Goal: Task Accomplishment & Management: Complete application form

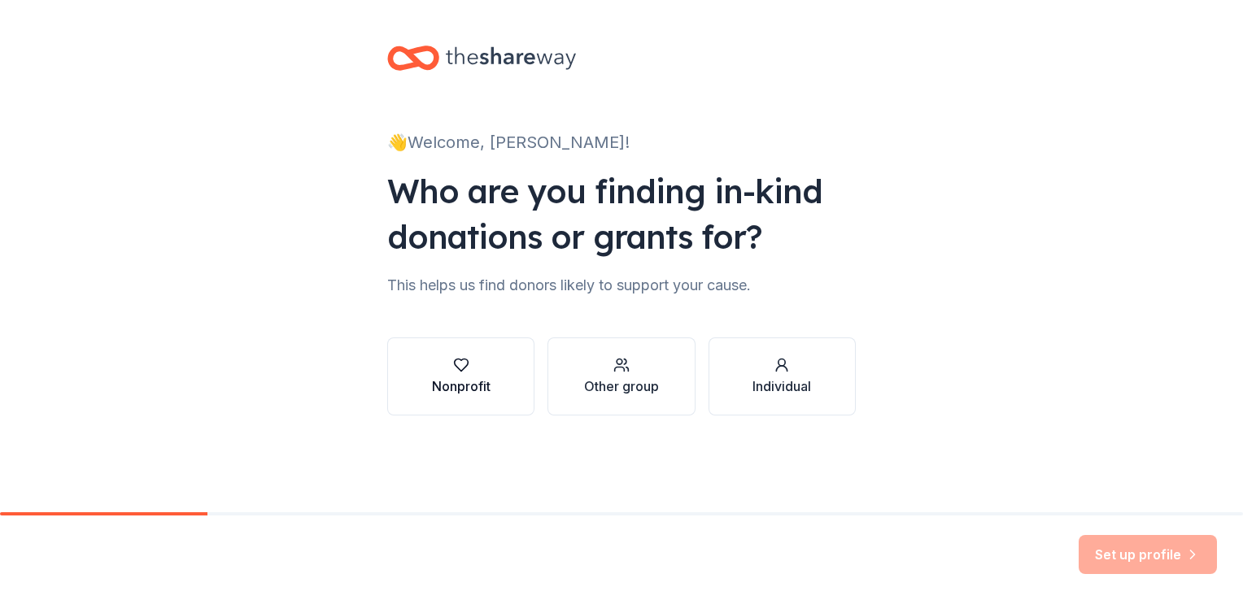
click at [416, 388] on button "Nonprofit" at bounding box center [460, 377] width 147 height 78
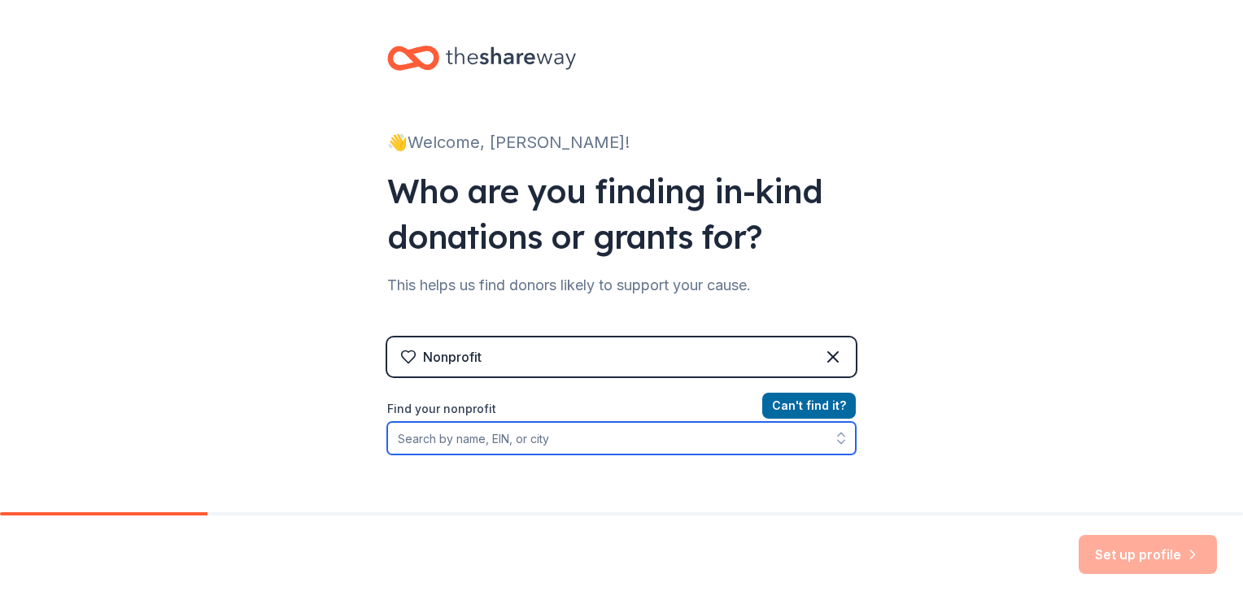
click at [768, 442] on input "Find your nonprofit" at bounding box center [621, 438] width 469 height 33
type input "Arlington Education Foundation"
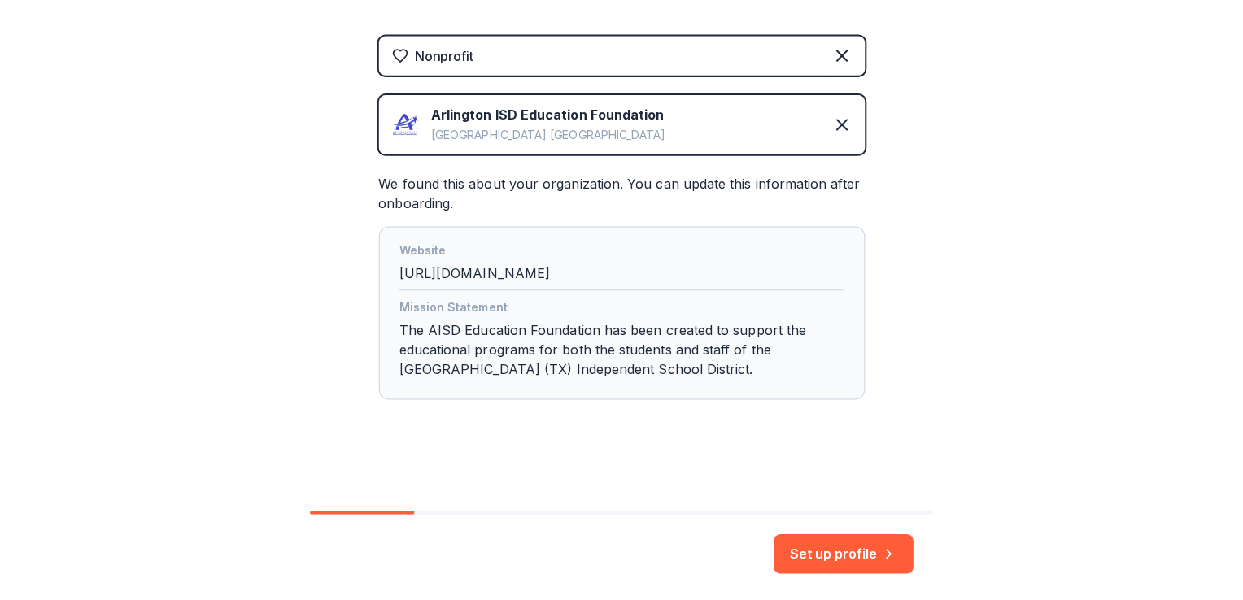
scroll to position [275, 0]
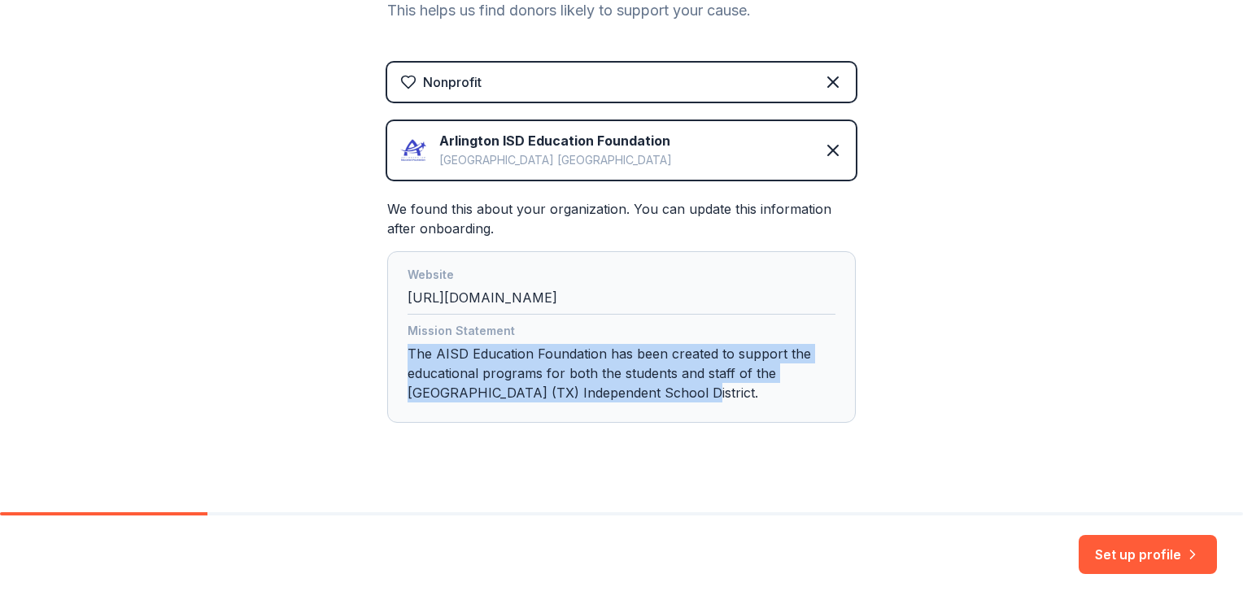
drag, startPoint x: 404, startPoint y: 354, endPoint x: 663, endPoint y: 413, distance: 266.1
click at [663, 413] on div "Website http://www.ArlingtonEF.org Mission Statement The AISD Education Foundat…" at bounding box center [621, 337] width 469 height 172
drag, startPoint x: 401, startPoint y: 352, endPoint x: 626, endPoint y: 407, distance: 231.1
click at [626, 407] on div "Mission Statement The AISD Education Foundation has been created to support the…" at bounding box center [622, 365] width 428 height 88
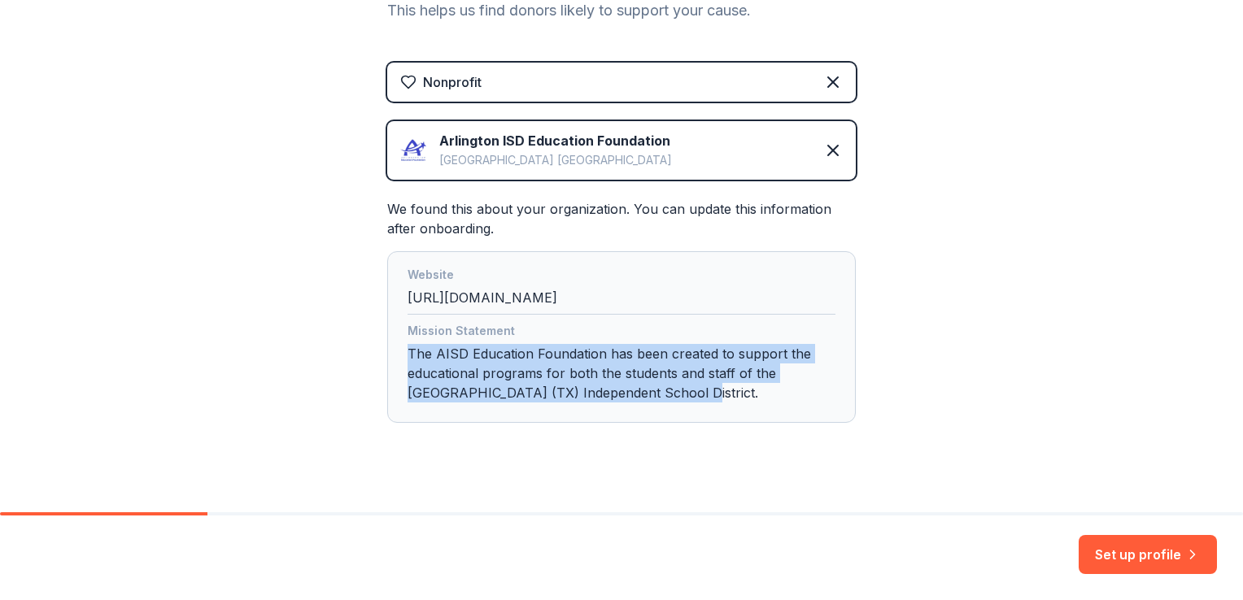
click at [554, 371] on div "Mission Statement The AISD Education Foundation has been created to support the…" at bounding box center [622, 365] width 428 height 88
drag, startPoint x: 616, startPoint y: 397, endPoint x: 399, endPoint y: 350, distance: 222.3
click at [399, 350] on div "Website http://www.ArlingtonEF.org Mission Statement The AISD Education Foundat…" at bounding box center [621, 337] width 469 height 172
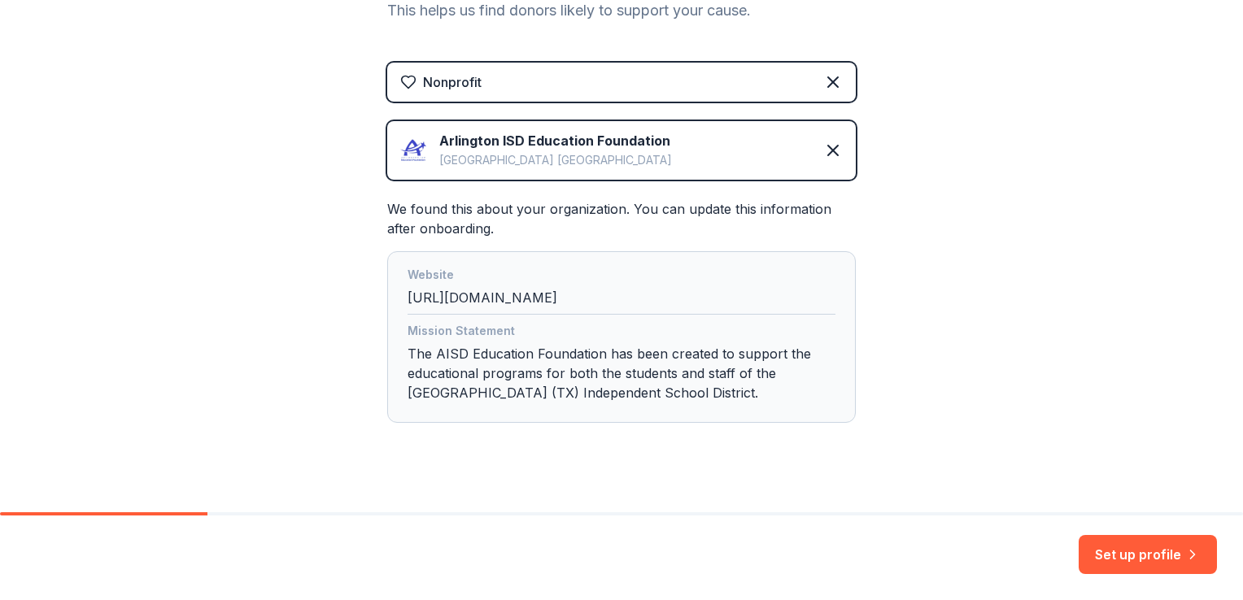
click at [1024, 316] on div "👋 Welcome, BARBARA! Who are you finding in-kind donations or grants for? This h…" at bounding box center [621, 129] width 1243 height 809
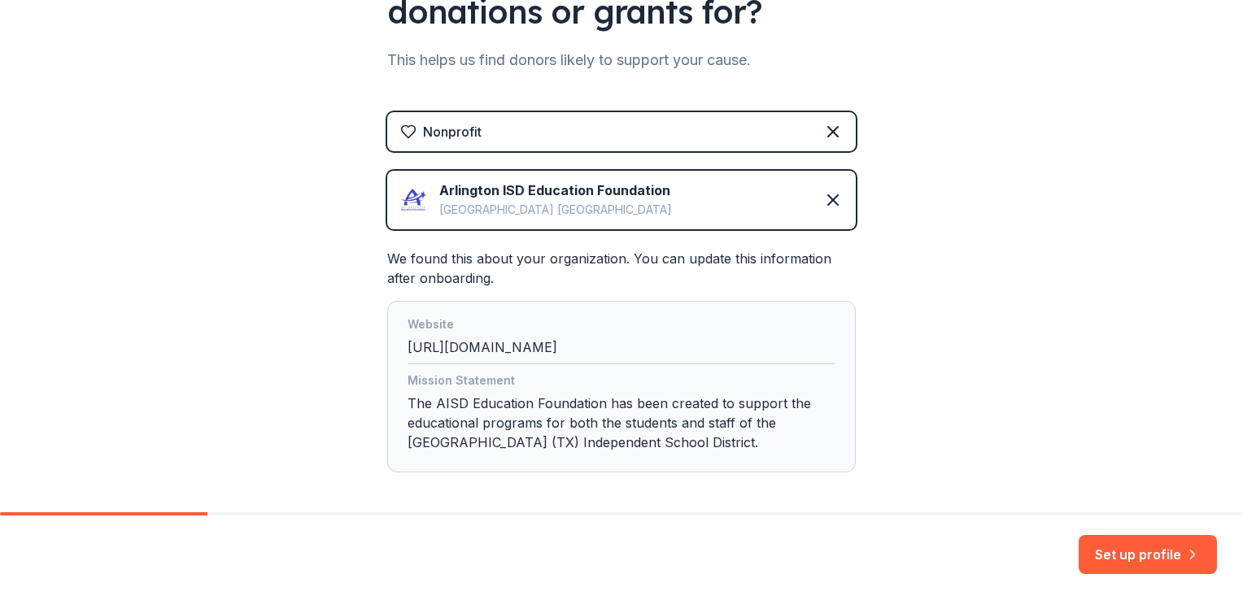
scroll to position [295, 0]
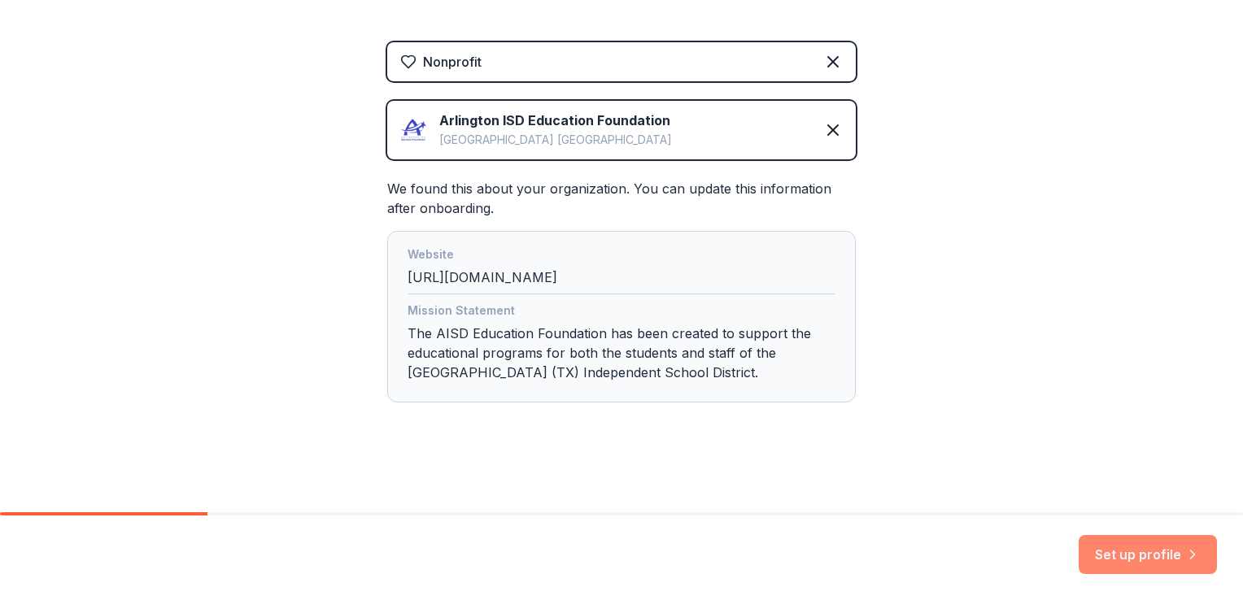
click at [1152, 552] on button "Set up profile" at bounding box center [1148, 554] width 138 height 39
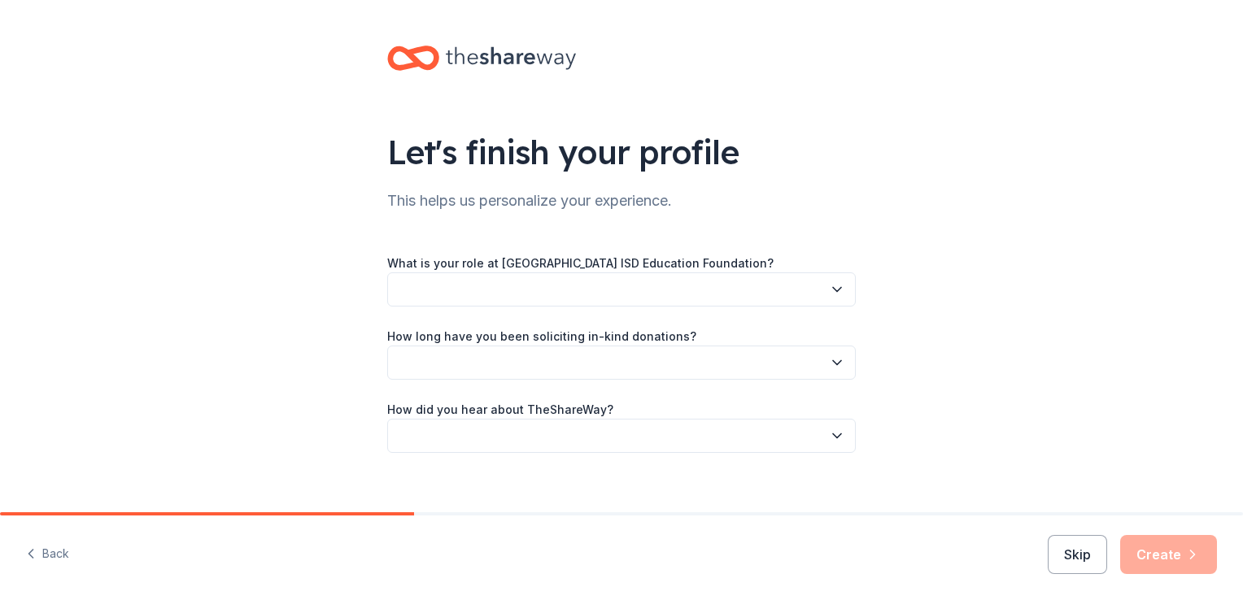
click at [657, 290] on button "button" at bounding box center [621, 290] width 469 height 34
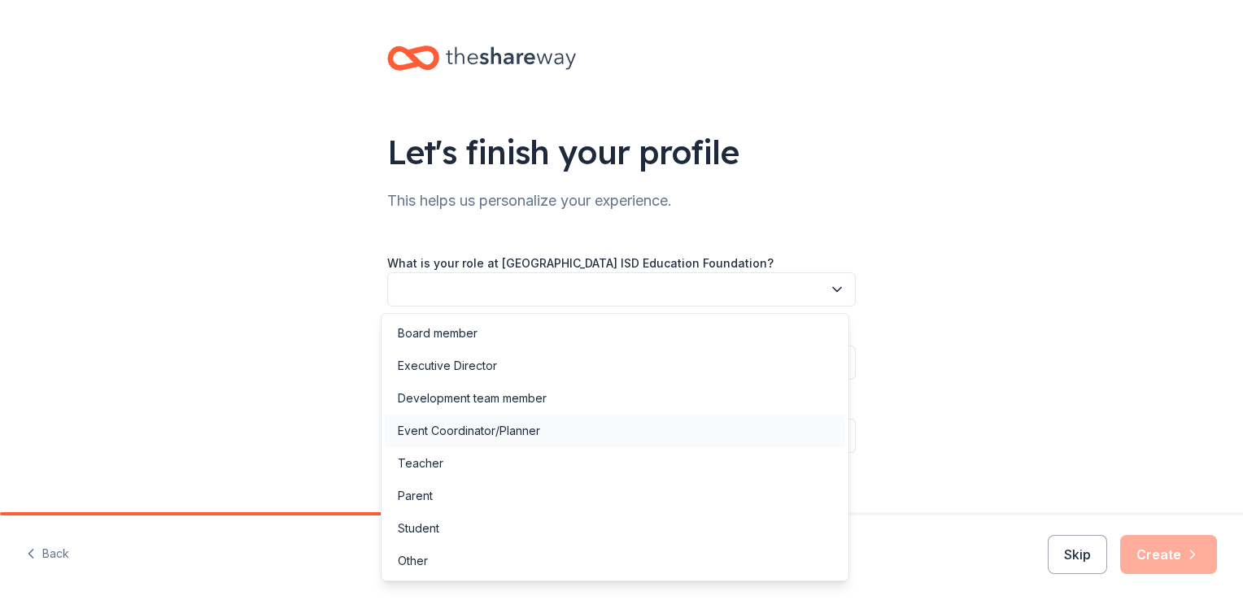
click at [476, 426] on div "Event Coordinator/Planner" at bounding box center [469, 431] width 142 height 20
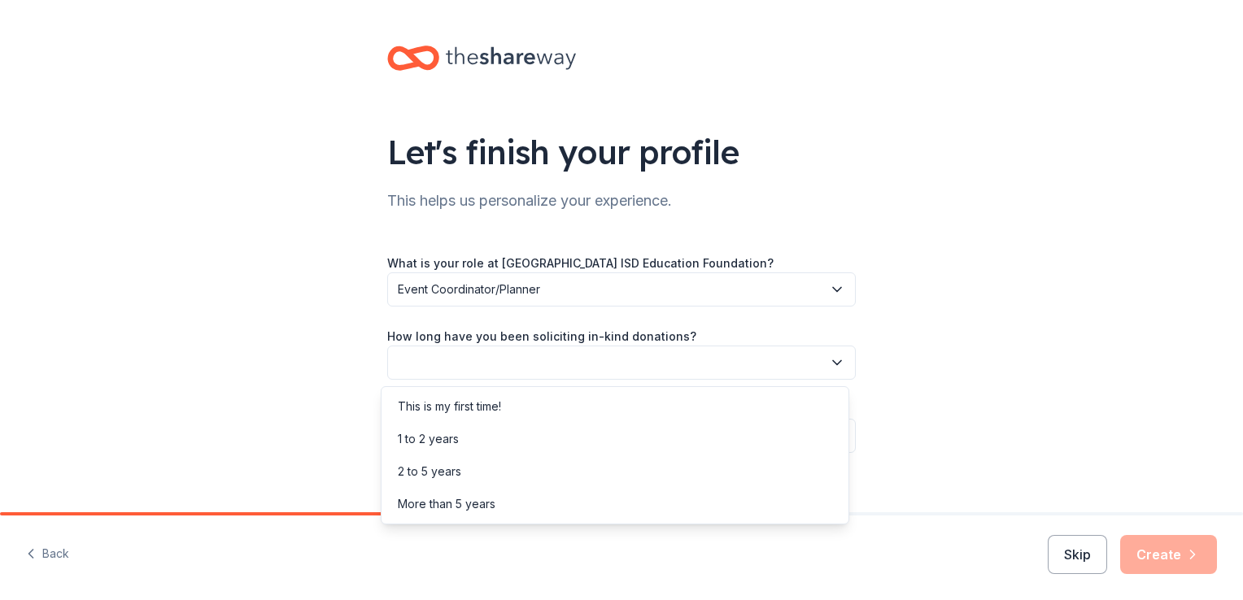
click at [542, 354] on button "button" at bounding box center [621, 363] width 469 height 34
click at [491, 447] on div "1 to 2 years" at bounding box center [615, 439] width 461 height 33
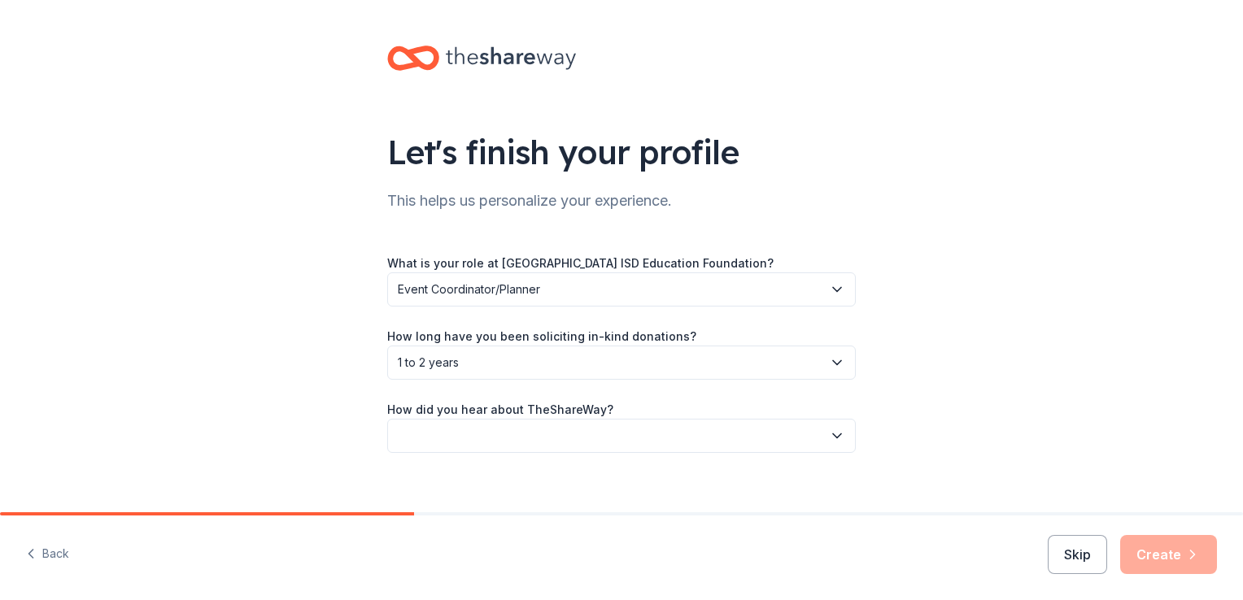
click at [504, 434] on button "button" at bounding box center [621, 436] width 469 height 34
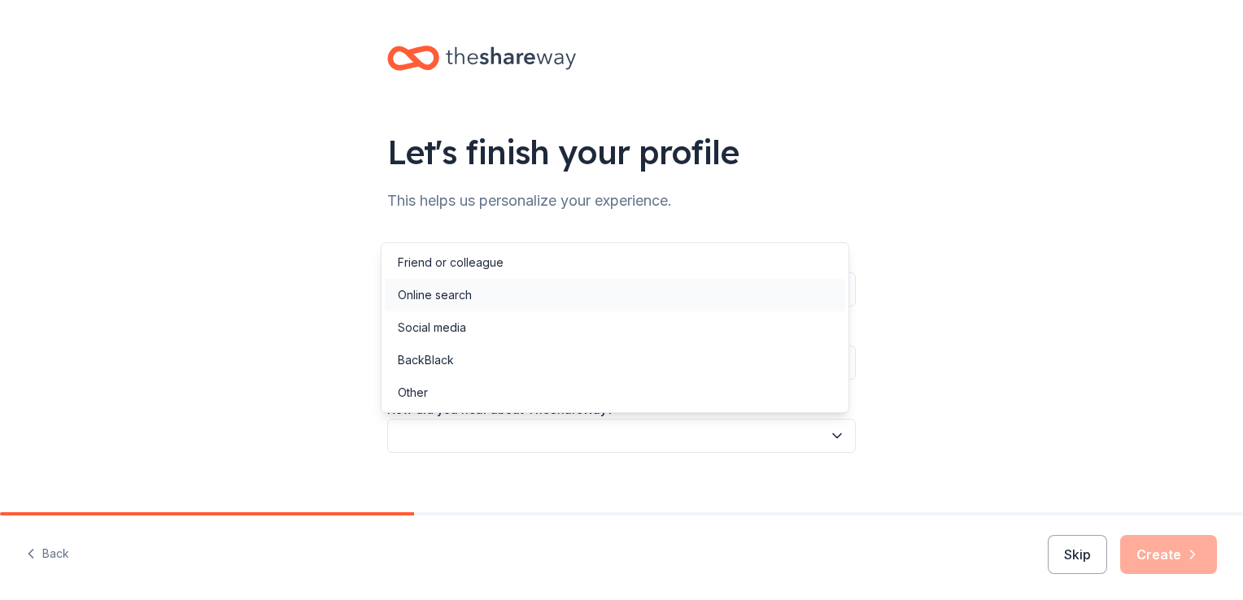
click at [495, 300] on div "Online search" at bounding box center [615, 295] width 461 height 33
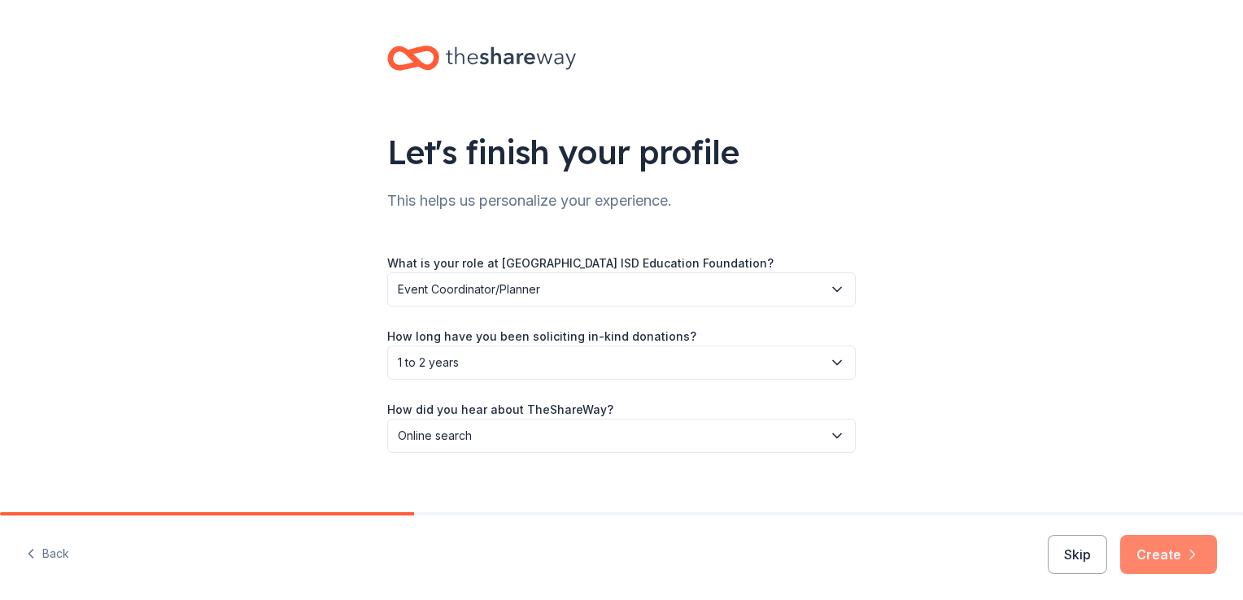
click at [1162, 545] on button "Create" at bounding box center [1168, 554] width 97 height 39
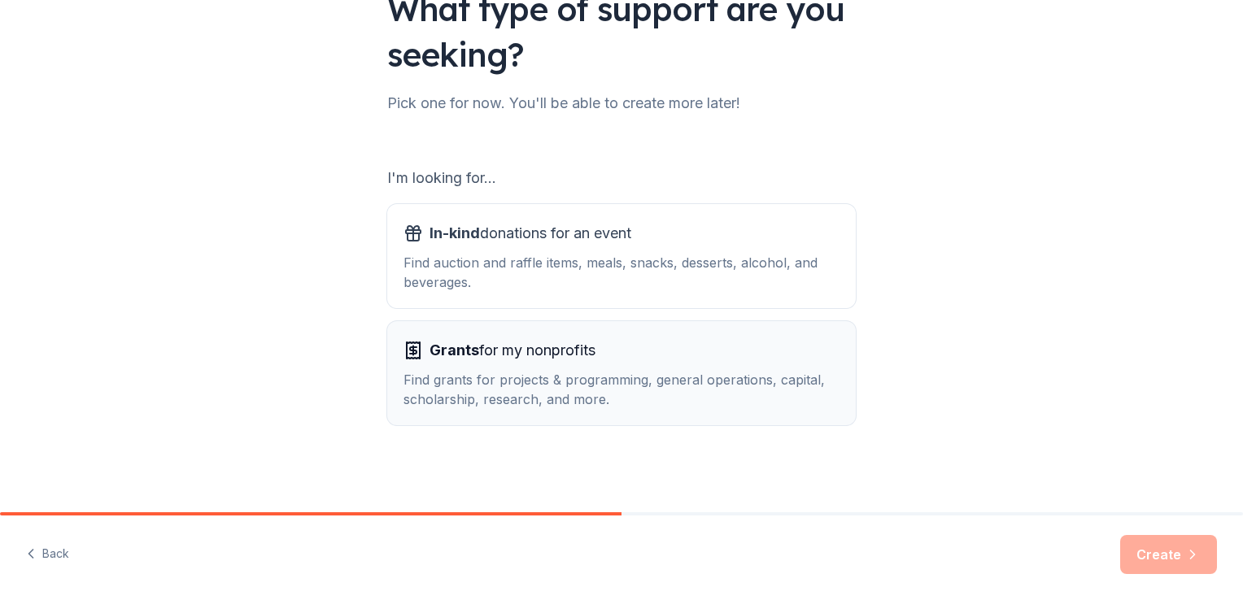
scroll to position [143, 0]
click at [581, 277] on div "Find auction and raffle items, meals, snacks, desserts, alcohol, and beverages." at bounding box center [622, 272] width 436 height 39
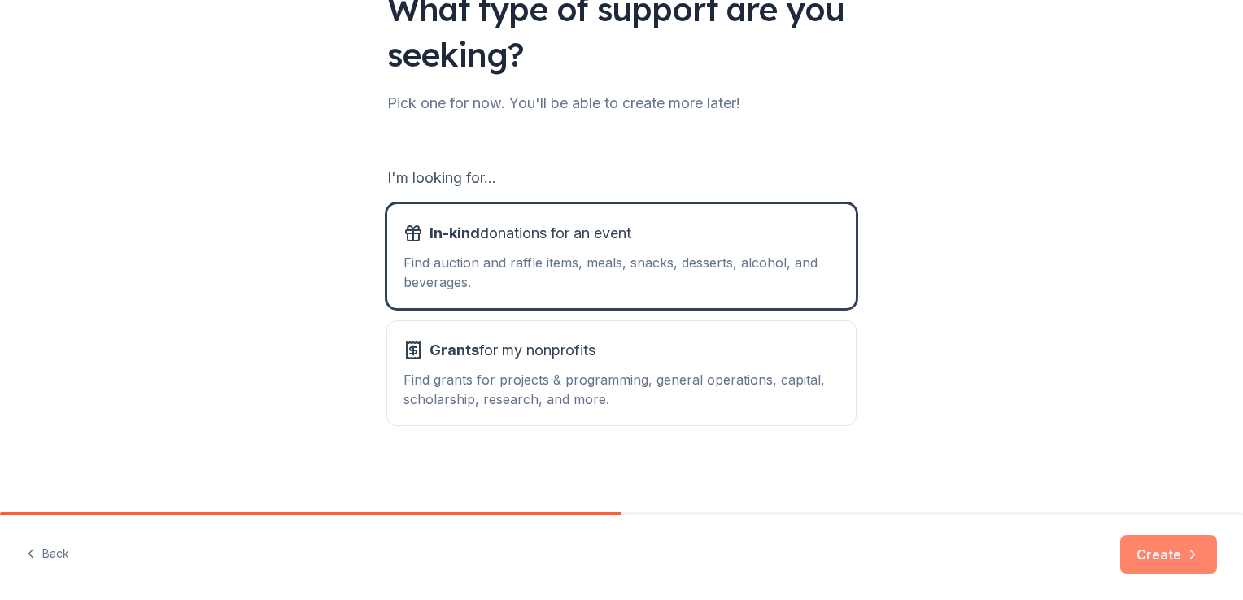
click at [1153, 548] on button "Create" at bounding box center [1168, 554] width 97 height 39
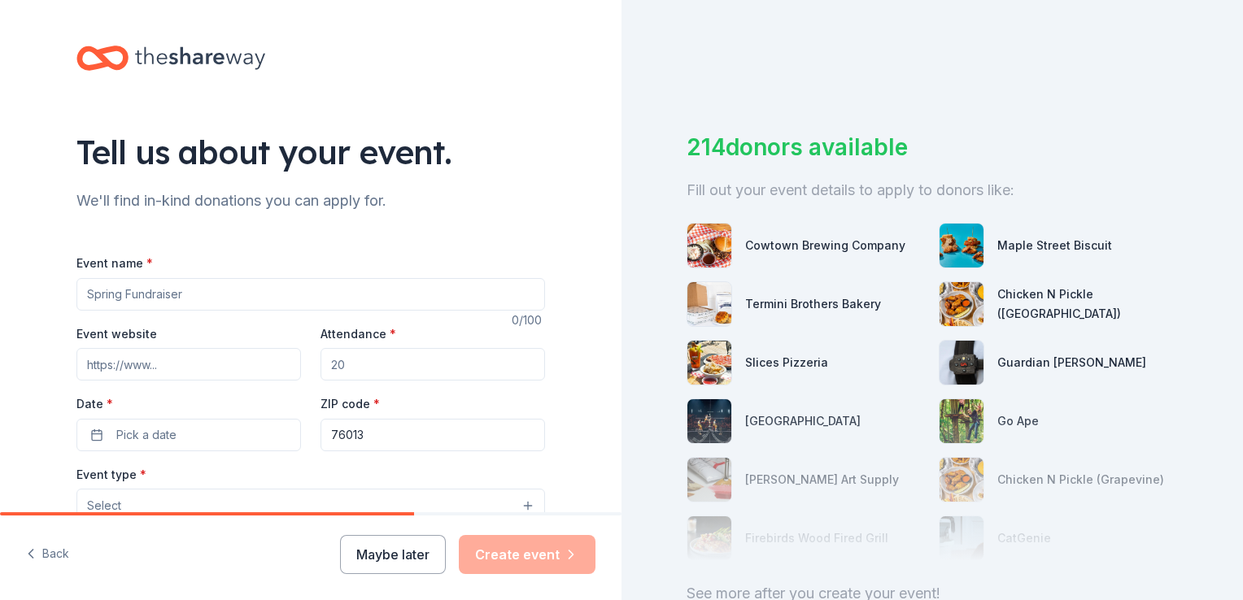
click at [155, 292] on input "Event name *" at bounding box center [310, 294] width 469 height 33
type input "Celebrate the Foundation 2025 - Sneaker Ball"
click at [241, 369] on input "Event website" at bounding box center [188, 364] width 225 height 33
paste input "https://www.arlingtonef.org/celebrate-the-foundation"
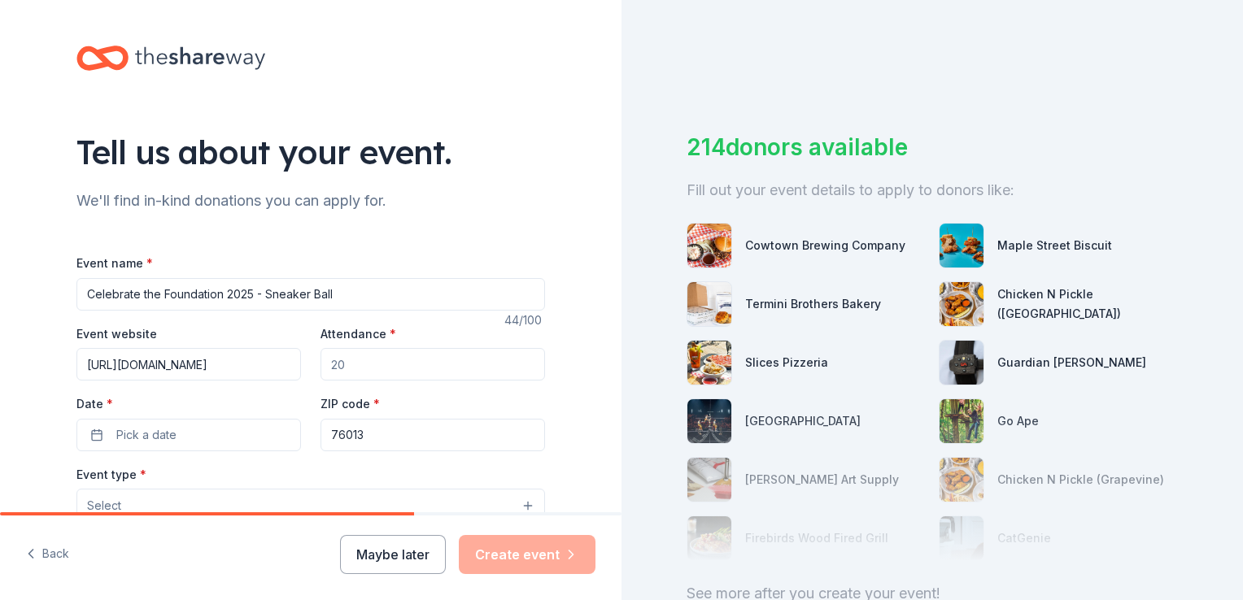
type input "https://www.arlingtonef.org/celebrate-the-foundation"
click at [351, 364] on input "Attendance *" at bounding box center [433, 364] width 225 height 33
drag, startPoint x: 351, startPoint y: 364, endPoint x: 303, endPoint y: 367, distance: 48.1
click at [303, 367] on div "Event website https://www.arlingtonef.org/celebrate-the-foundation Attendance *…" at bounding box center [310, 388] width 469 height 128
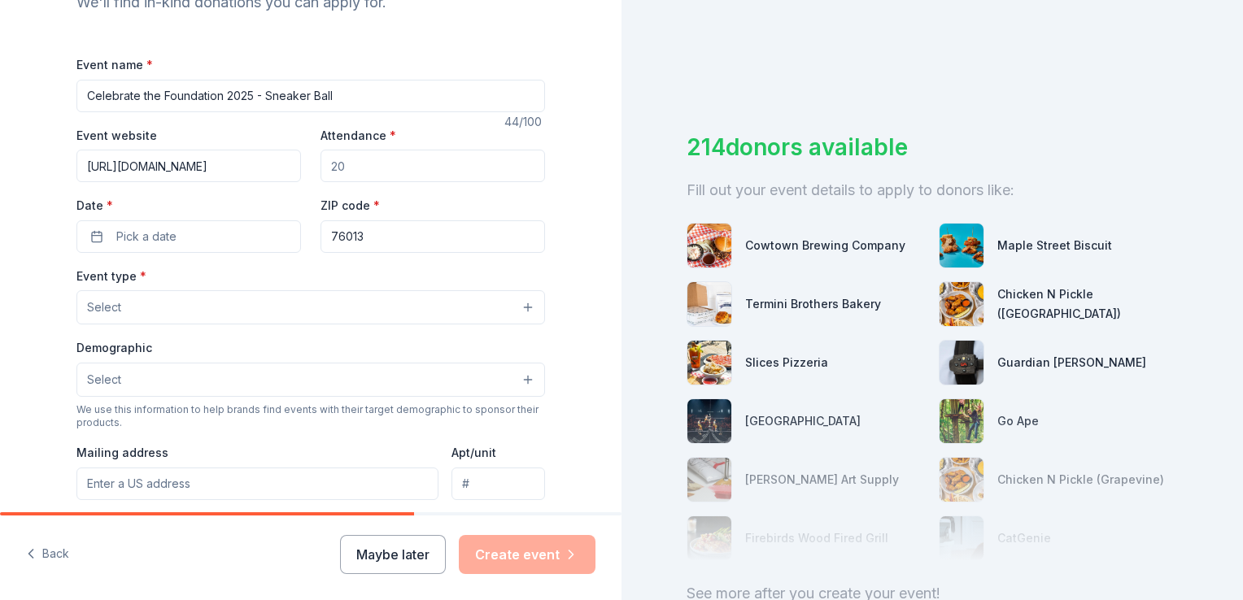
scroll to position [123, 0]
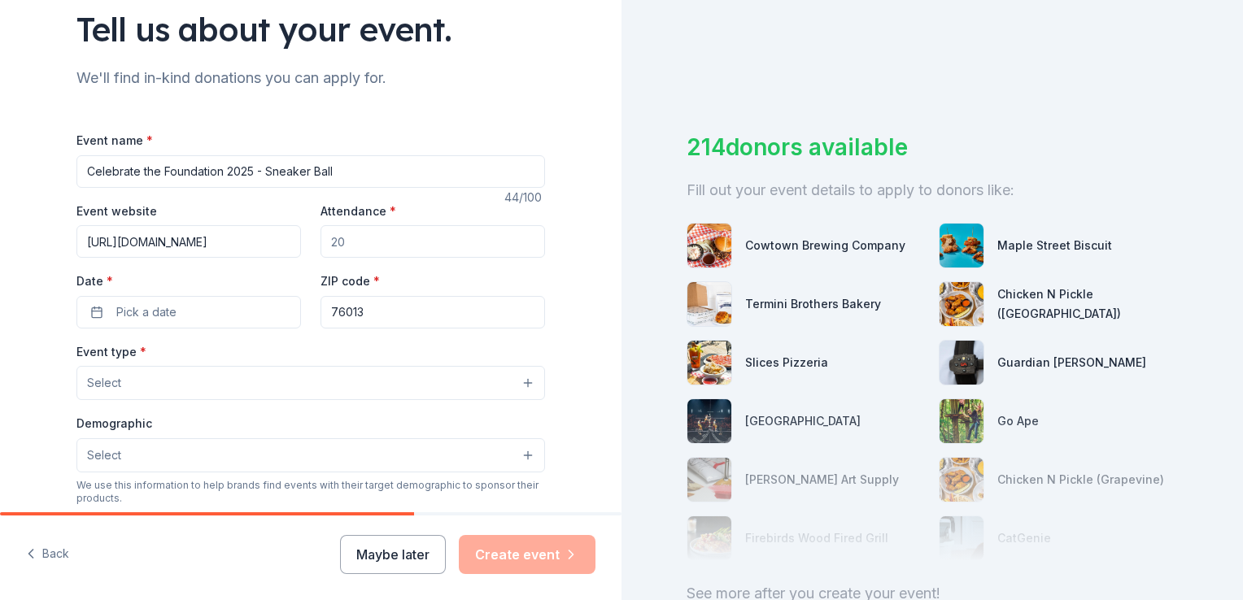
drag, startPoint x: 331, startPoint y: 252, endPoint x: 308, endPoint y: 252, distance: 23.6
click at [308, 252] on div "Event website https://www.arlingtonef.org/celebrate-the-foundation Attendance *…" at bounding box center [310, 265] width 469 height 128
type input "300"
click at [168, 314] on span "Pick a date" at bounding box center [146, 313] width 60 height 20
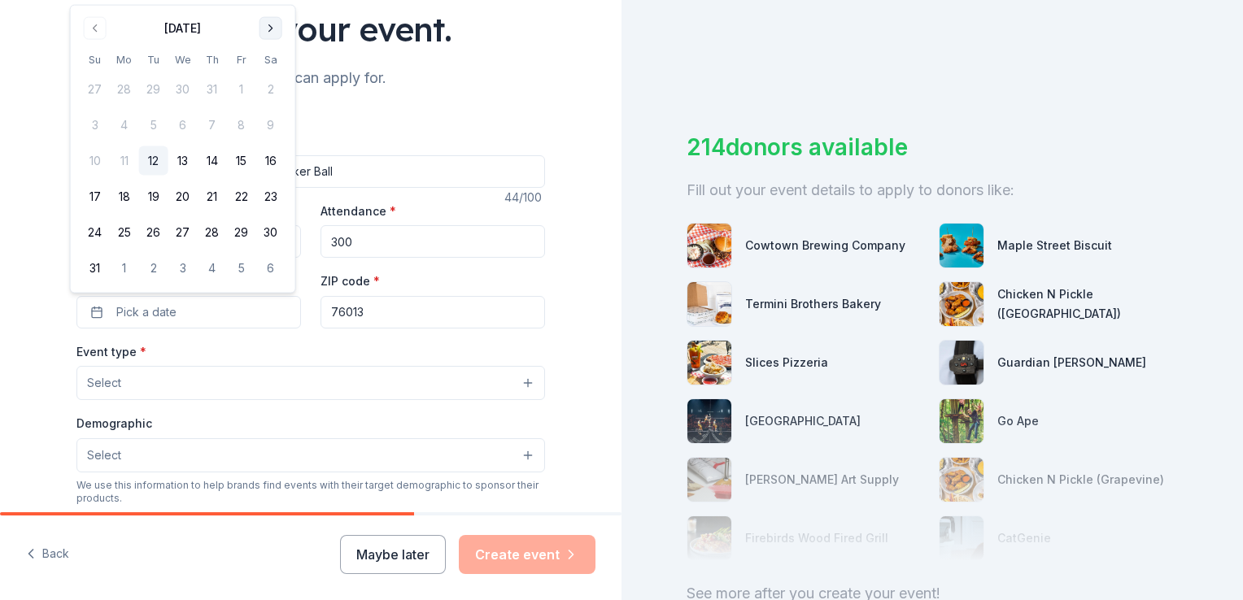
click at [272, 34] on button "Go to next month" at bounding box center [271, 28] width 23 height 23
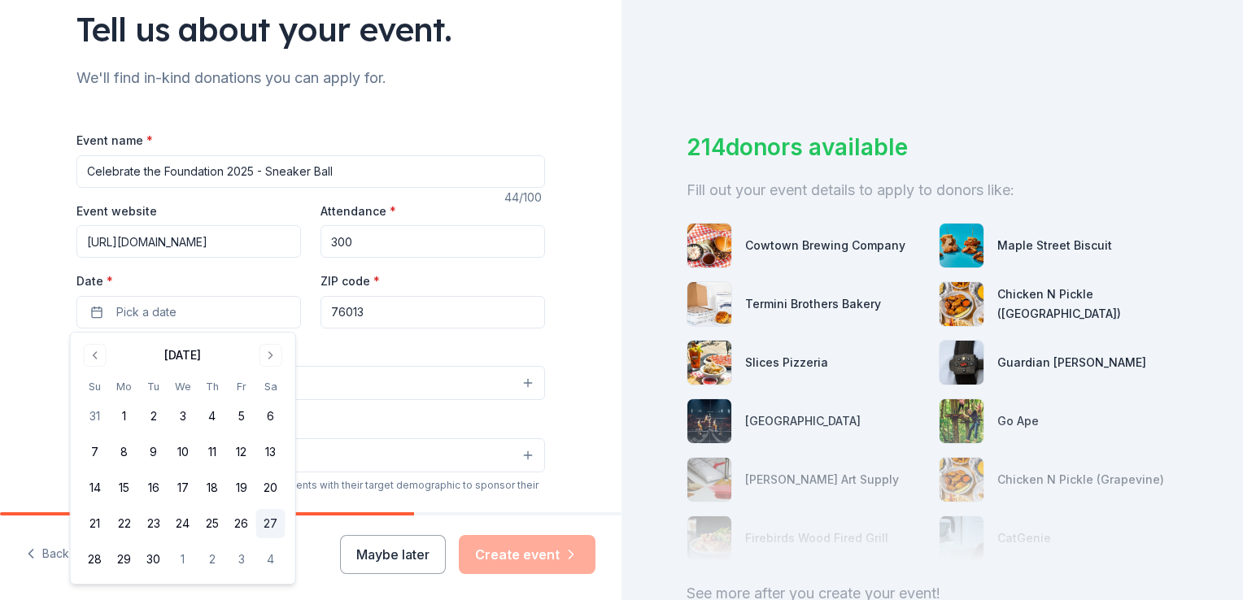
click at [274, 521] on button "27" at bounding box center [270, 523] width 29 height 29
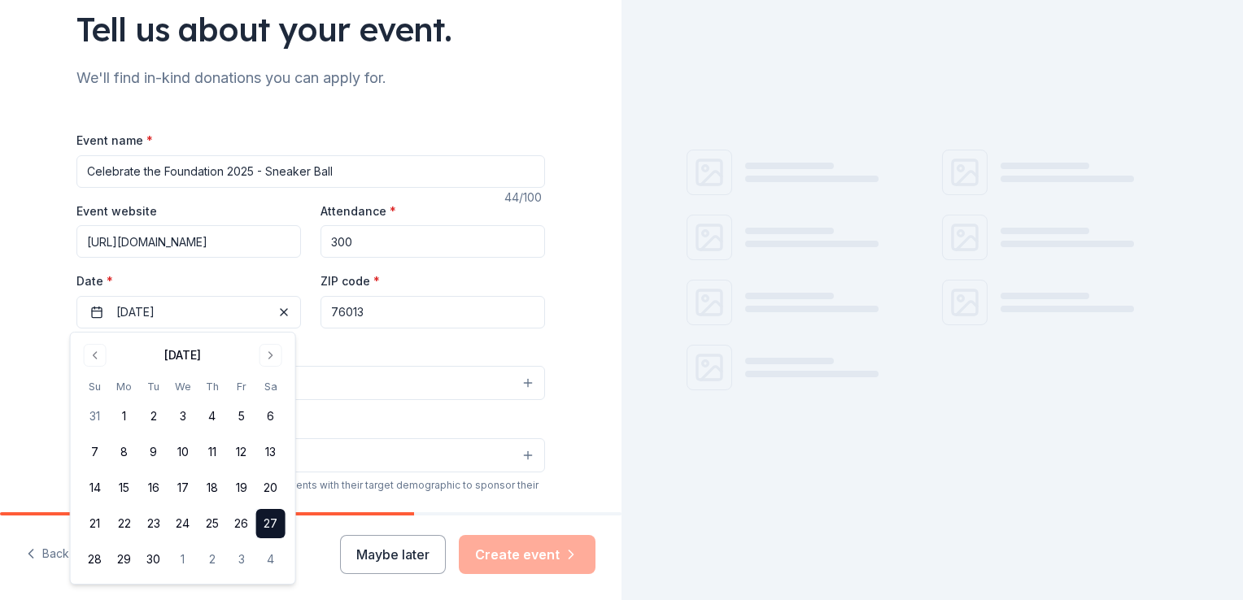
click at [365, 313] on input "76013" at bounding box center [433, 312] width 225 height 33
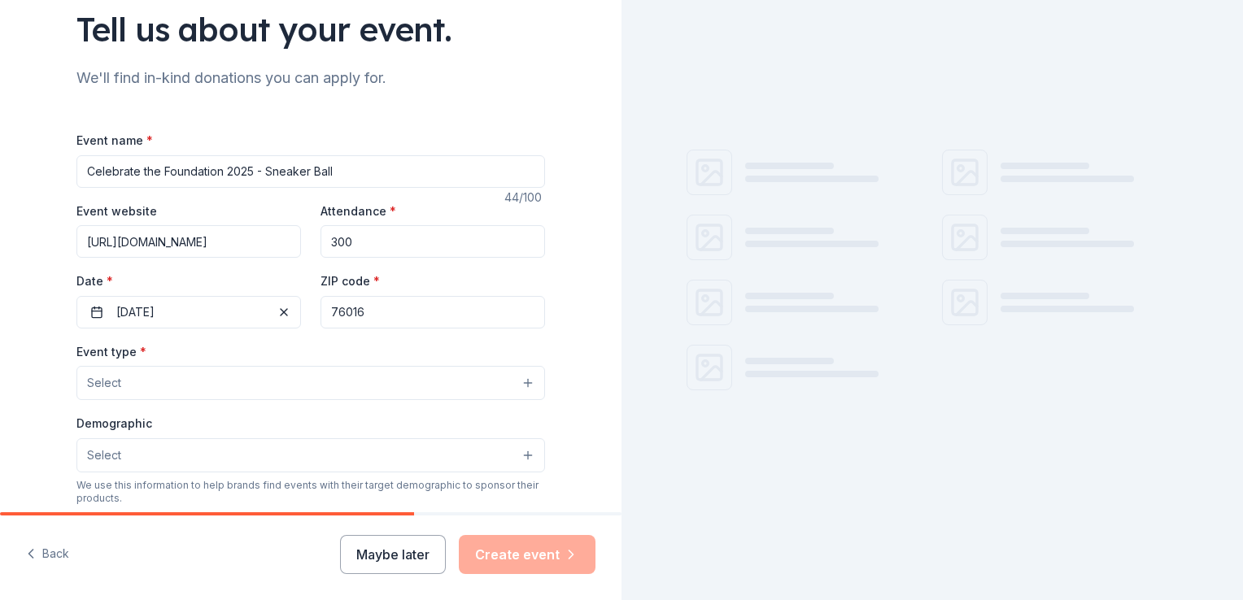
type input "76016"
click at [232, 395] on button "Select" at bounding box center [310, 383] width 469 height 34
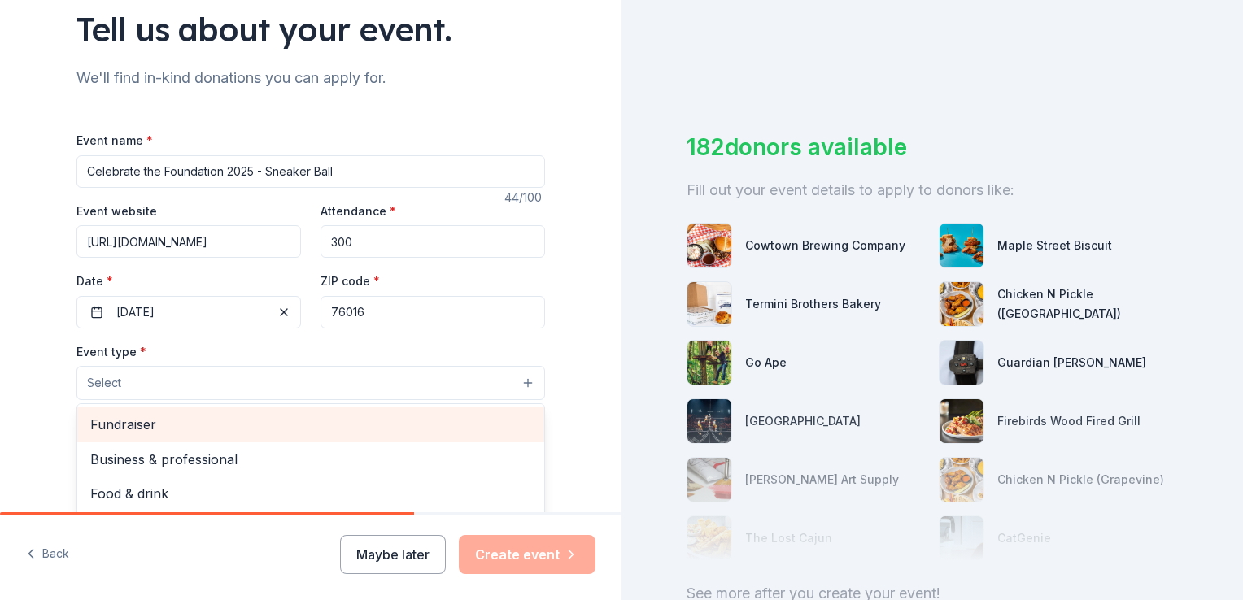
click at [219, 432] on span "Fundraiser" at bounding box center [310, 424] width 441 height 21
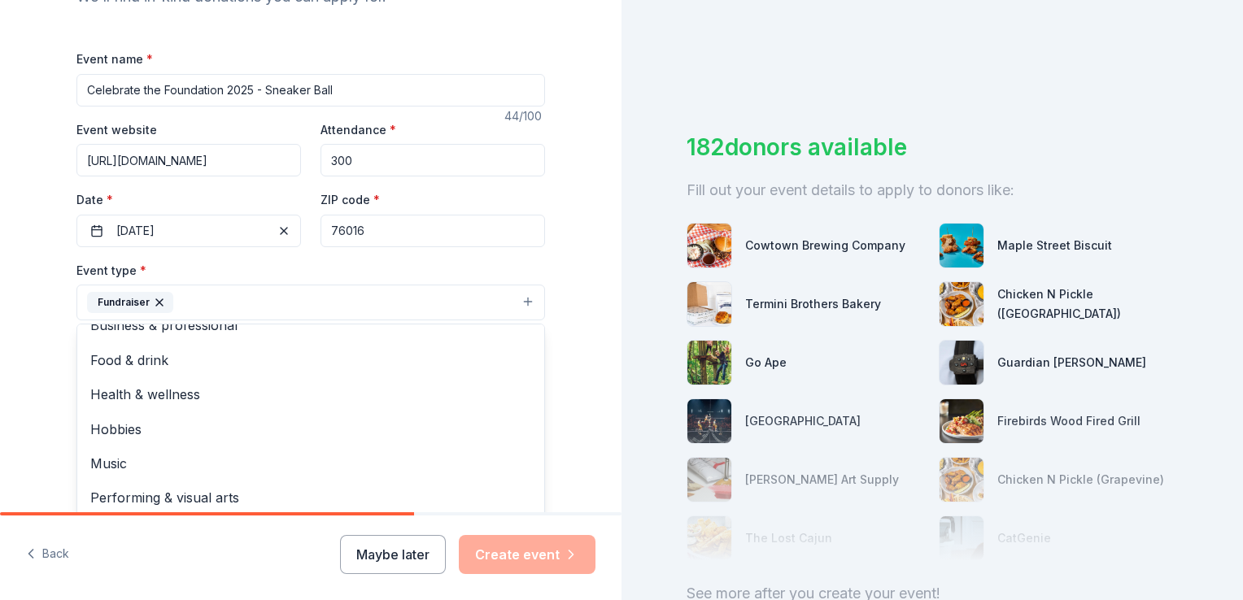
scroll to position [286, 0]
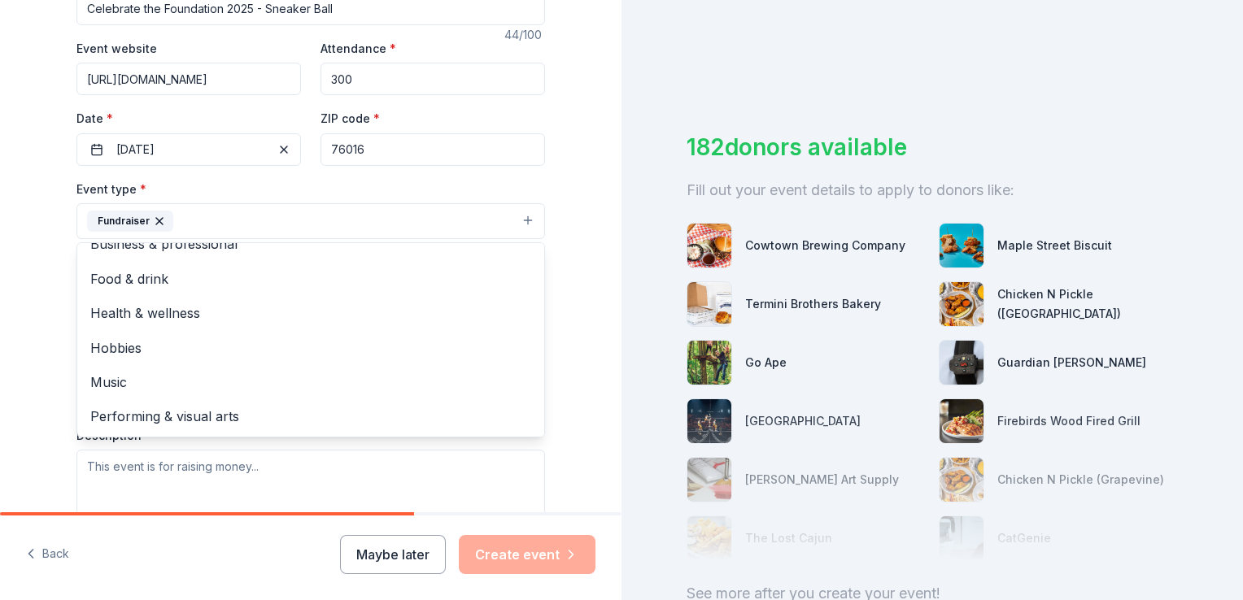
click at [229, 223] on button "Fundraiser" at bounding box center [310, 221] width 469 height 36
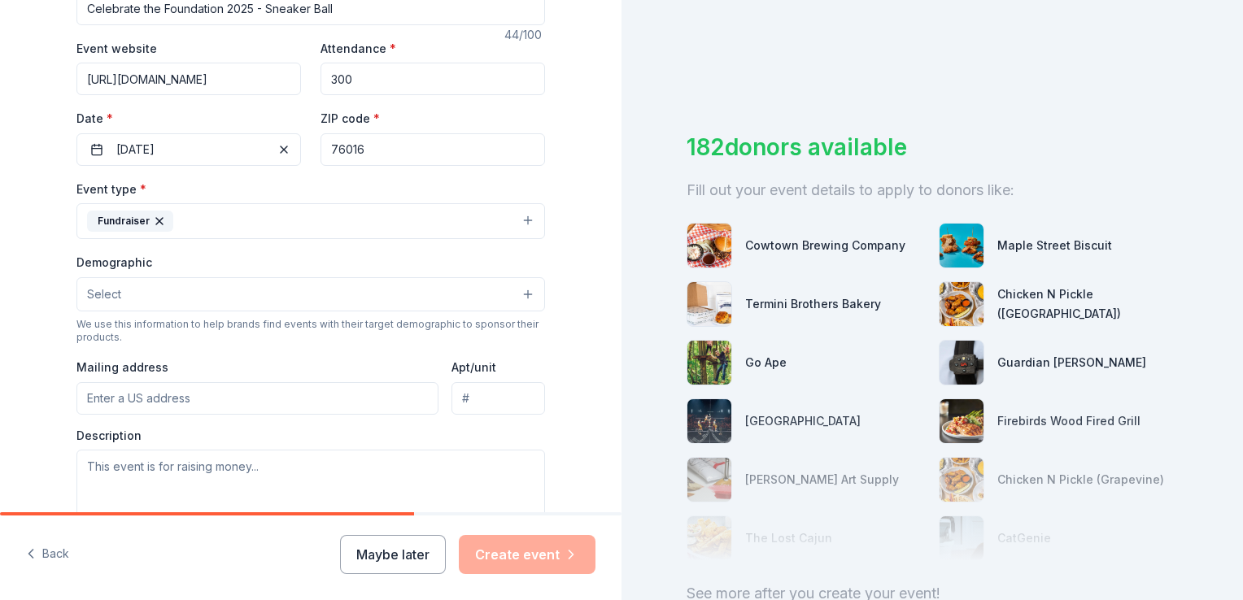
click at [229, 301] on button "Select" at bounding box center [310, 294] width 469 height 34
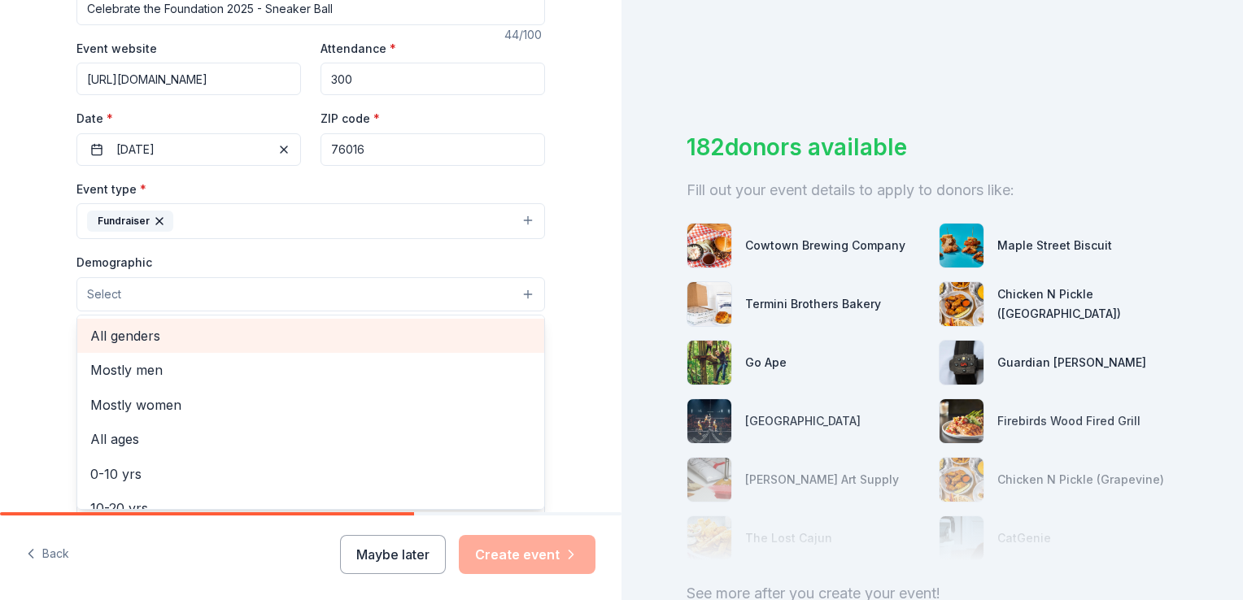
click at [224, 350] on div "All genders" at bounding box center [310, 336] width 467 height 34
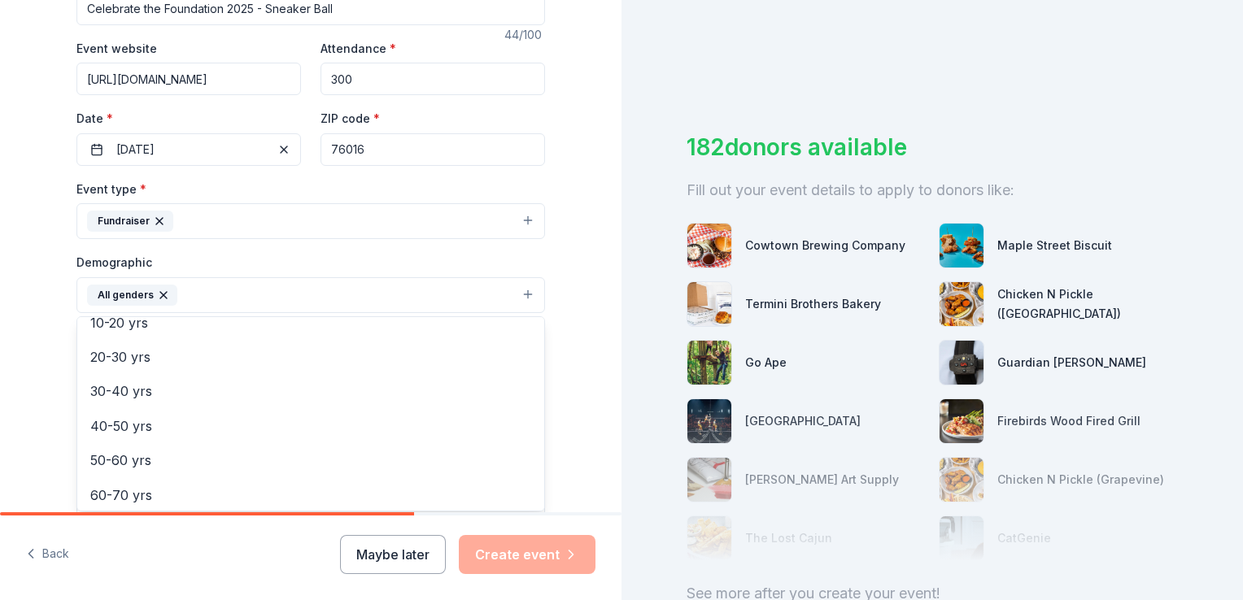
scroll to position [163, 0]
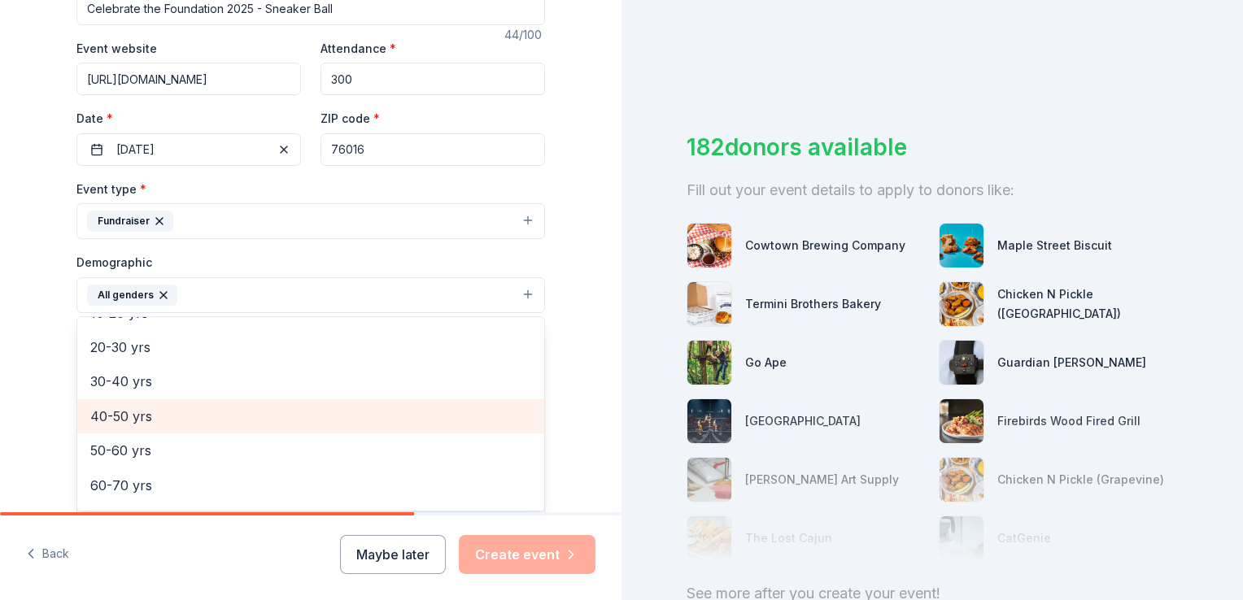
click at [244, 418] on span "40-50 yrs" at bounding box center [310, 416] width 441 height 21
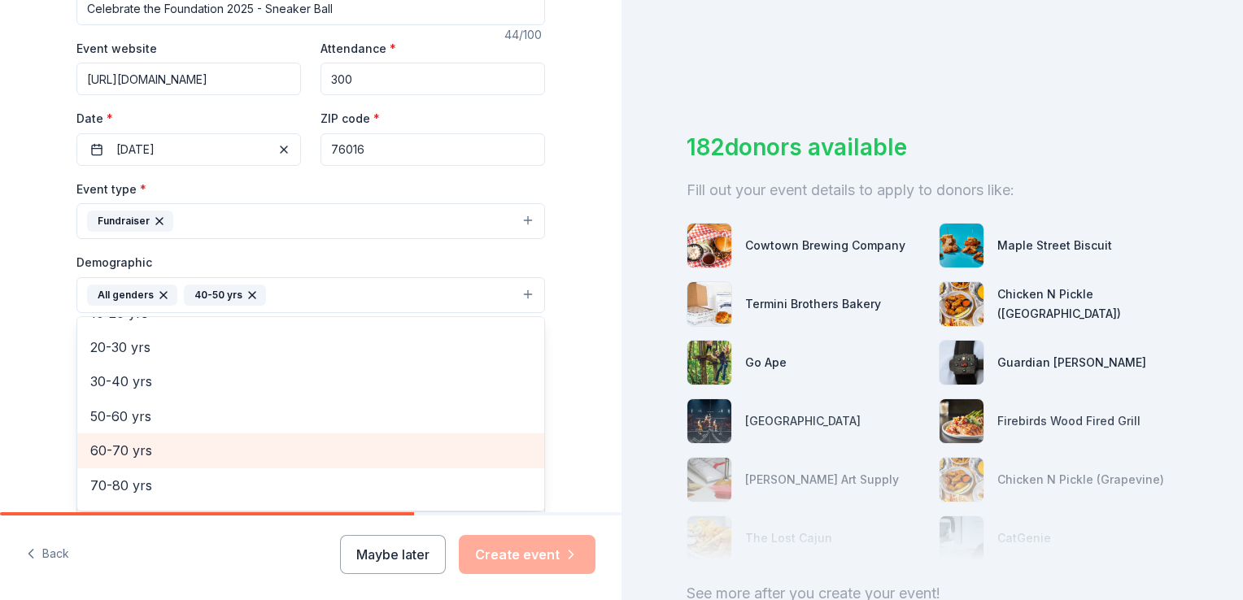
click at [181, 448] on span "60-70 yrs" at bounding box center [310, 450] width 441 height 21
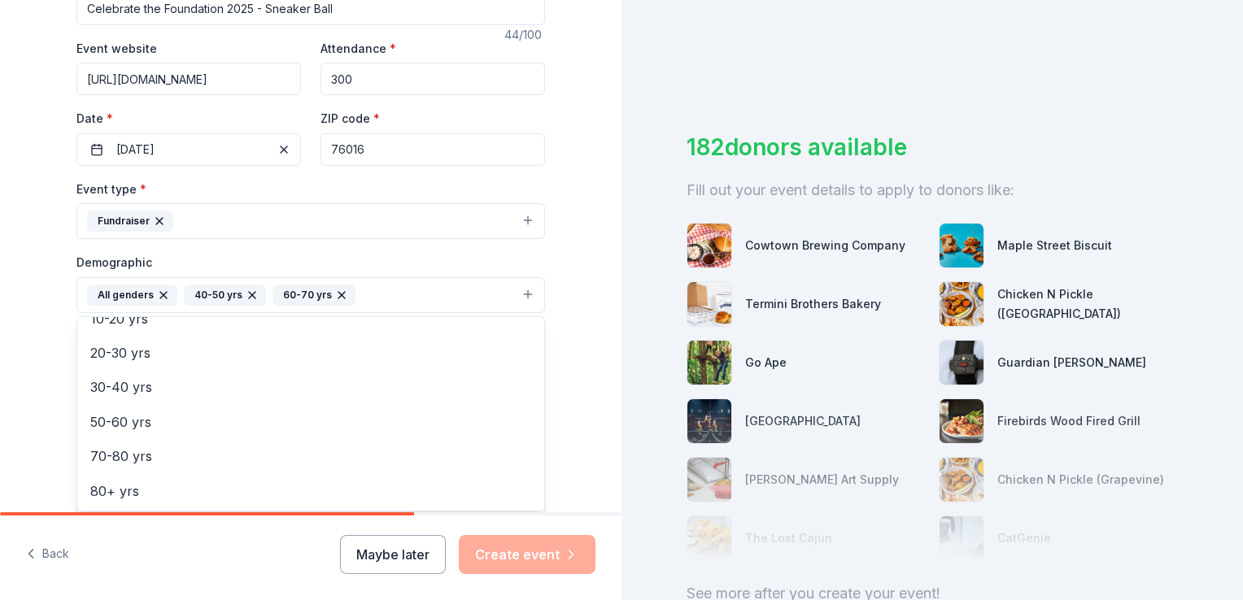
click at [581, 352] on div "Tell us about your event. We'll find in-kind donations you can apply for. Event…" at bounding box center [311, 257] width 622 height 1086
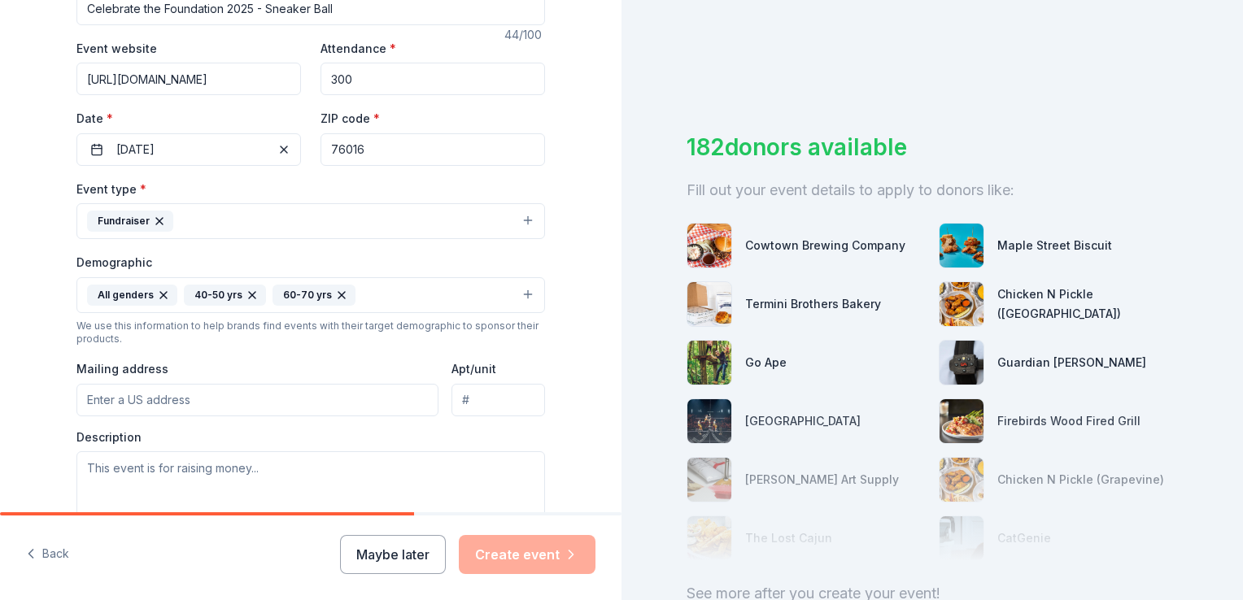
click at [219, 231] on button "Fundraiser" at bounding box center [310, 221] width 469 height 36
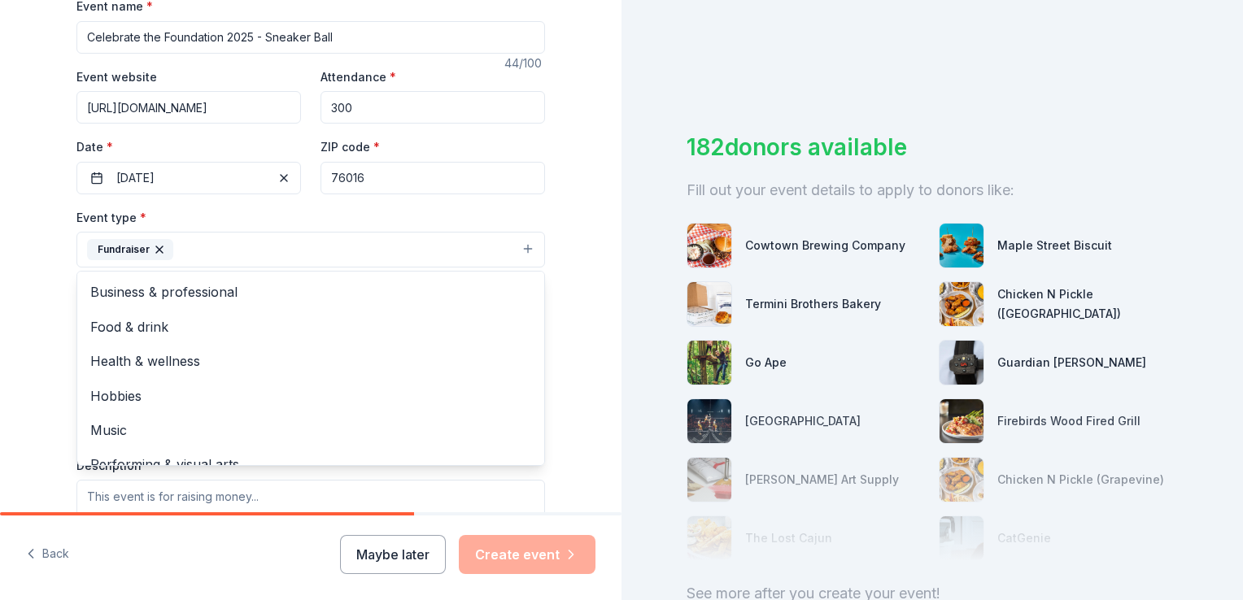
scroll to position [286, 0]
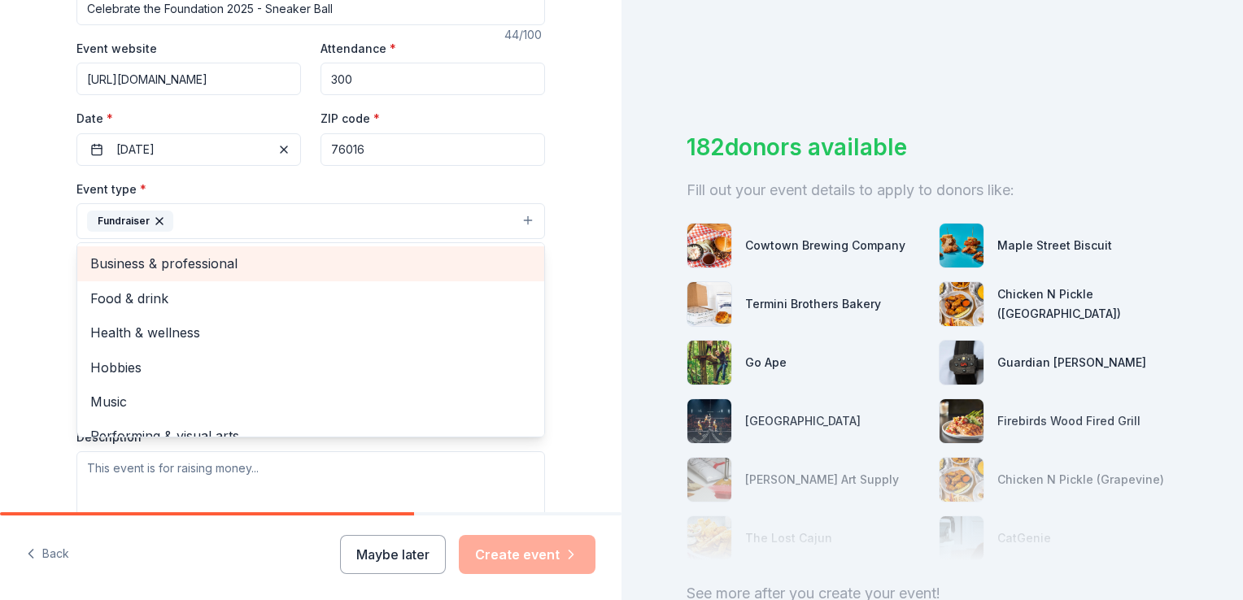
click at [219, 275] on div "Business & professional" at bounding box center [310, 264] width 467 height 34
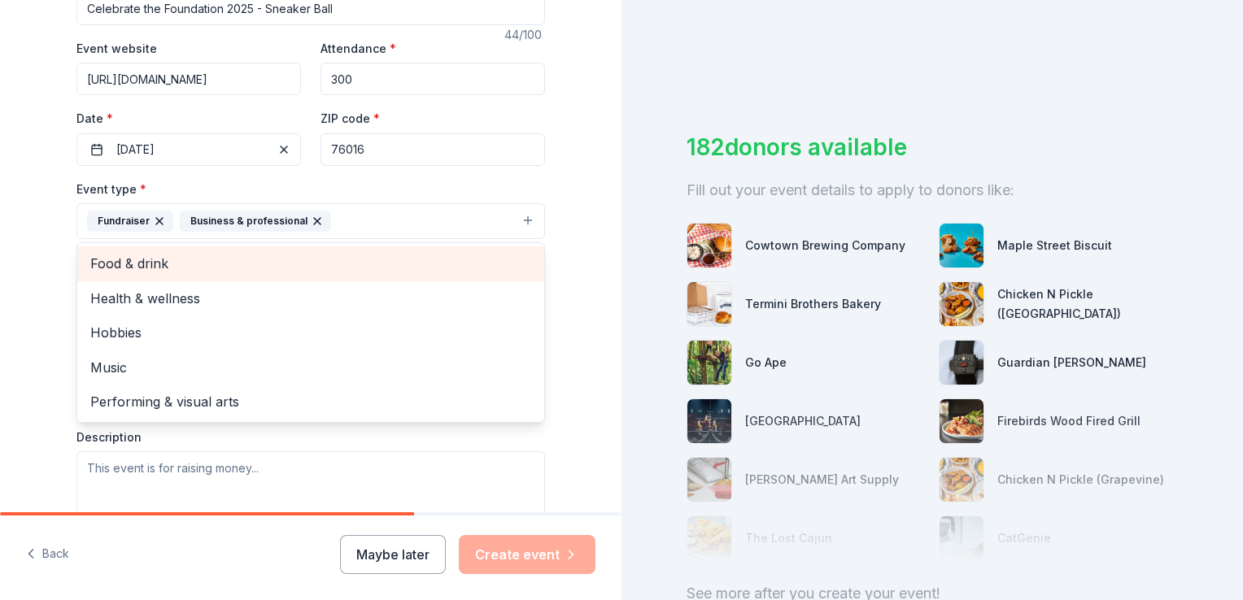
click at [219, 275] on div "Food & drink" at bounding box center [310, 264] width 467 height 34
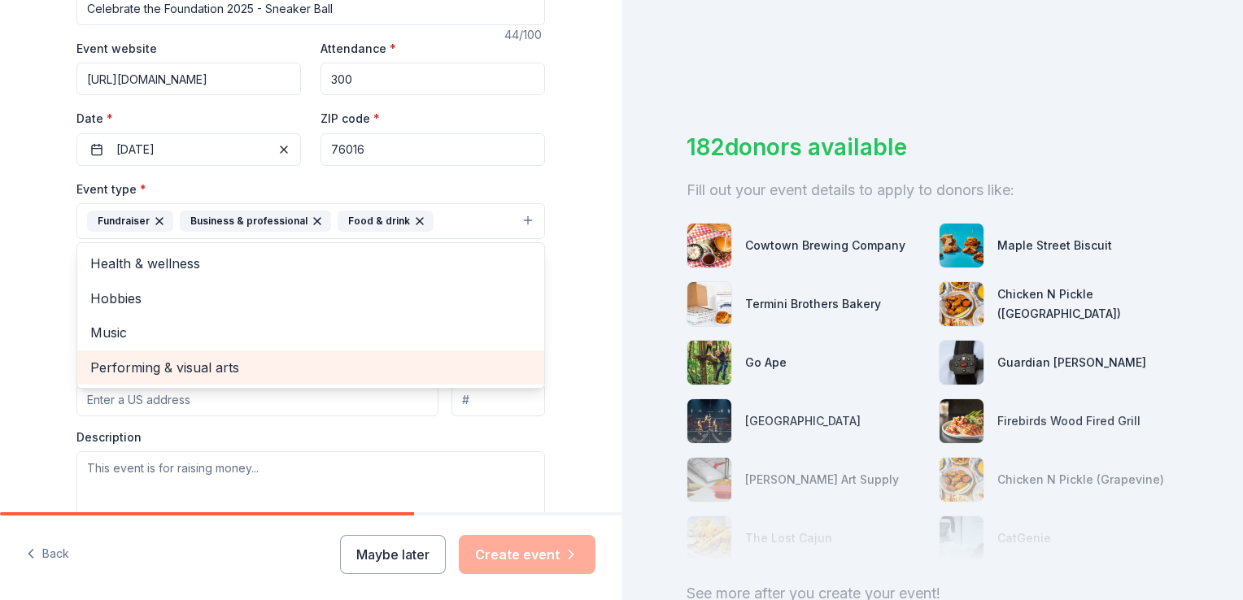
click at [218, 367] on span "Performing & visual arts" at bounding box center [310, 367] width 441 height 21
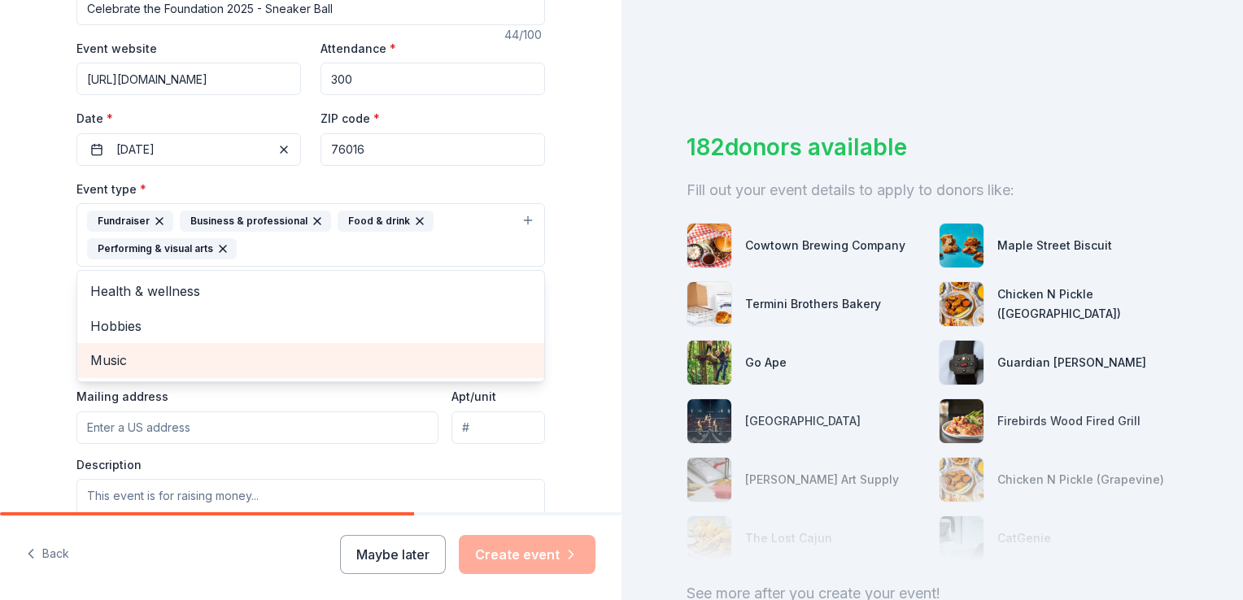
click at [203, 347] on div "Music" at bounding box center [310, 360] width 467 height 34
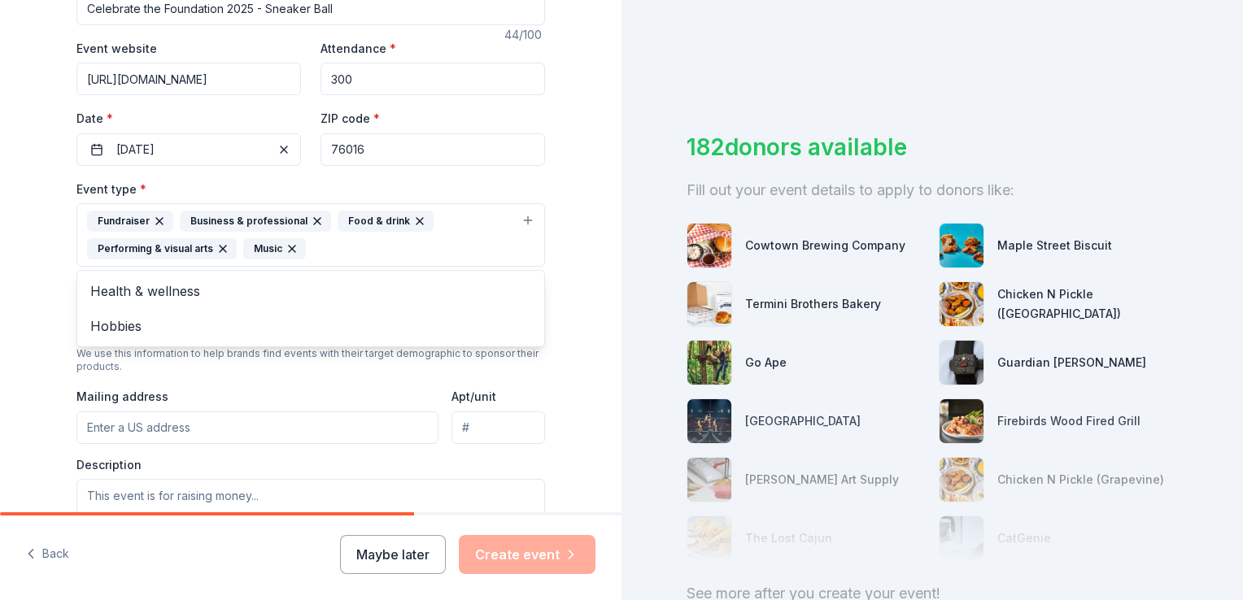
click at [563, 401] on div "Tell us about your event. We'll find in-kind donations you can apply for. Event…" at bounding box center [310, 271] width 521 height 1114
click at [225, 429] on input "Mailing address" at bounding box center [257, 428] width 362 height 33
type input "5618 W. Arkansas Lane, Room 110"
click at [570, 438] on div "Tell us about your event. We'll find in-kind donations you can apply for. Event…" at bounding box center [311, 271] width 622 height 1114
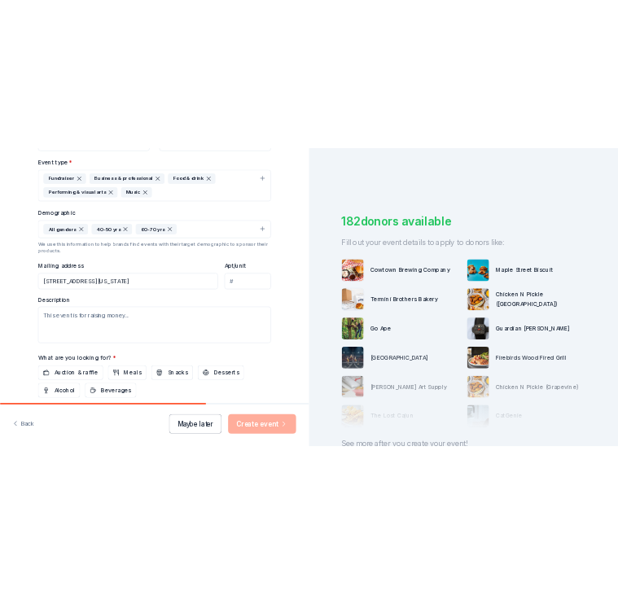
scroll to position [448, 0]
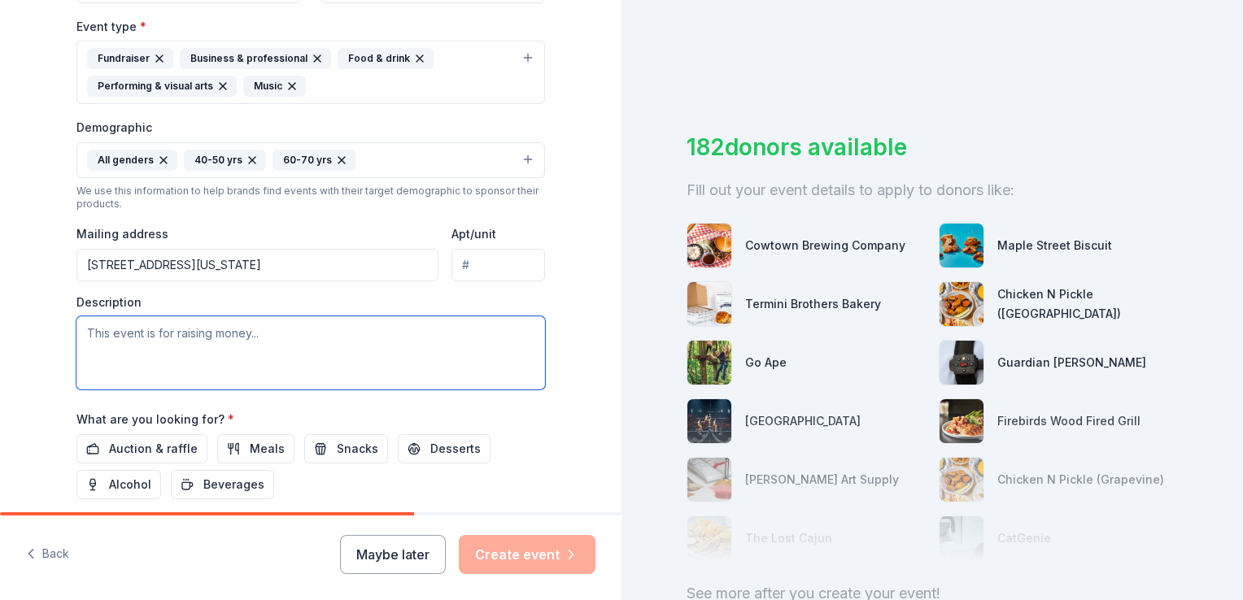
click at [120, 342] on textarea at bounding box center [310, 353] width 469 height 73
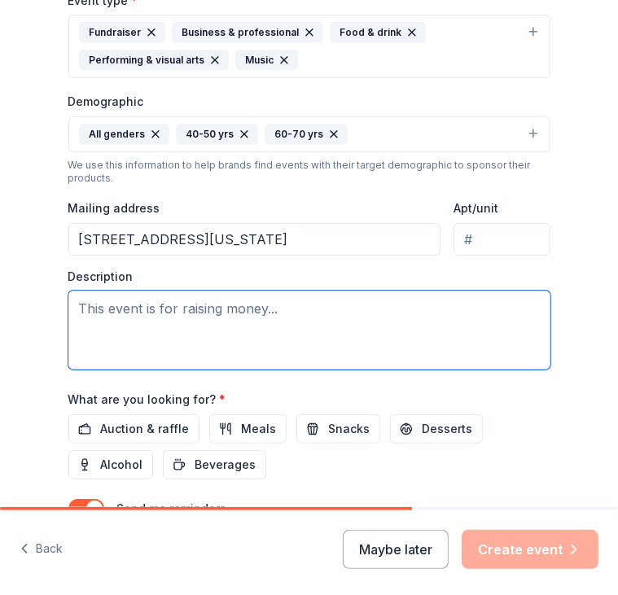
click at [316, 312] on textarea at bounding box center [309, 329] width 482 height 79
paste textarea "Arlington ISD Education Foundation is back again! We are having a Sneaker Ball …"
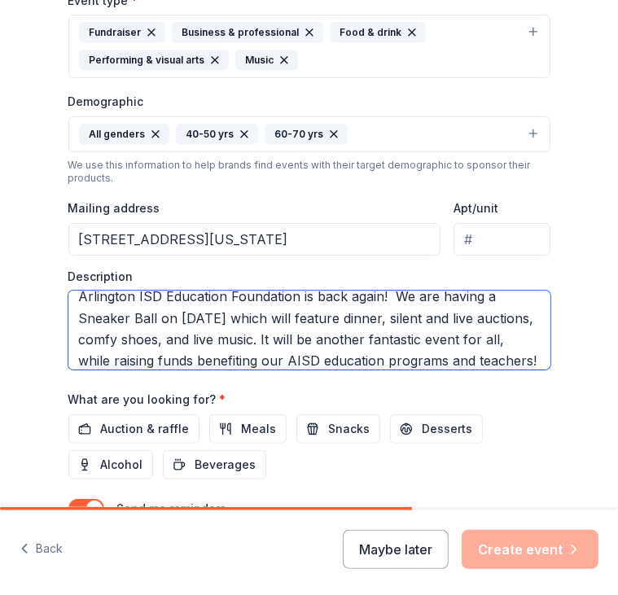
scroll to position [0, 0]
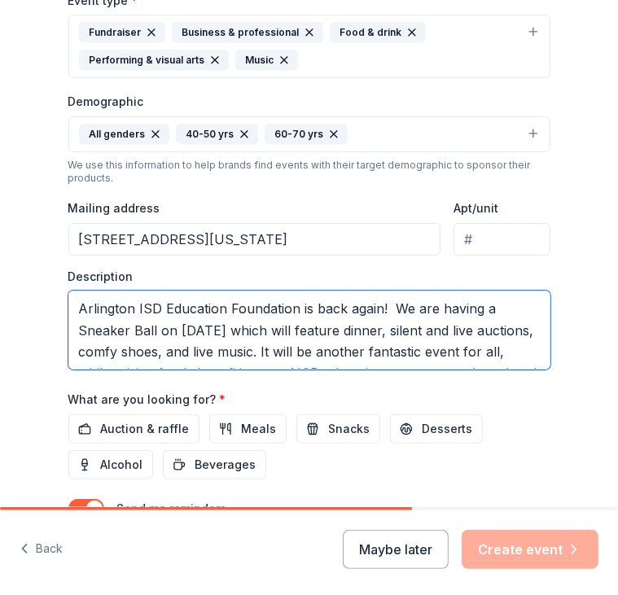
drag, startPoint x: 234, startPoint y: 328, endPoint x: 174, endPoint y: 319, distance: 60.9
click at [174, 319] on textarea "Arlington ISD Education Foundation is back again! We are having a Sneaker Ball …" at bounding box center [309, 329] width 482 height 79
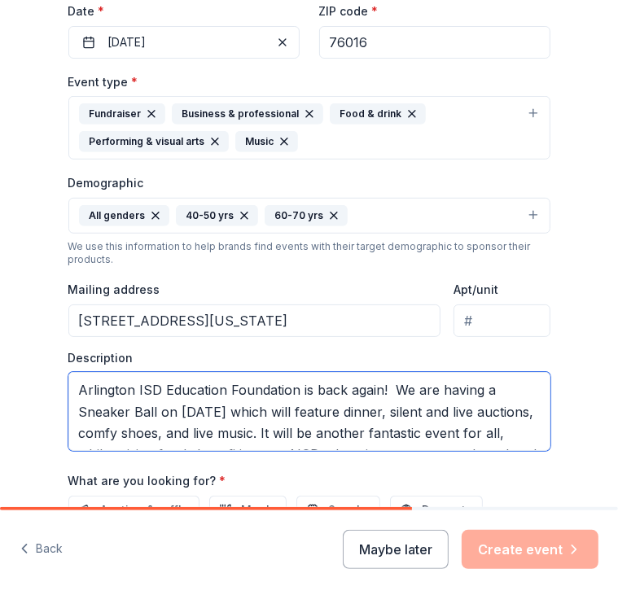
scroll to position [448, 0]
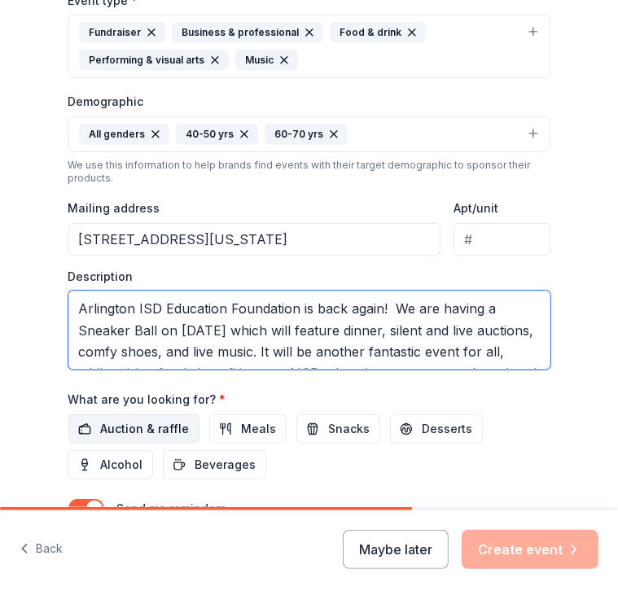
type textarea "Arlington ISD Education Foundation is back again! We are having a Sneaker Ball …"
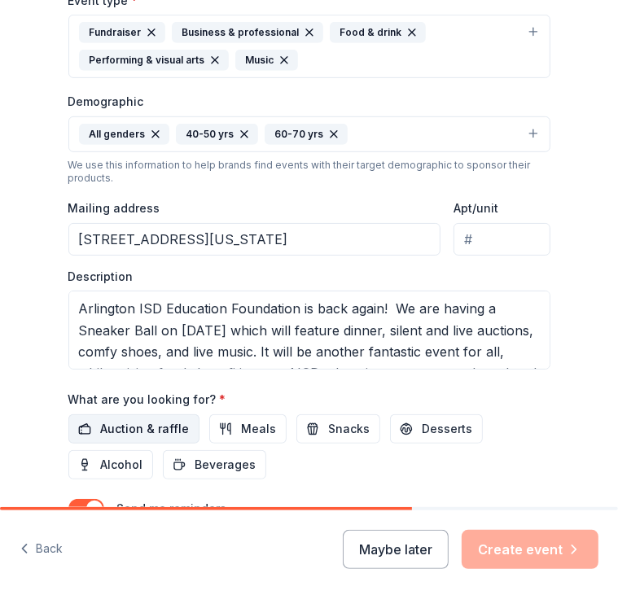
click at [137, 426] on span "Auction & raffle" at bounding box center [145, 429] width 89 height 20
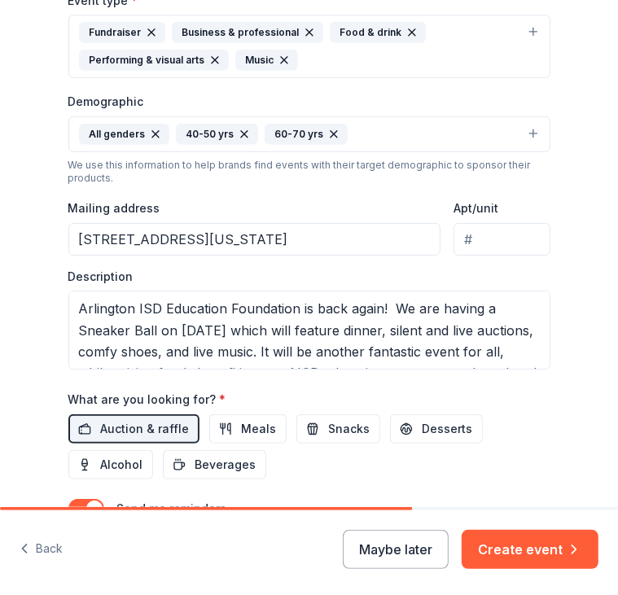
click at [510, 422] on div "Auction & raffle Meals Snacks Desserts Alcohol Beverages" at bounding box center [309, 446] width 482 height 65
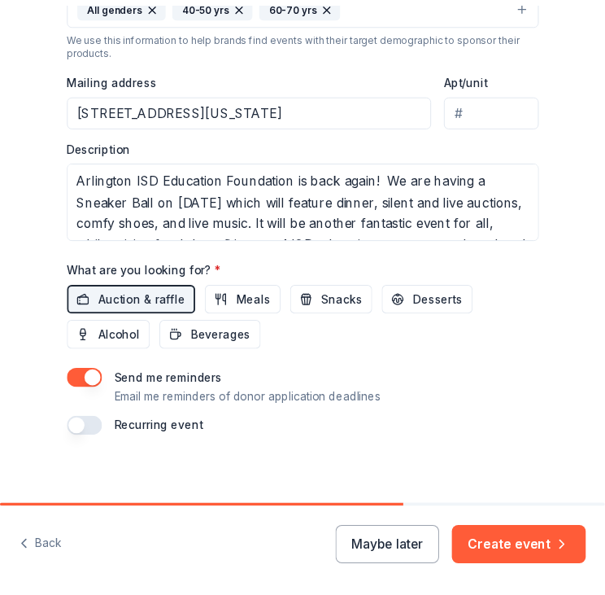
scroll to position [586, 0]
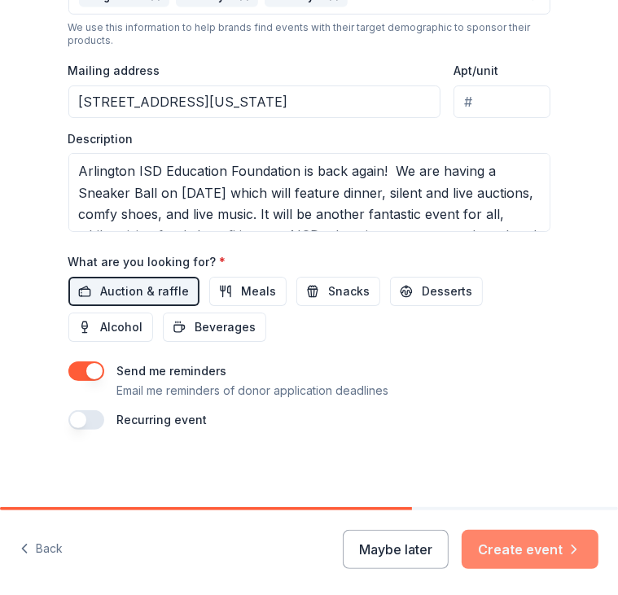
click at [527, 560] on button "Create event" at bounding box center [529, 549] width 137 height 39
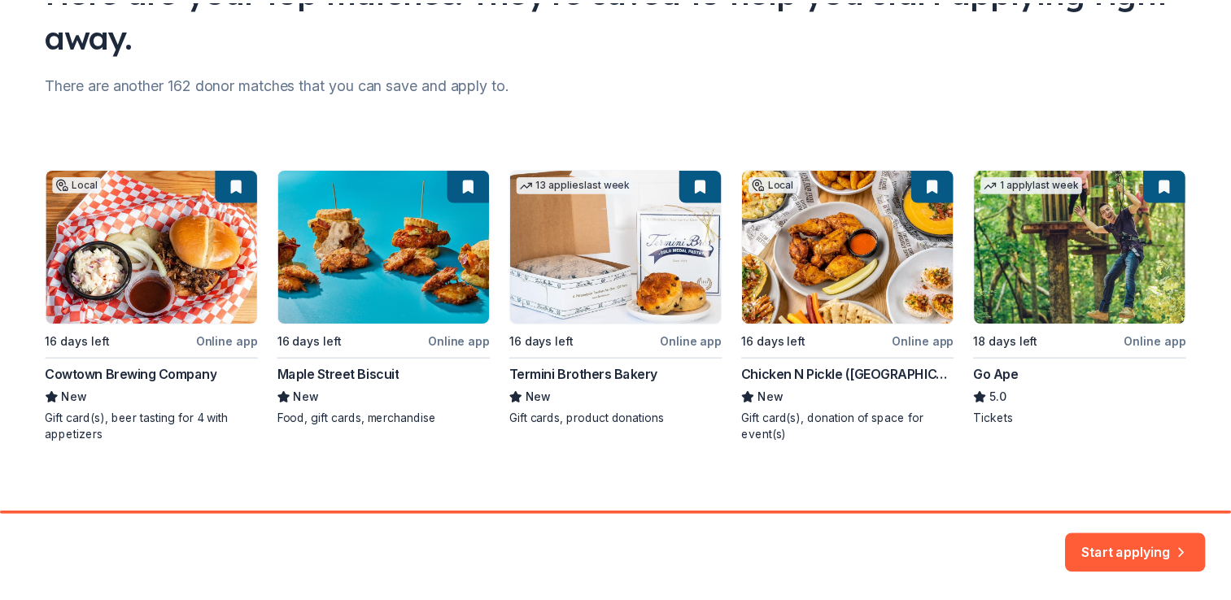
scroll to position [171, 0]
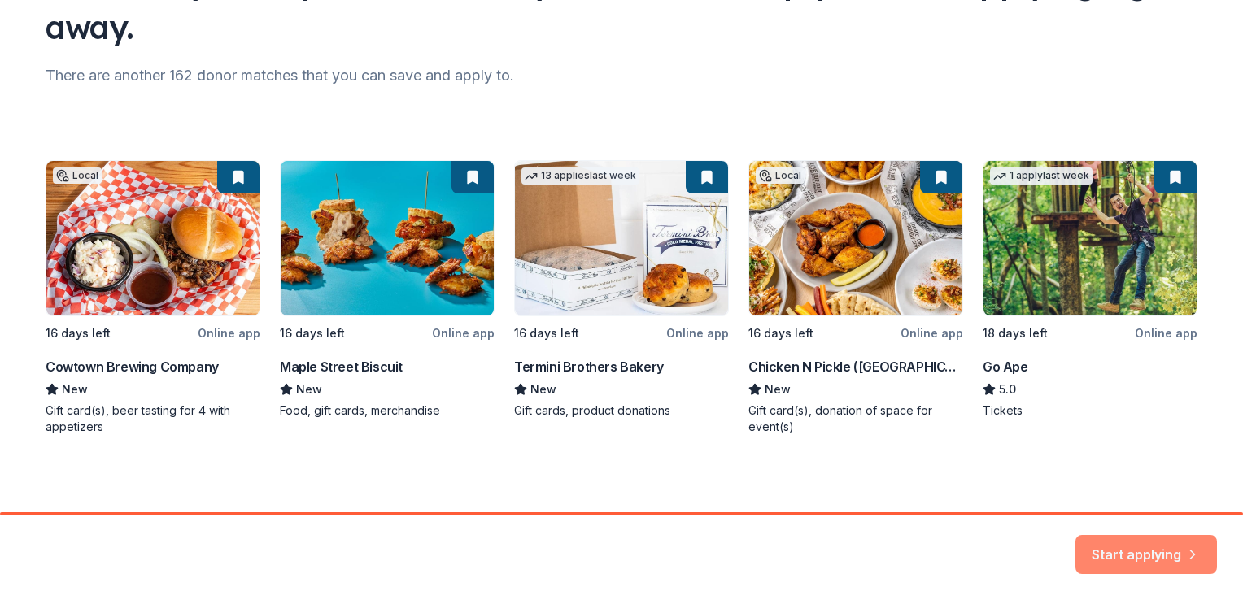
click at [1159, 560] on button "Start applying" at bounding box center [1147, 545] width 142 height 39
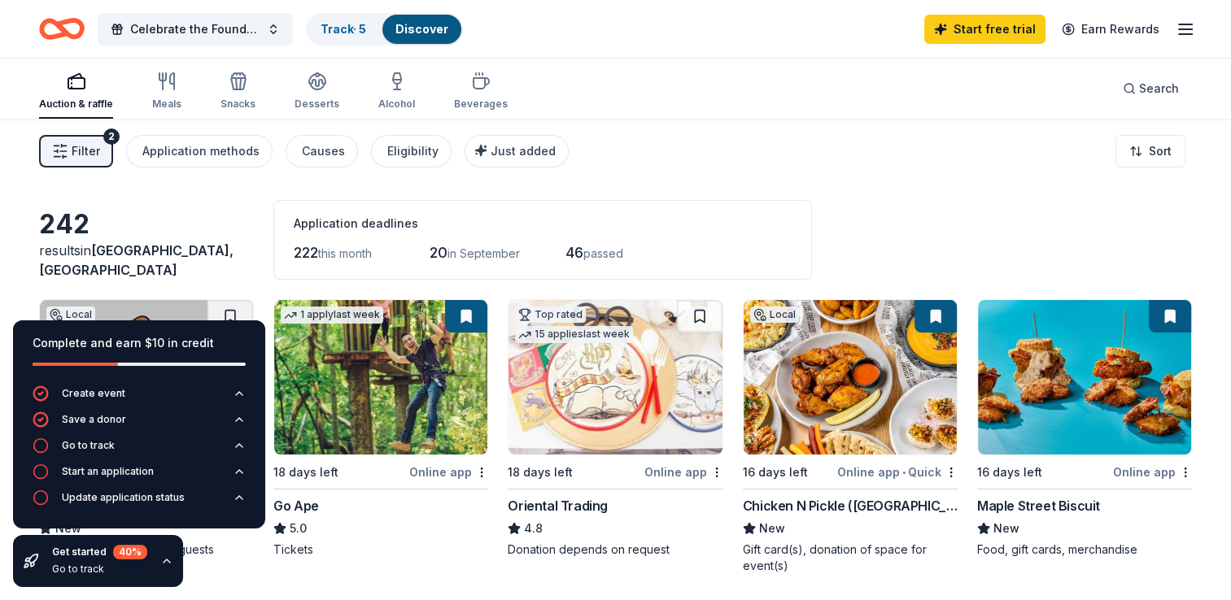
click at [905, 438] on img at bounding box center [850, 377] width 213 height 155
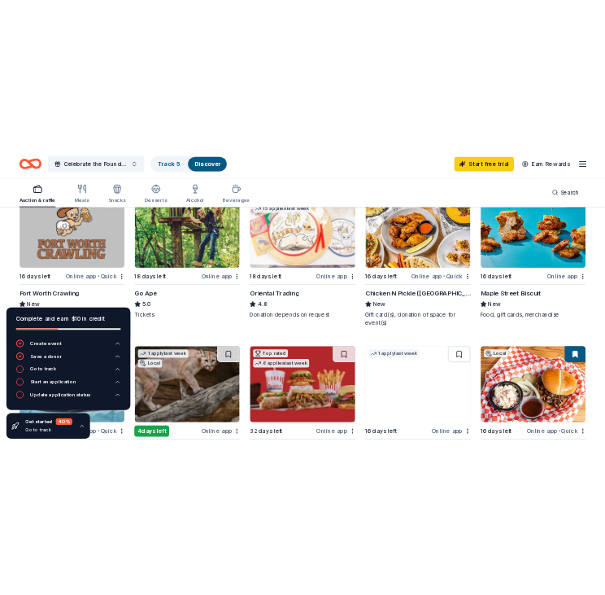
scroll to position [244, 0]
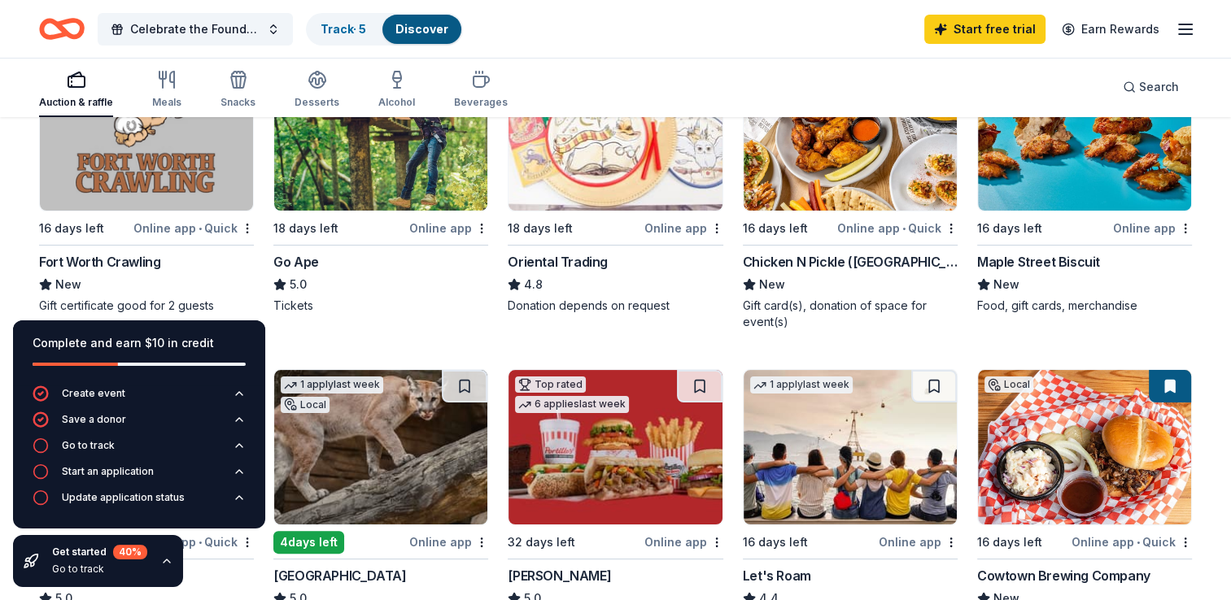
click at [146, 223] on div "Online app • Quick" at bounding box center [193, 228] width 120 height 20
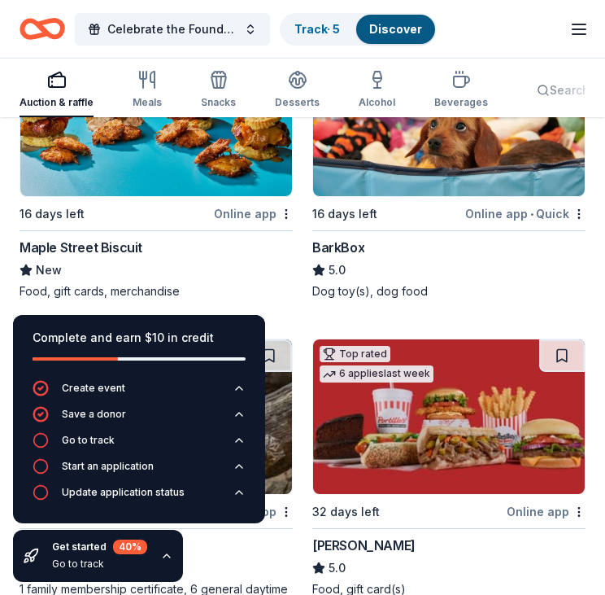
scroll to position [895, 0]
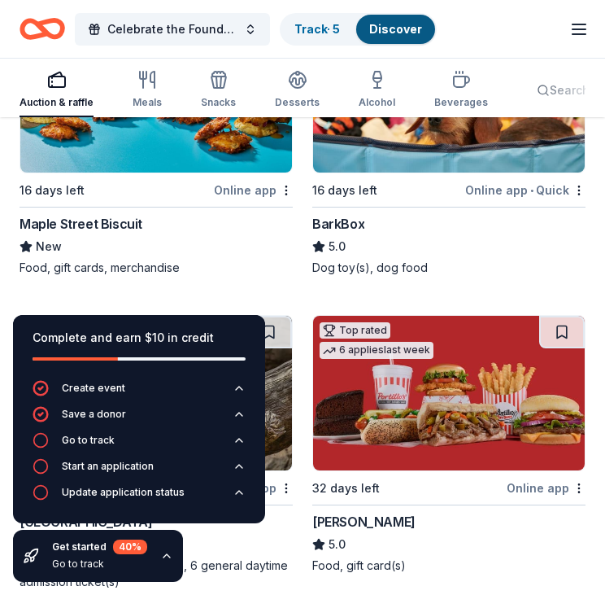
click at [241, 180] on div "Online app" at bounding box center [253, 190] width 79 height 20
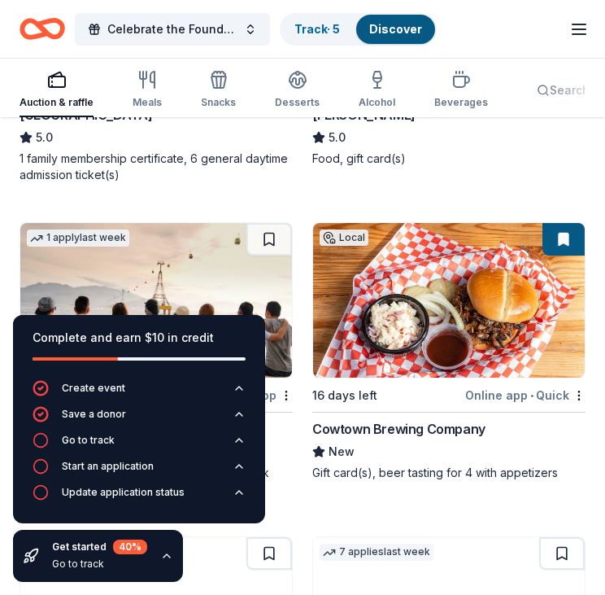
scroll to position [1465, 0]
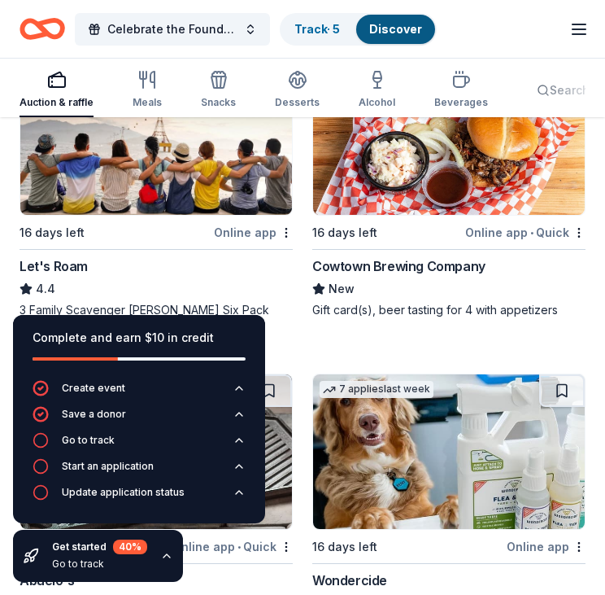
click at [459, 166] on img at bounding box center [449, 137] width 272 height 155
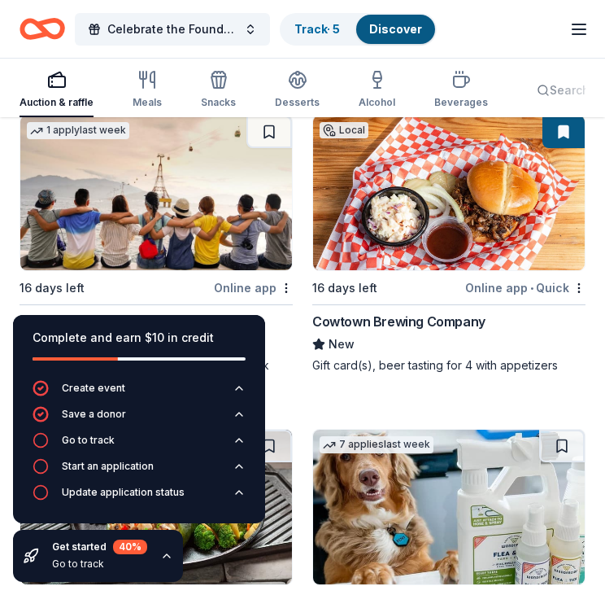
scroll to position [1383, 0]
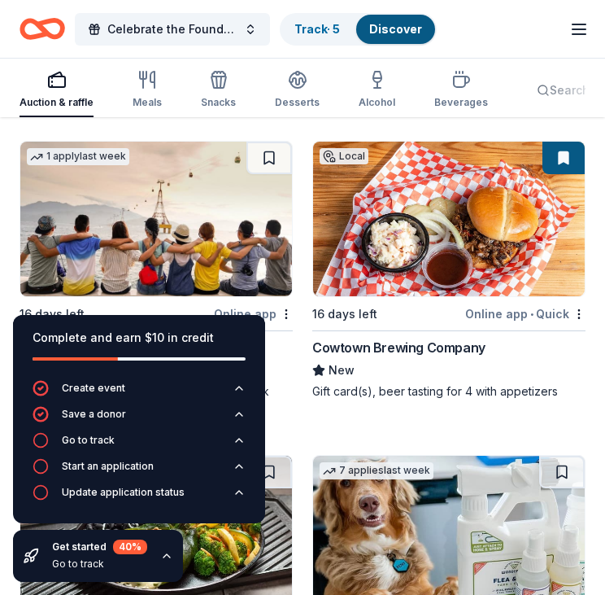
click at [175, 225] on img at bounding box center [156, 219] width 272 height 155
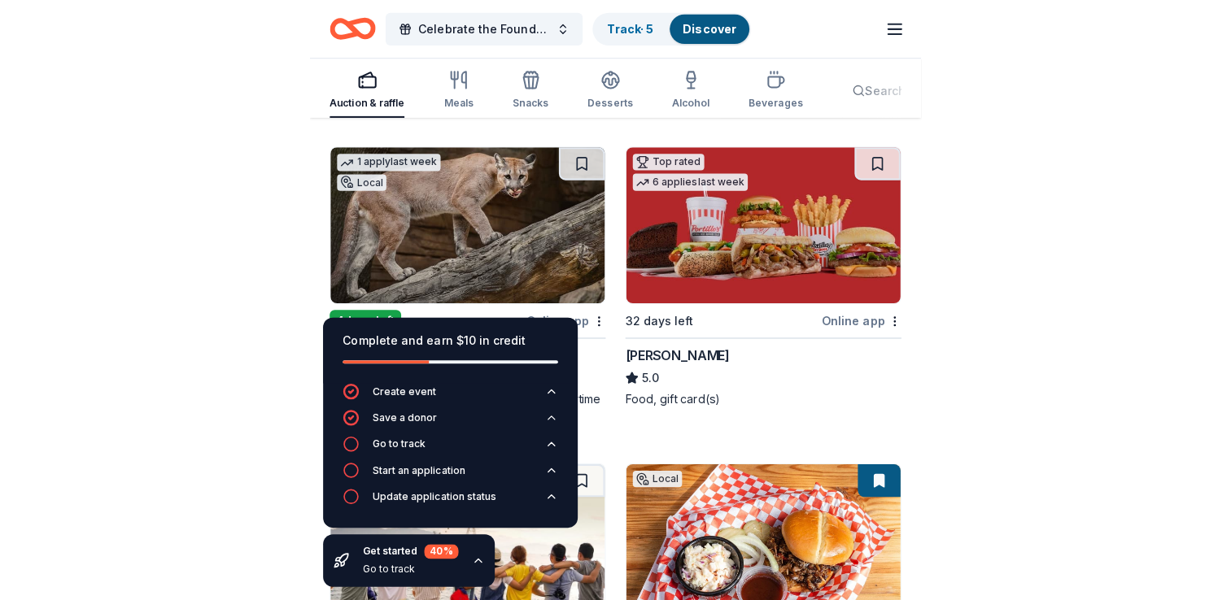
scroll to position [895, 0]
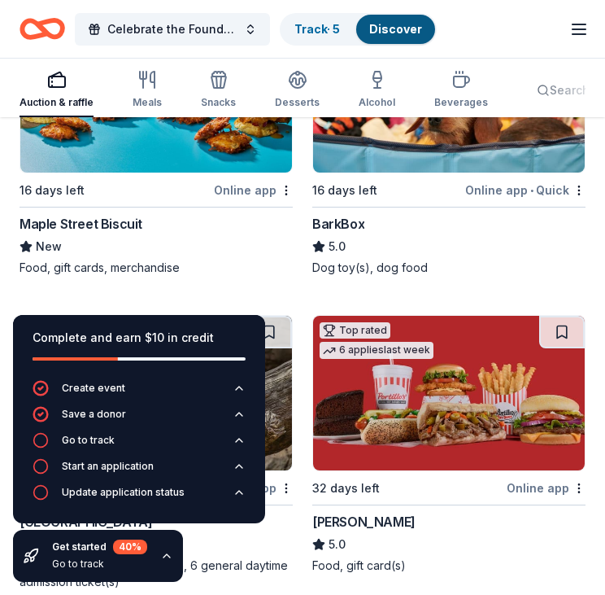
click at [429, 351] on img at bounding box center [449, 393] width 272 height 155
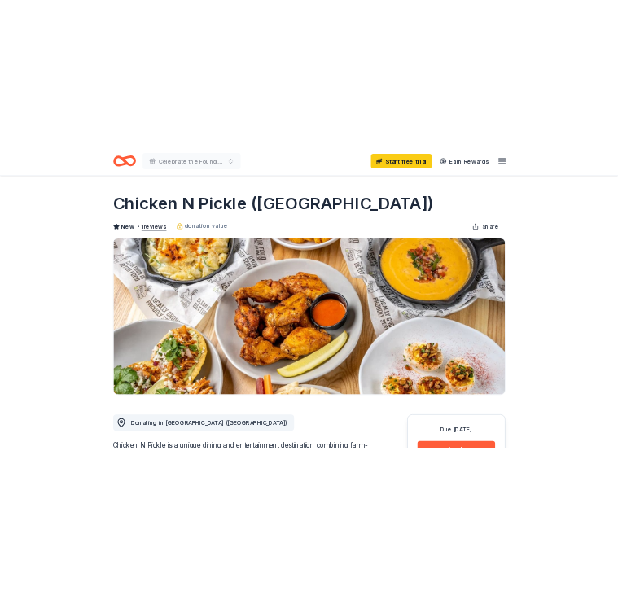
scroll to position [163, 0]
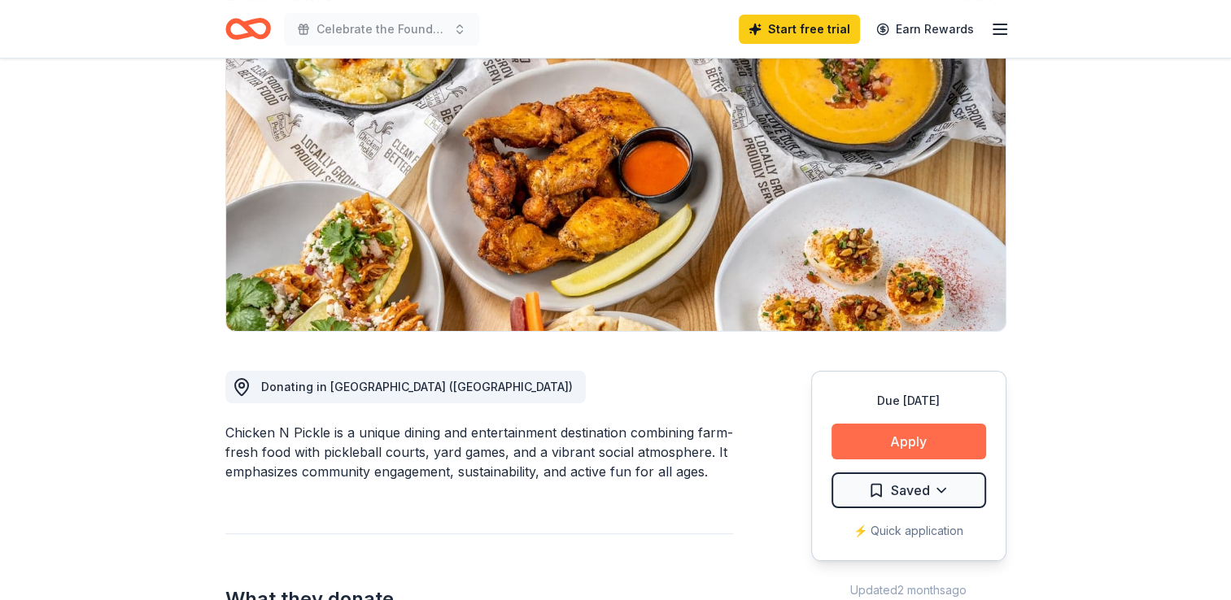
click at [891, 433] on button "Apply" at bounding box center [909, 442] width 155 height 36
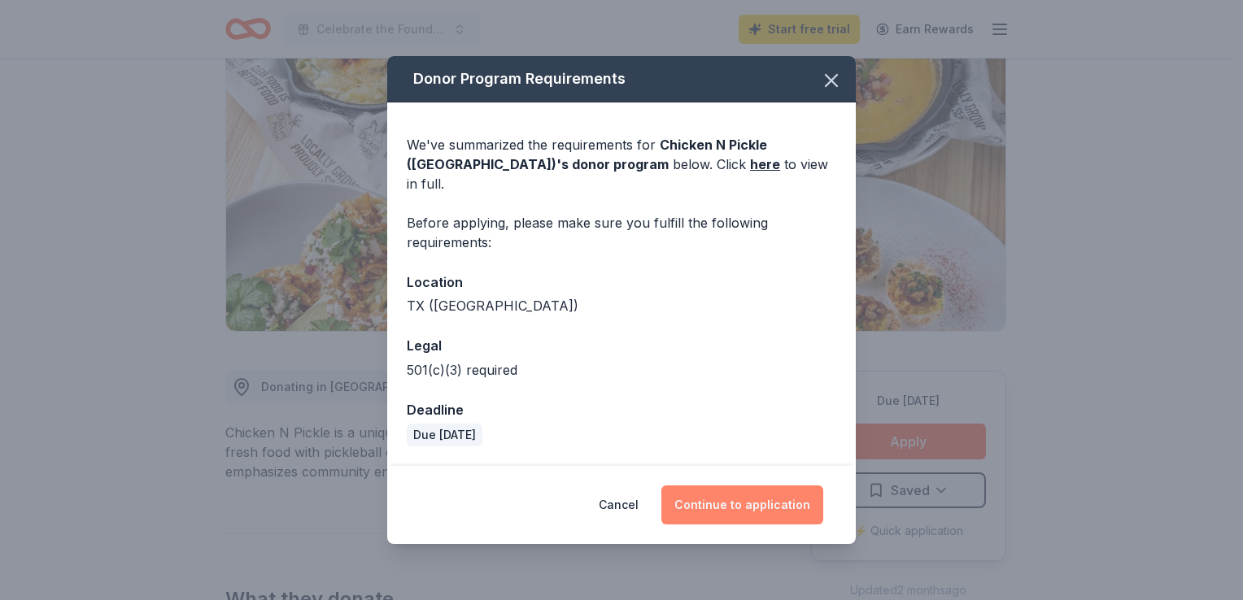
click at [695, 487] on button "Continue to application" at bounding box center [742, 505] width 162 height 39
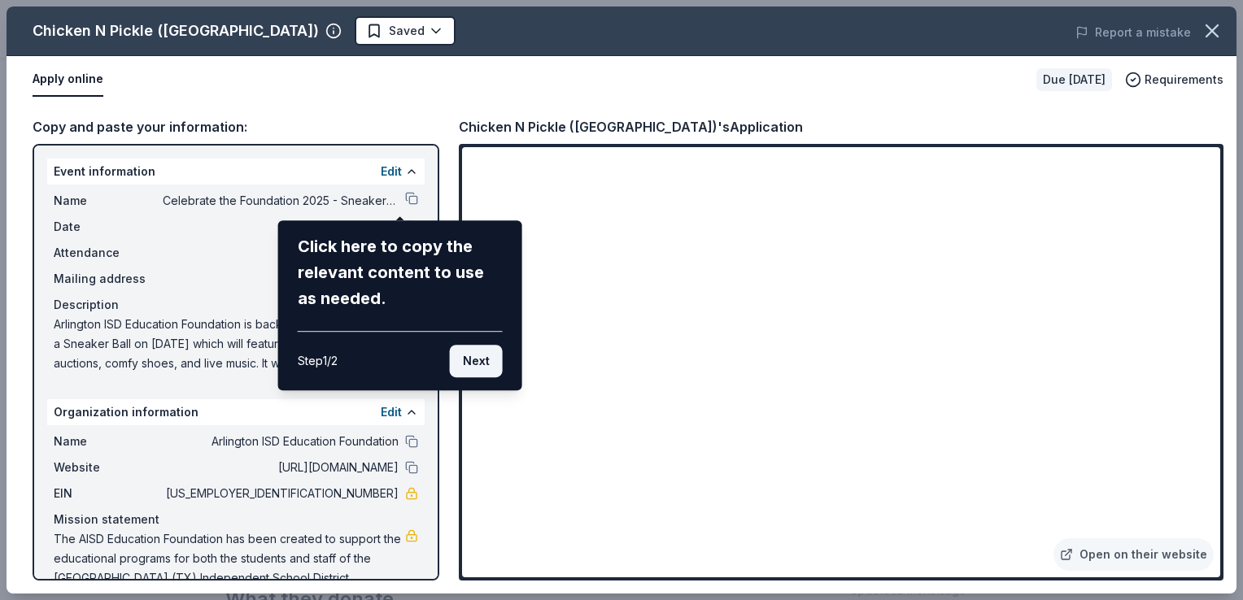
click at [478, 358] on button "Next" at bounding box center [476, 361] width 53 height 33
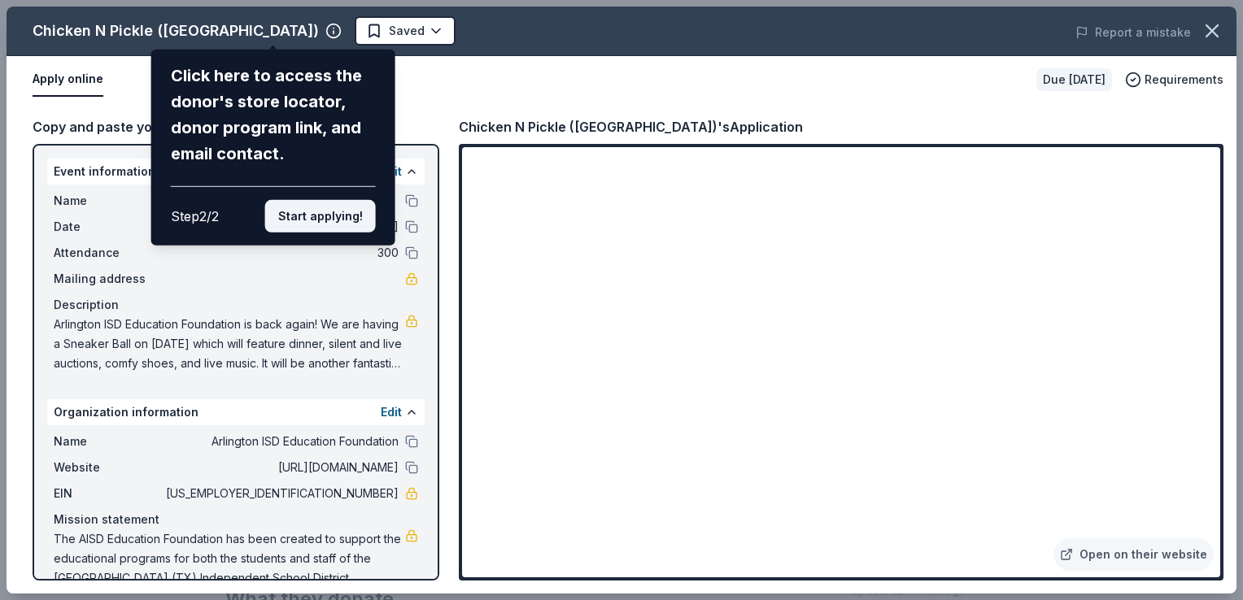
click at [331, 210] on button "Start applying!" at bounding box center [320, 216] width 111 height 33
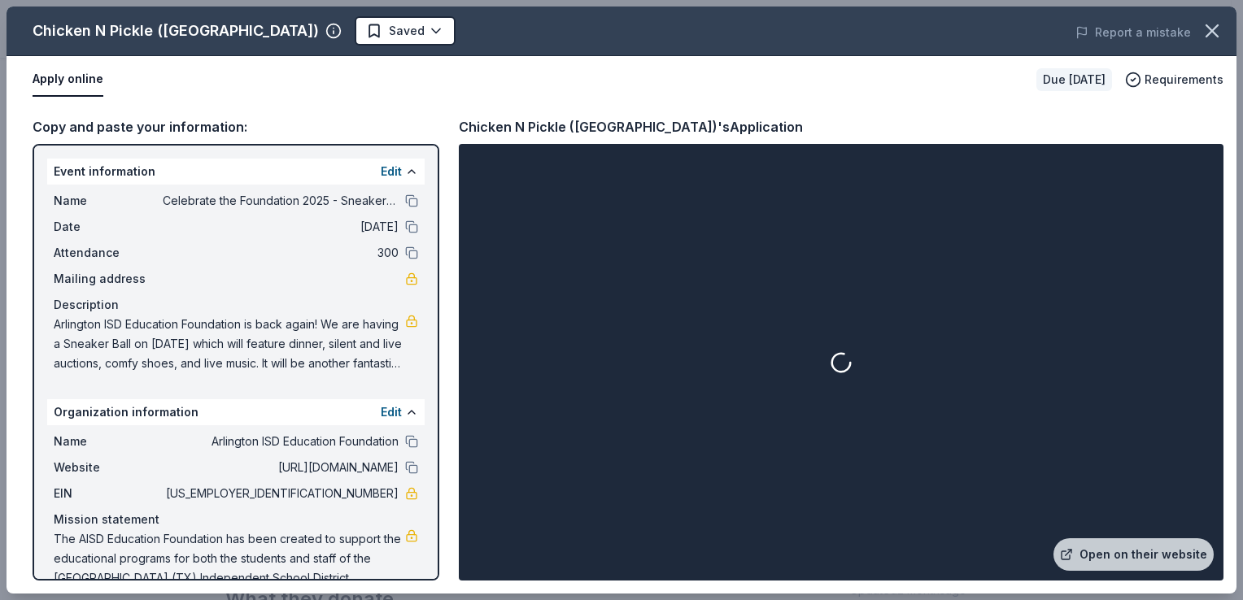
click at [405, 201] on button at bounding box center [411, 200] width 13 height 13
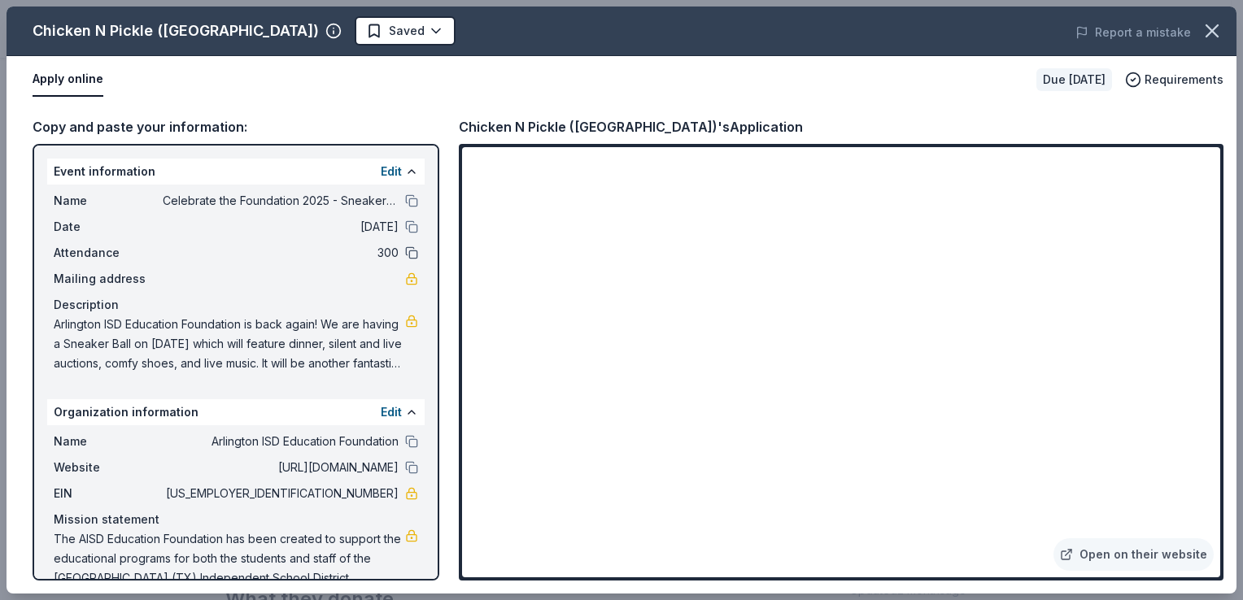
click at [405, 251] on button at bounding box center [411, 253] width 13 height 13
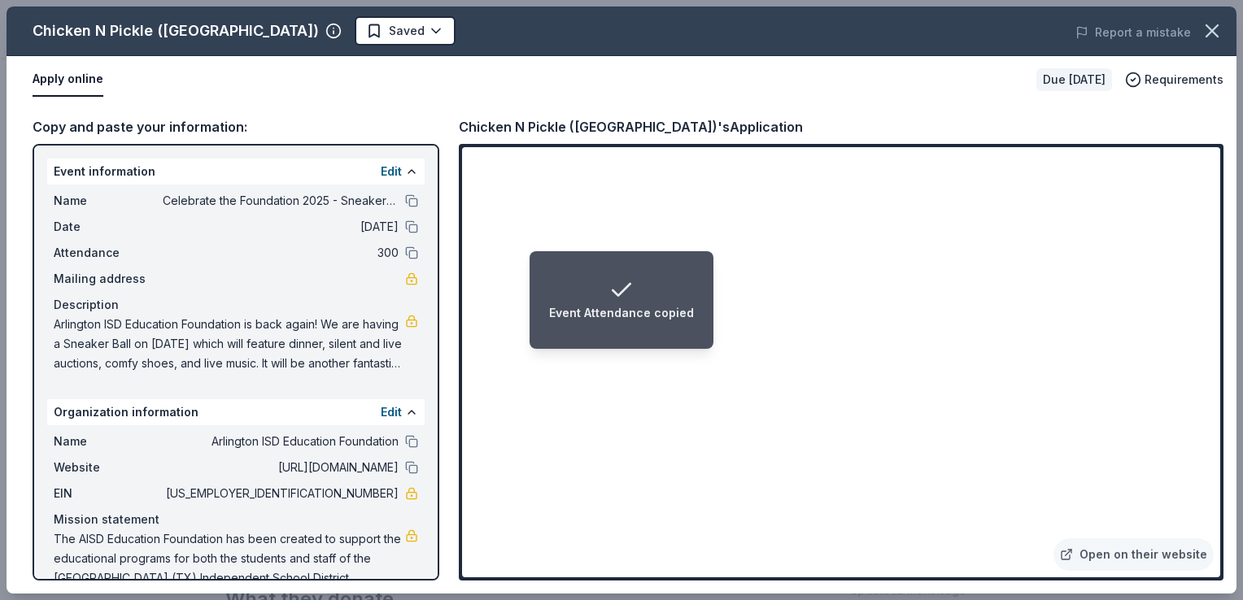
click at [215, 321] on span "Arlington ISD Education Foundation is back again! We are having a Sneaker Ball …" at bounding box center [229, 344] width 351 height 59
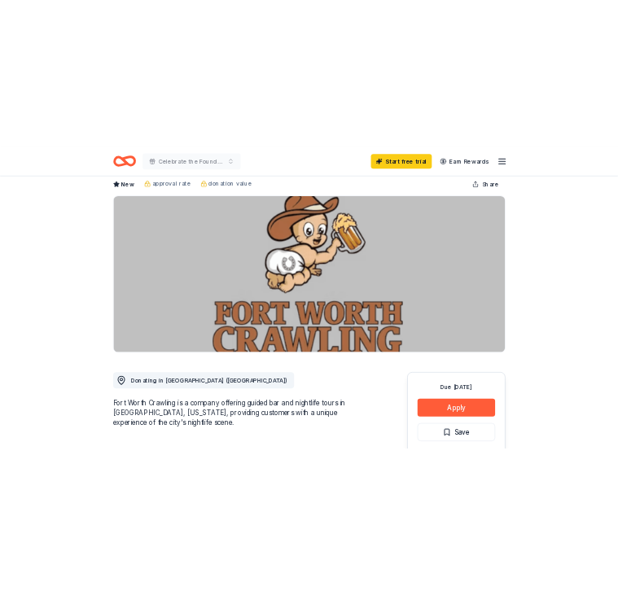
scroll to position [244, 0]
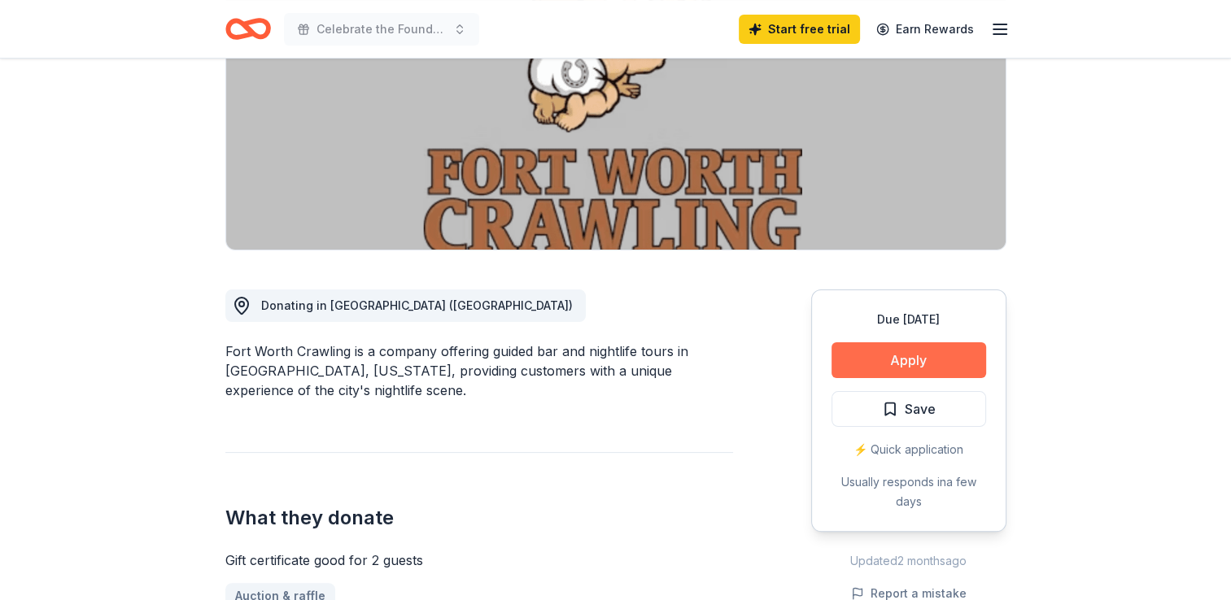
click at [899, 347] on button "Apply" at bounding box center [909, 361] width 155 height 36
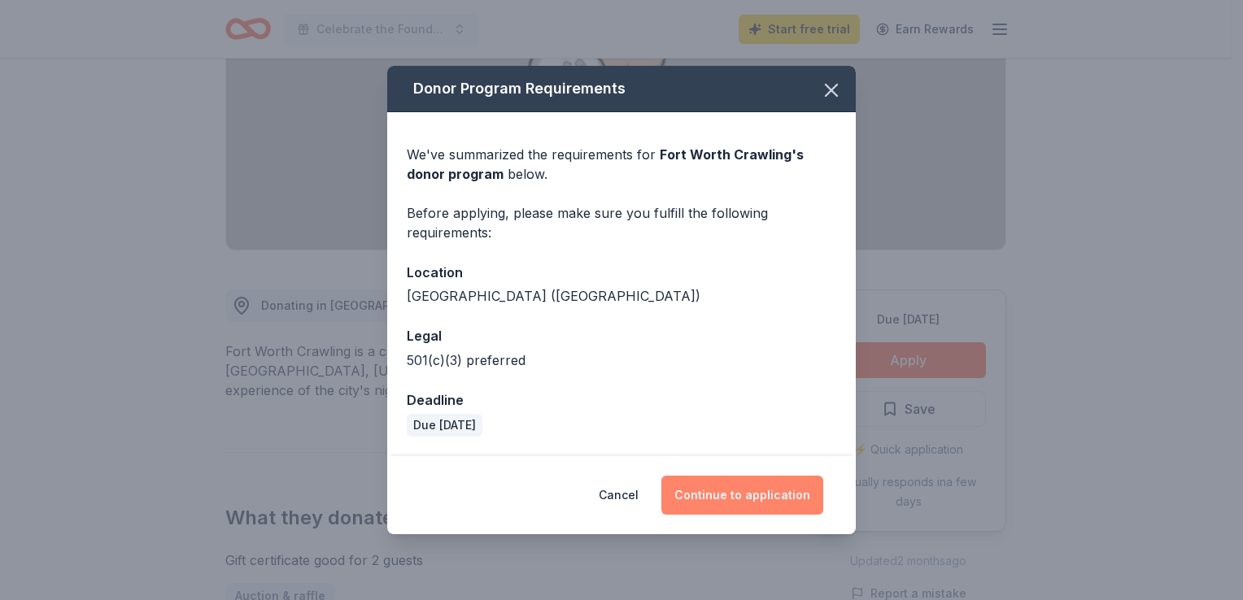
click at [754, 500] on button "Continue to application" at bounding box center [742, 495] width 162 height 39
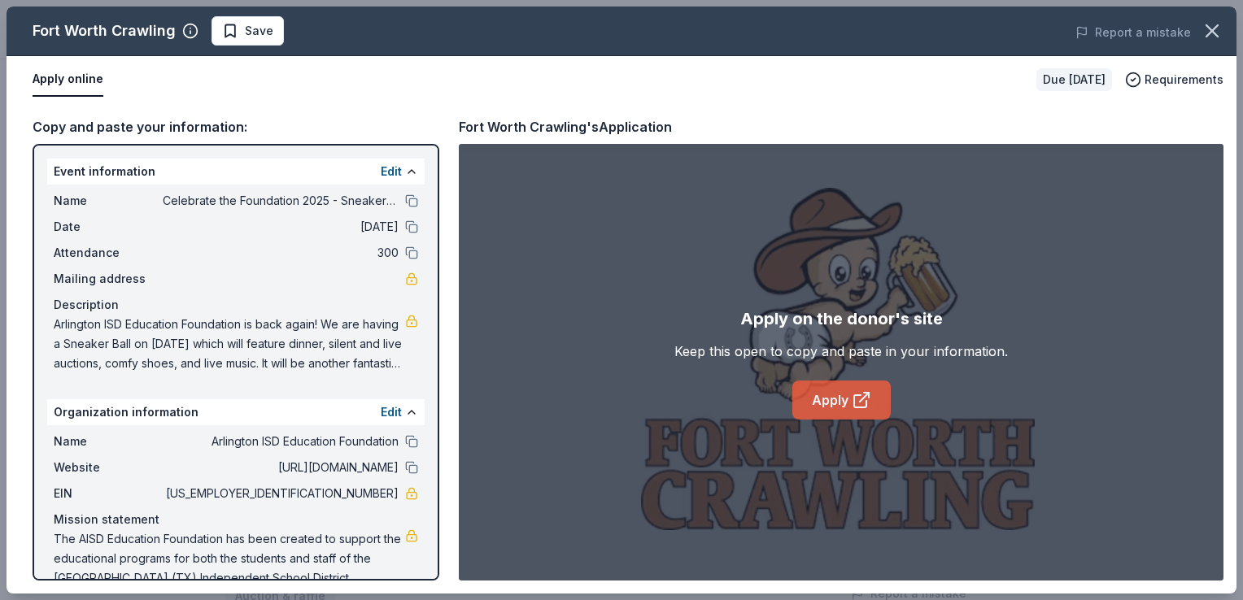
click at [838, 392] on link "Apply" at bounding box center [841, 400] width 98 height 39
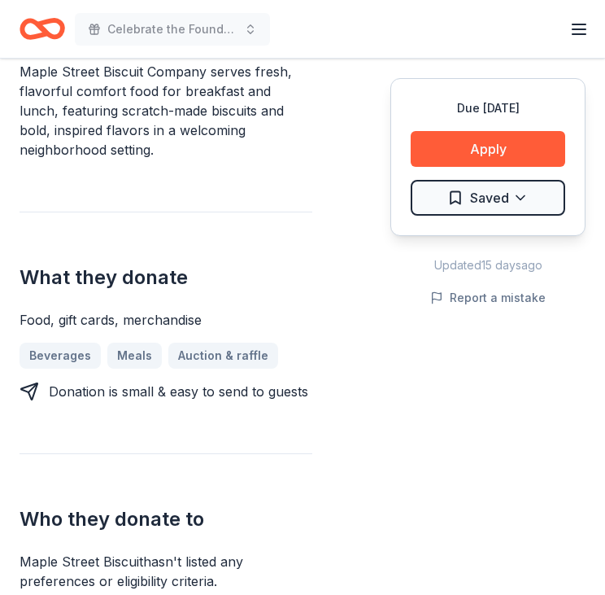
scroll to position [732, 0]
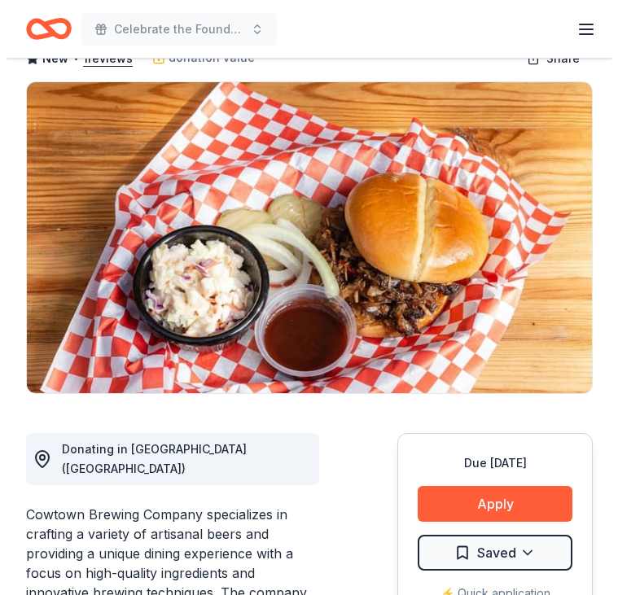
scroll to position [244, 0]
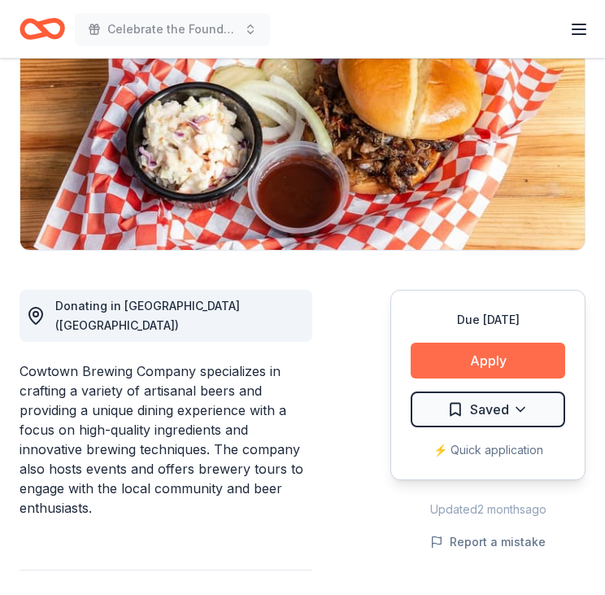
click at [519, 365] on button "Apply" at bounding box center [488, 361] width 155 height 36
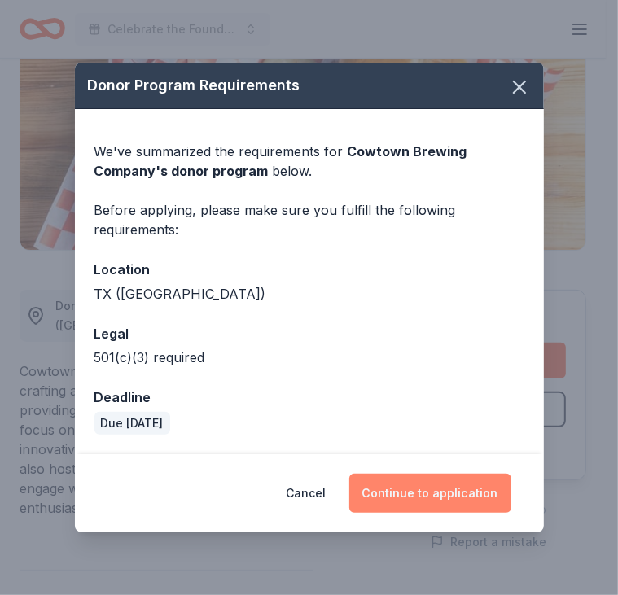
click at [392, 500] on button "Continue to application" at bounding box center [430, 493] width 162 height 39
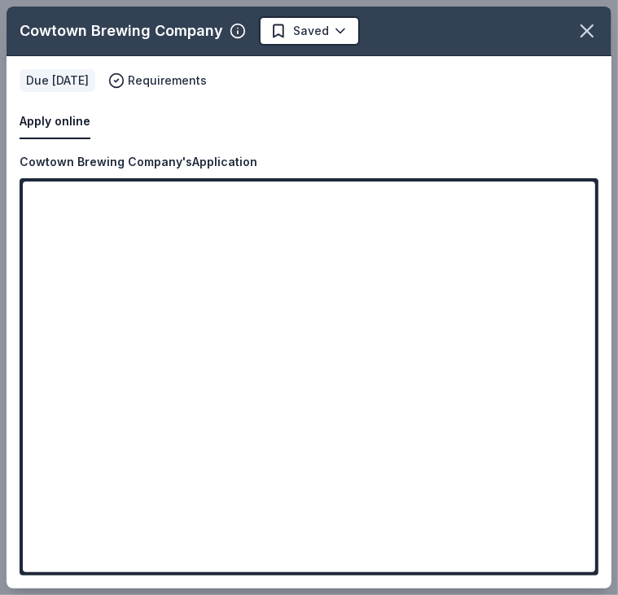
click at [50, 127] on button "Apply online" at bounding box center [55, 122] width 71 height 34
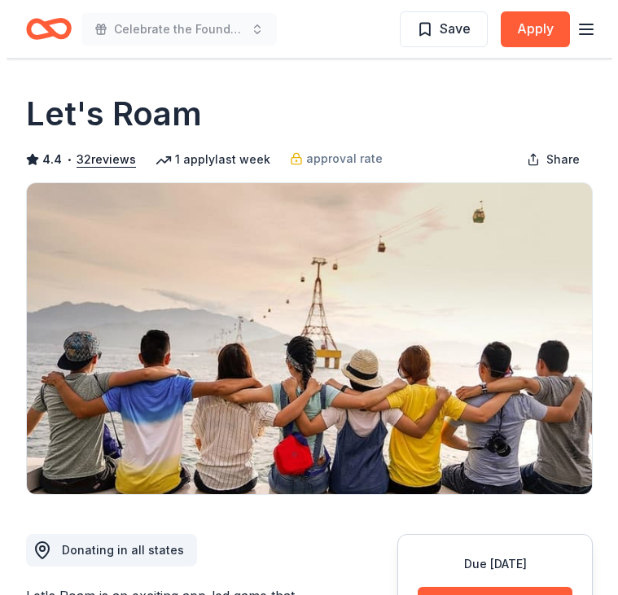
scroll to position [163, 0]
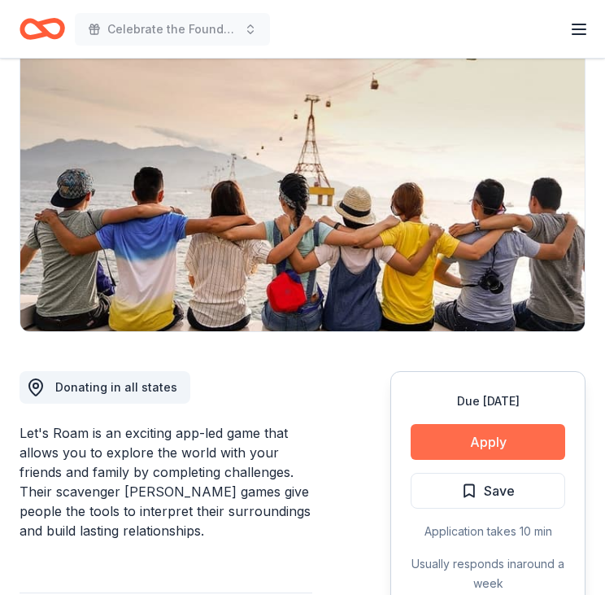
click at [500, 443] on button "Apply" at bounding box center [488, 442] width 155 height 36
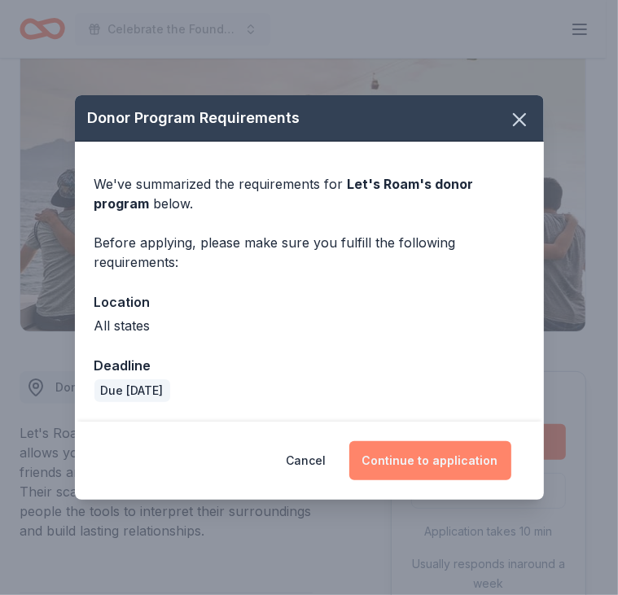
click at [455, 448] on button "Continue to application" at bounding box center [430, 460] width 162 height 39
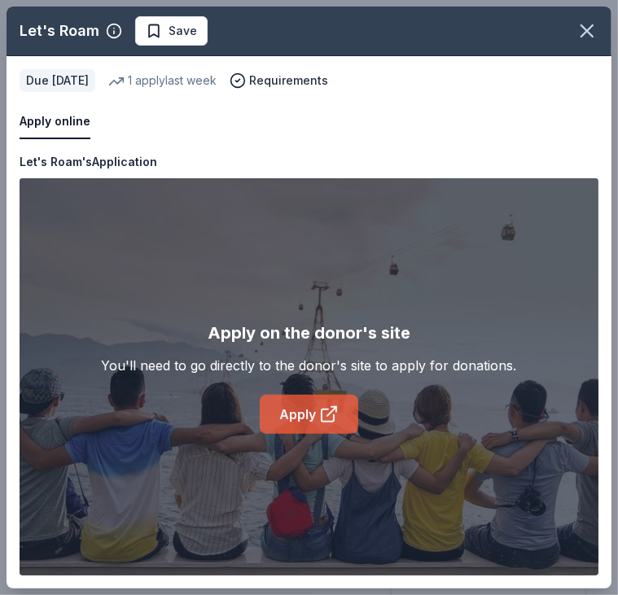
click at [299, 419] on link "Apply" at bounding box center [309, 414] width 98 height 39
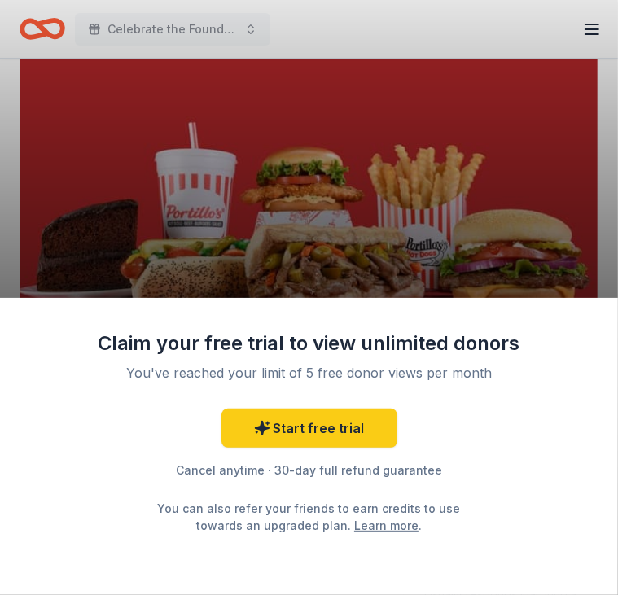
scroll to position [163, 0]
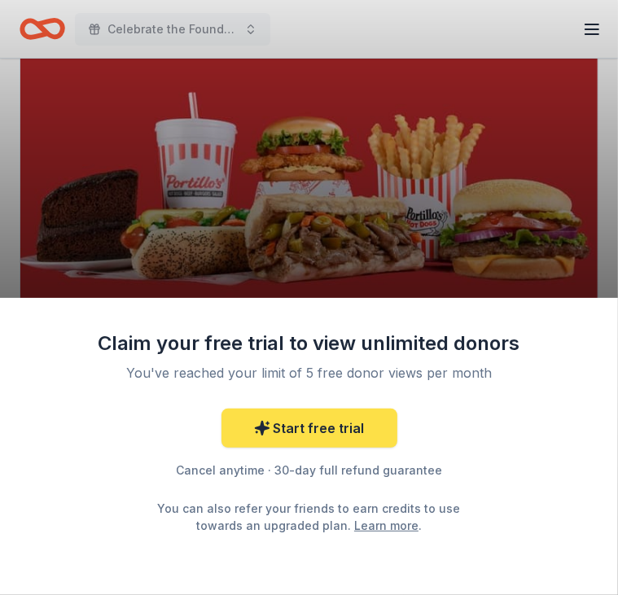
click at [334, 438] on link "Start free trial" at bounding box center [309, 427] width 176 height 39
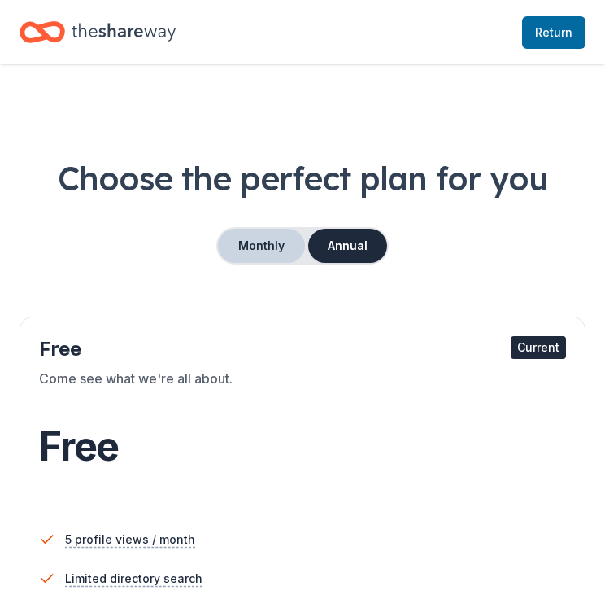
click at [288, 253] on button "Monthly" at bounding box center [261, 246] width 87 height 34
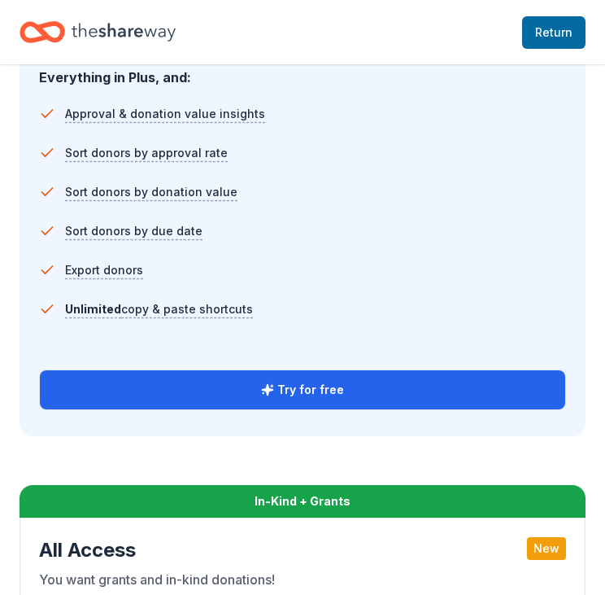
scroll to position [1709, 0]
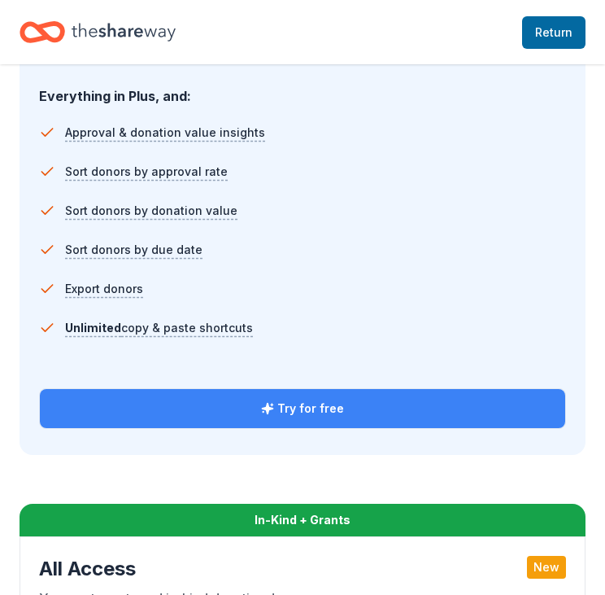
click at [299, 408] on button "Try for free" at bounding box center [303, 408] width 526 height 39
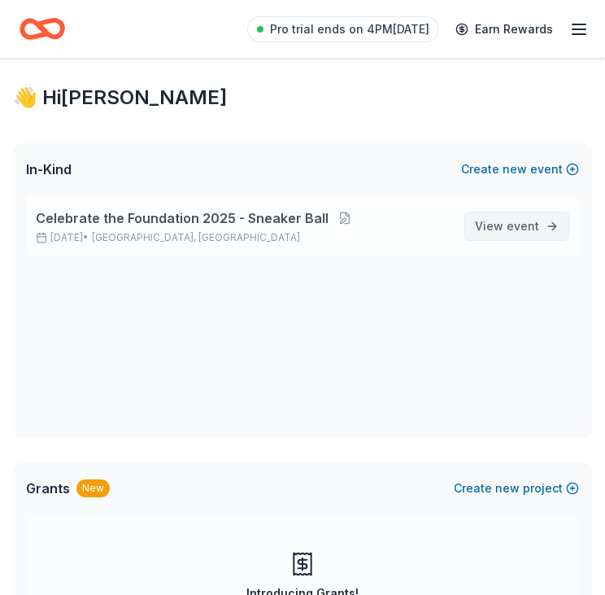
click at [500, 231] on span "View event" at bounding box center [507, 226] width 64 height 20
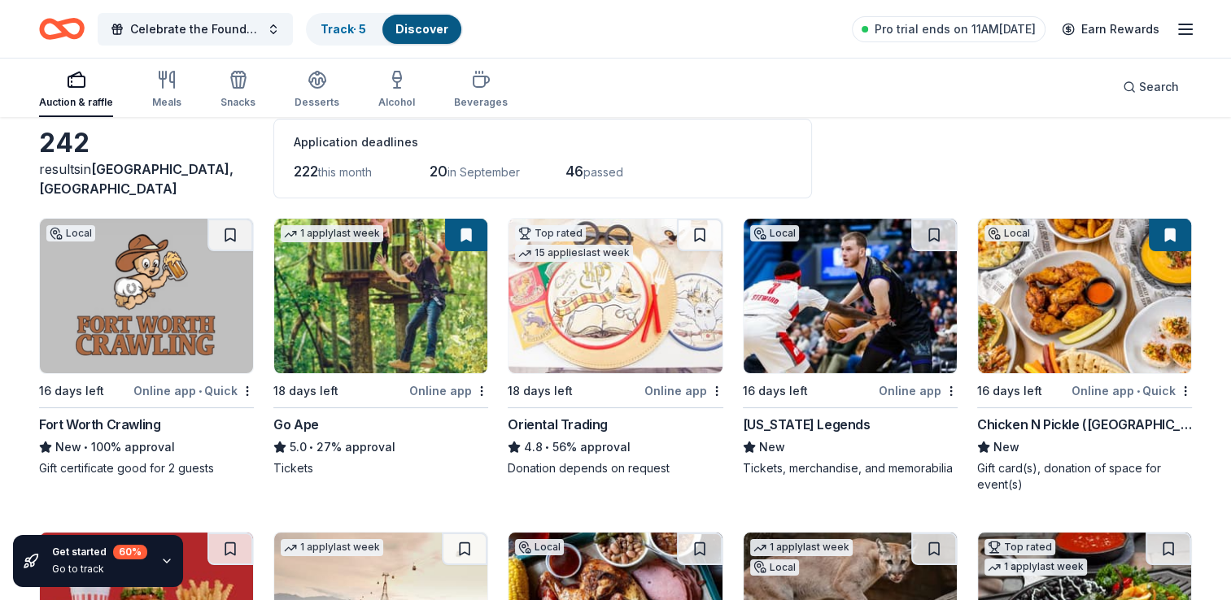
scroll to position [163, 0]
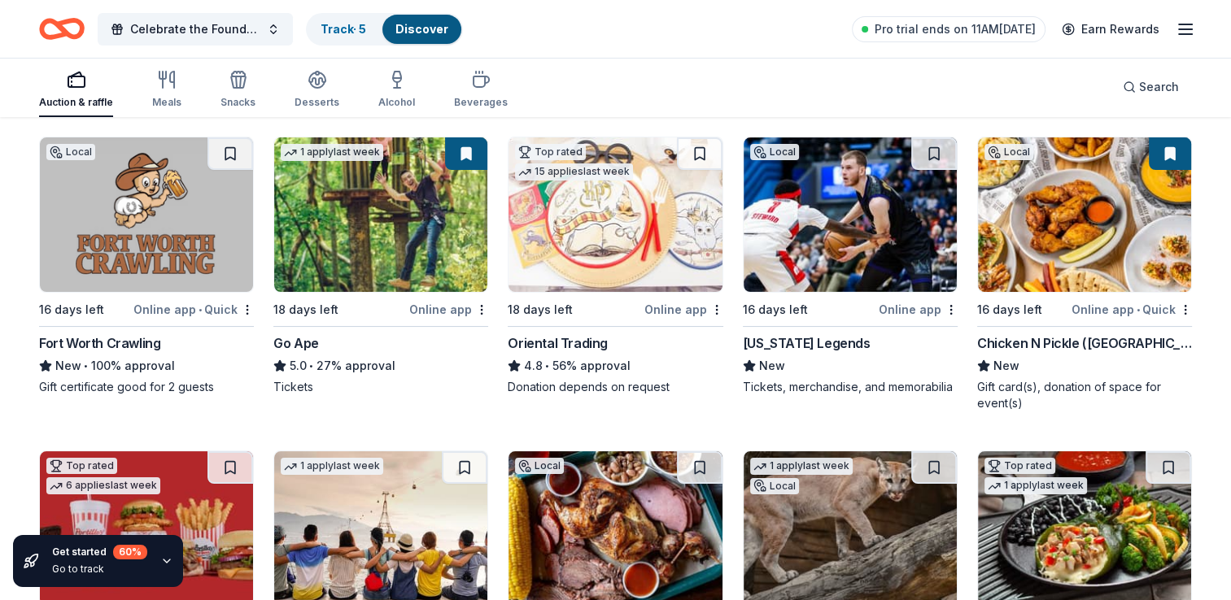
click at [605, 278] on img at bounding box center [850, 215] width 213 height 155
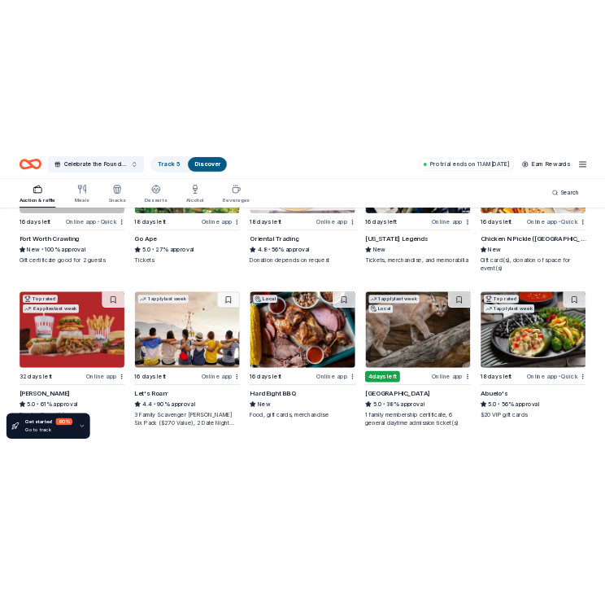
scroll to position [407, 0]
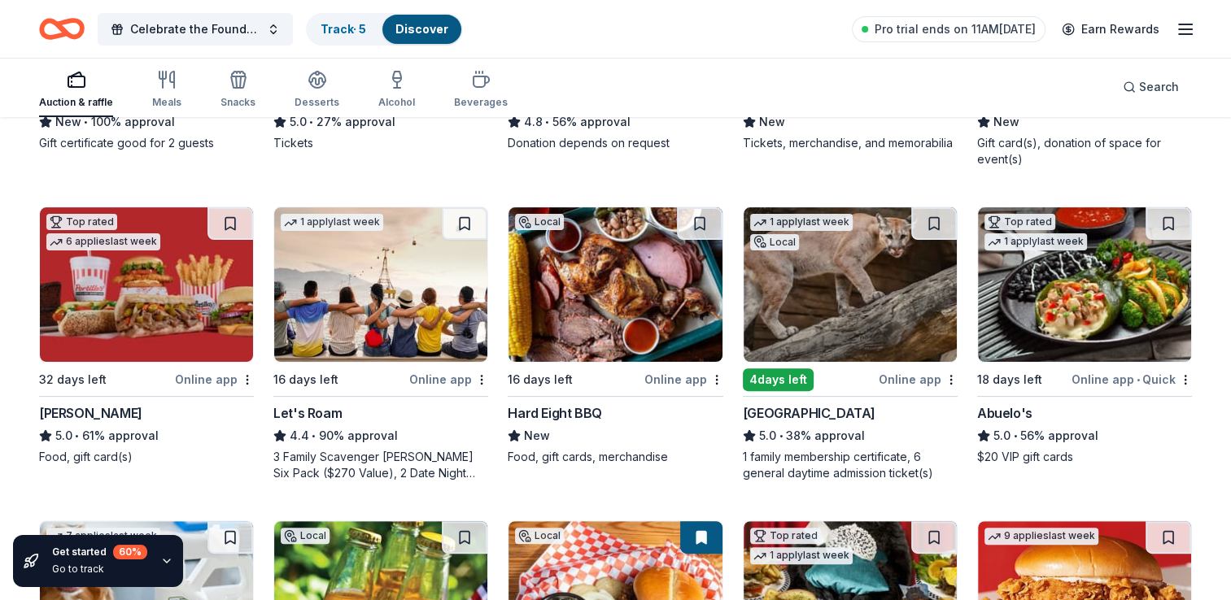
click at [176, 313] on img at bounding box center [146, 284] width 213 height 155
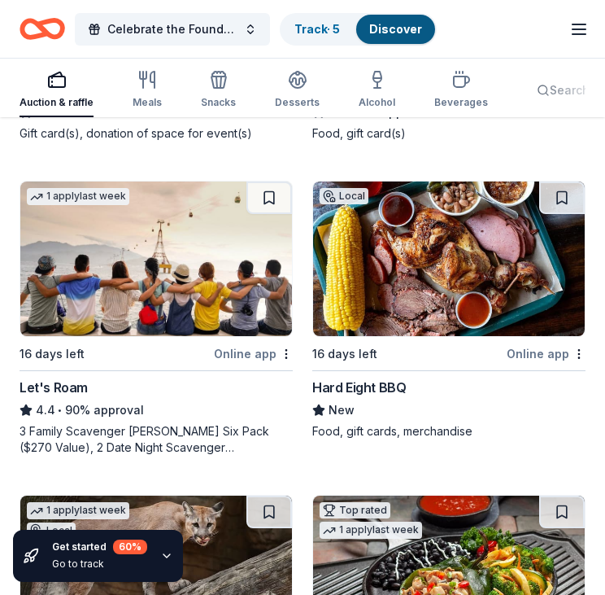
scroll to position [1058, 0]
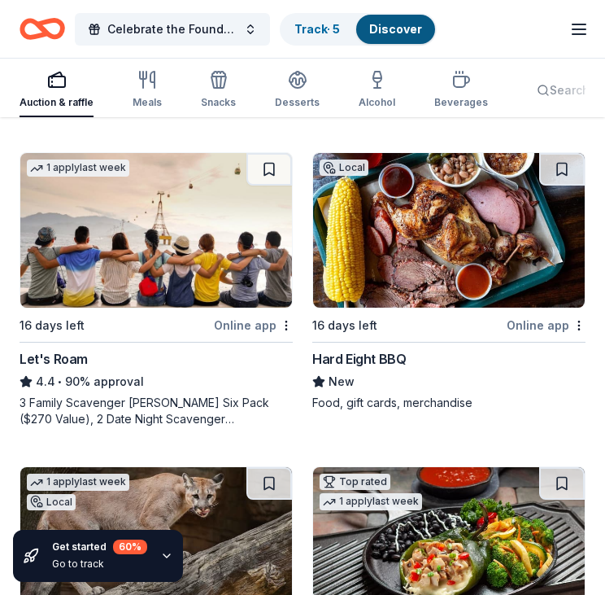
click at [461, 232] on img at bounding box center [449, 230] width 272 height 155
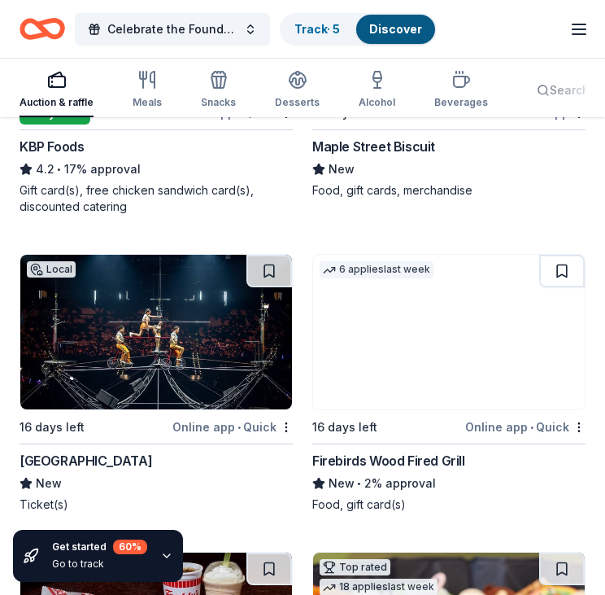
scroll to position [2522, 0]
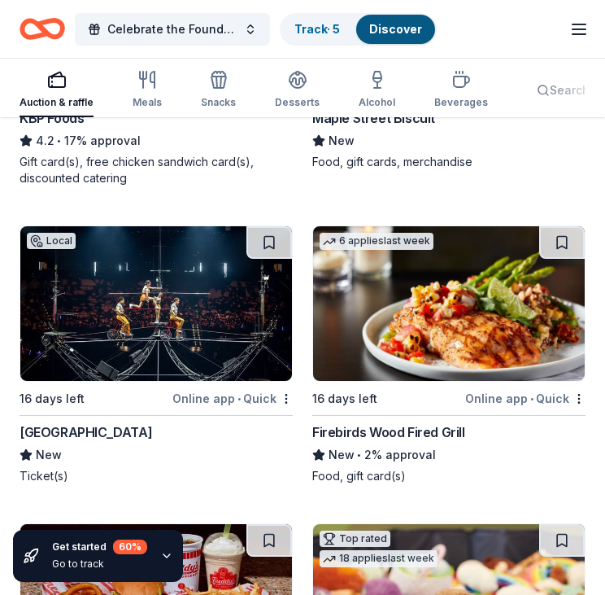
click at [124, 311] on img at bounding box center [156, 303] width 272 height 155
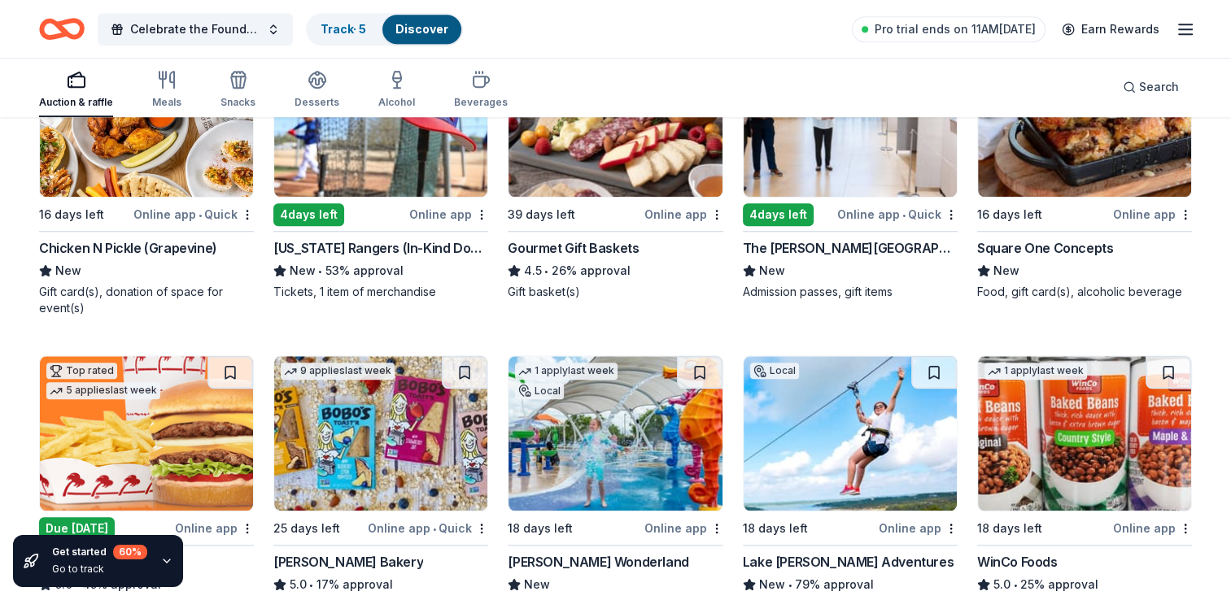
scroll to position [1598, 0]
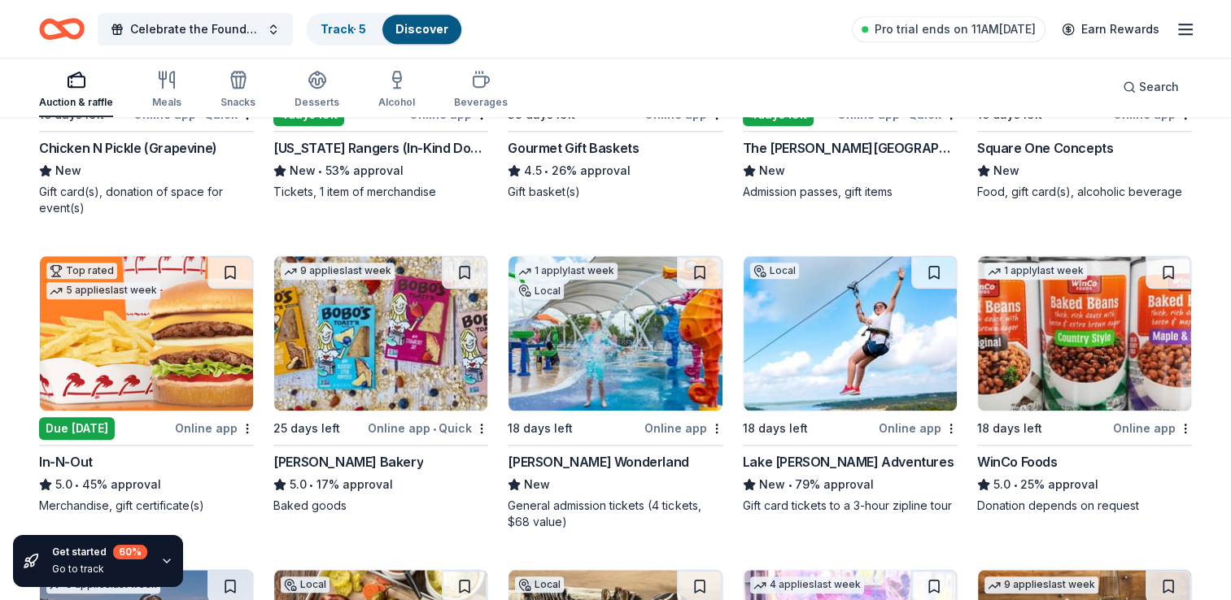
click at [115, 430] on div "Due tomorrow" at bounding box center [77, 428] width 76 height 23
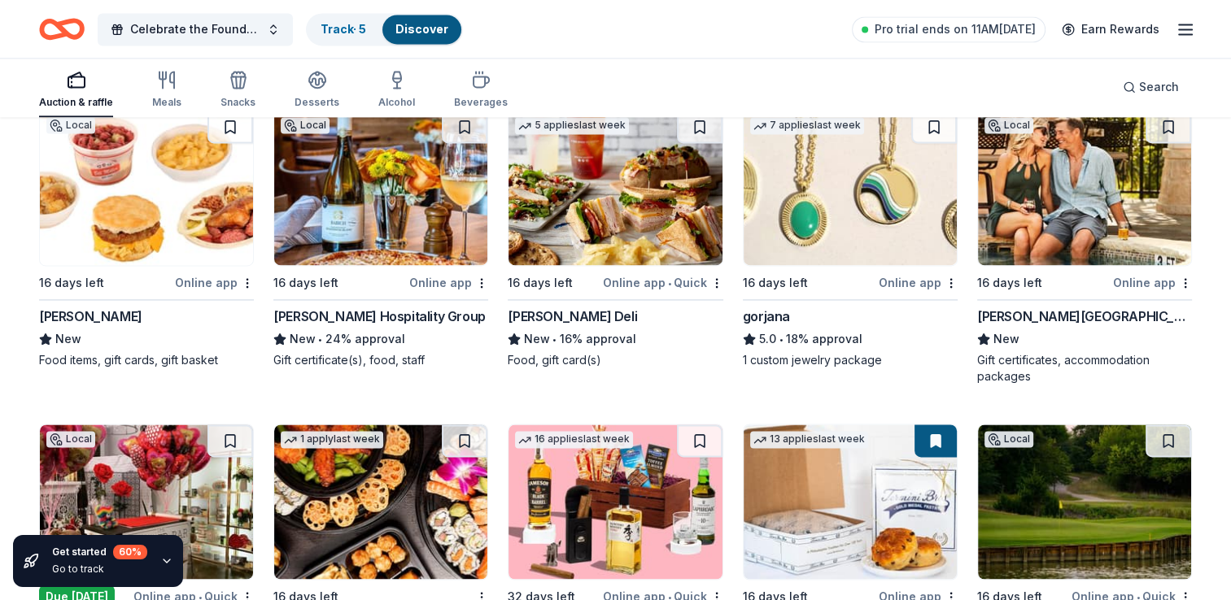
scroll to position [2412, 0]
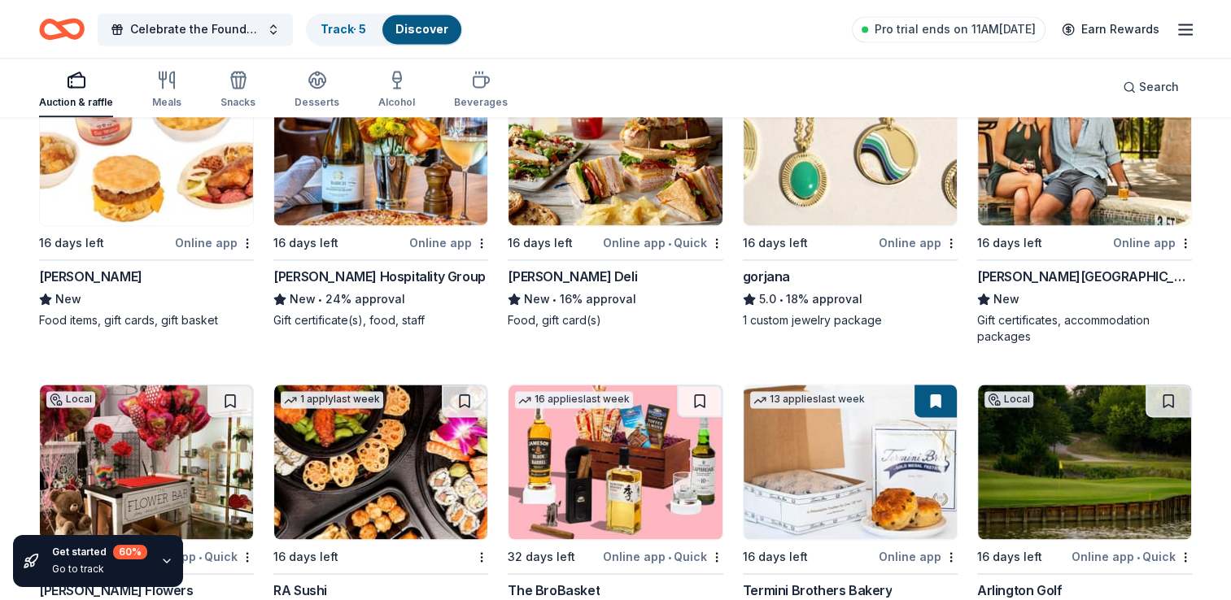
click at [605, 191] on img at bounding box center [1084, 148] width 213 height 155
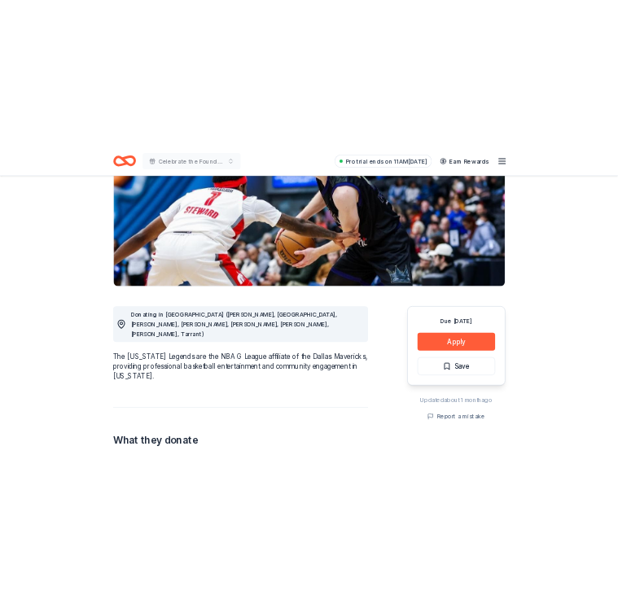
scroll to position [244, 0]
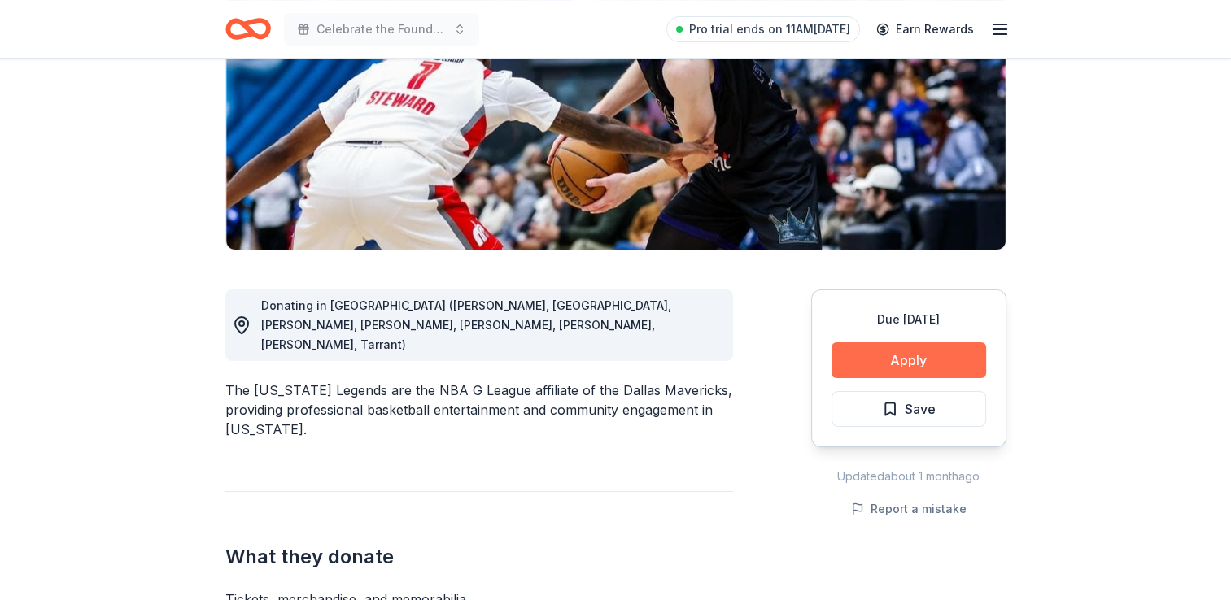
click at [915, 351] on button "Apply" at bounding box center [909, 361] width 155 height 36
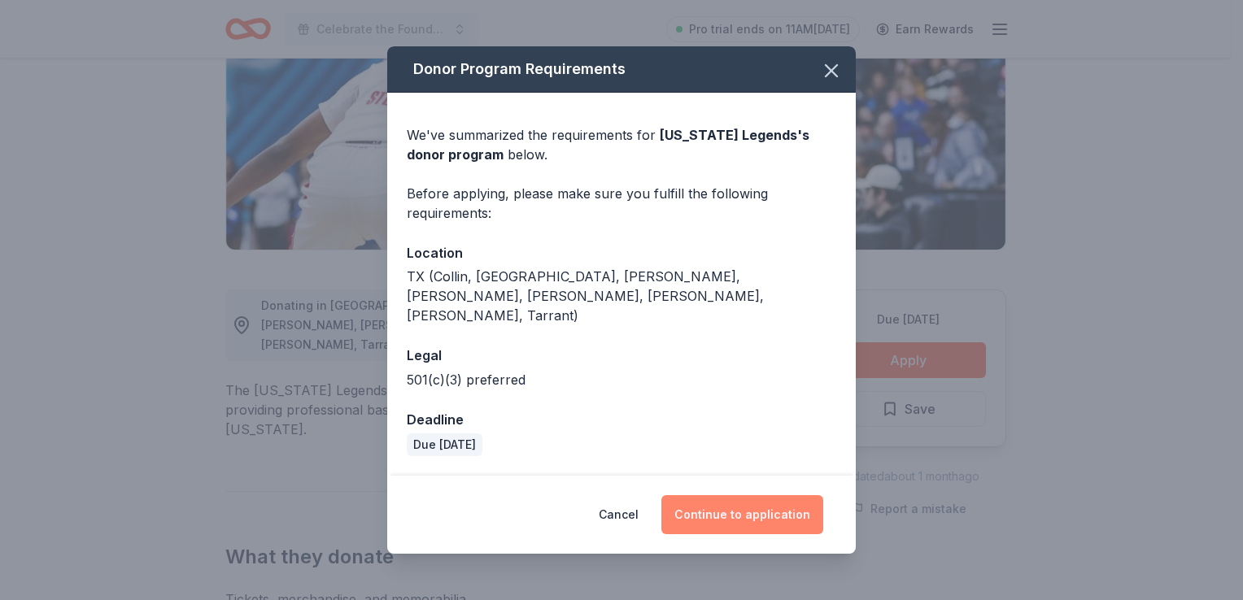
click at [737, 496] on button "Continue to application" at bounding box center [742, 515] width 162 height 39
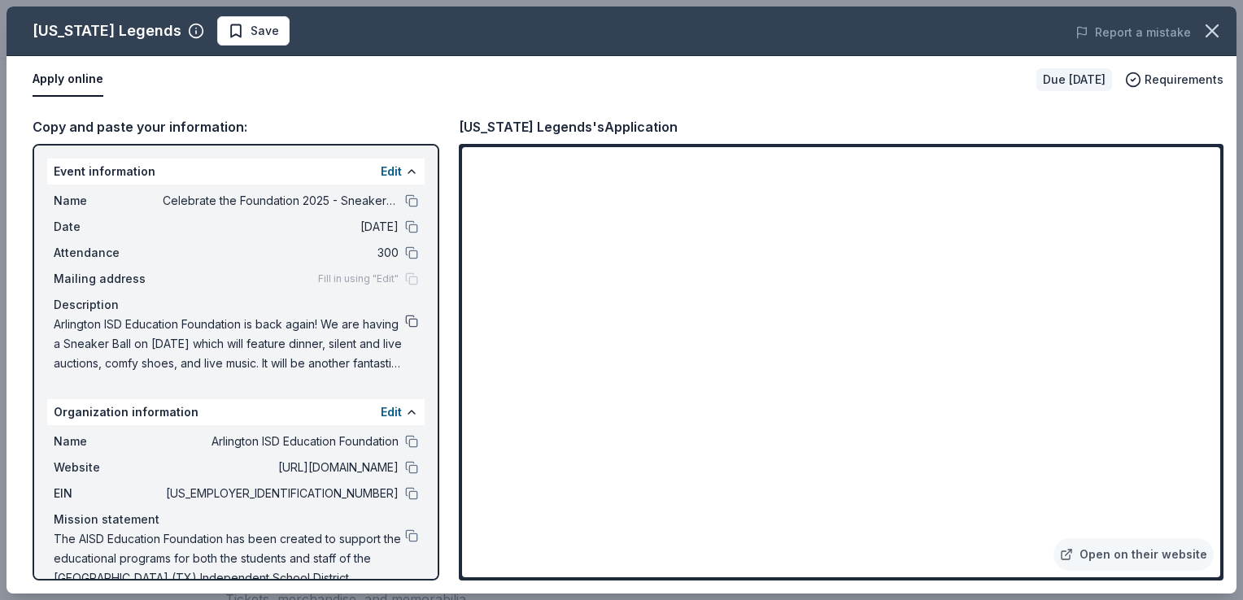
click at [405, 319] on button at bounding box center [411, 321] width 13 height 13
click at [405, 317] on button at bounding box center [411, 321] width 13 height 13
click at [405, 194] on button at bounding box center [411, 200] width 13 height 13
click at [405, 320] on button at bounding box center [411, 321] width 13 height 13
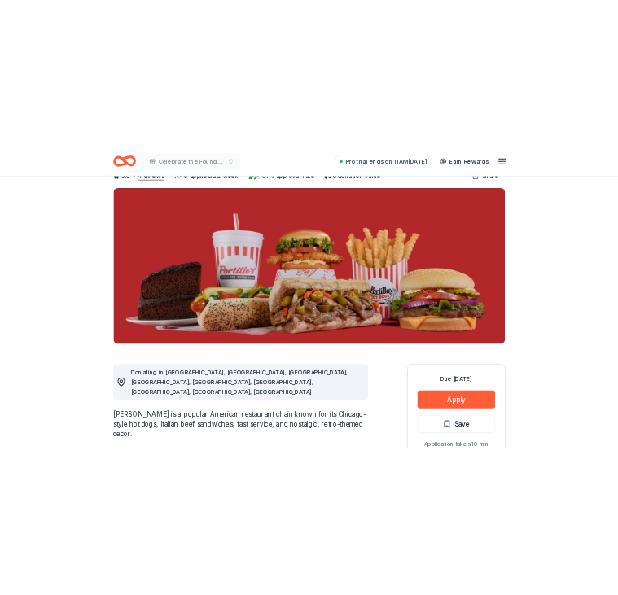
scroll to position [163, 0]
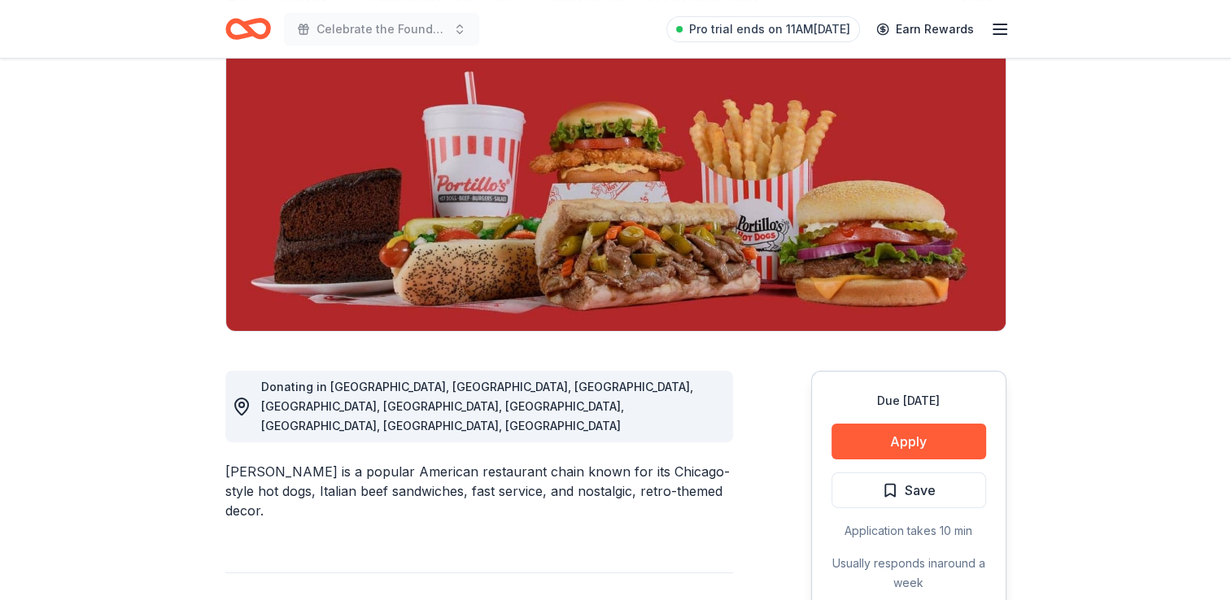
click at [891, 459] on div "Due [DATE] Apply Save Application takes 10 min Usually responds in around a week" at bounding box center [908, 492] width 195 height 242
click at [892, 451] on button "Apply" at bounding box center [909, 442] width 155 height 36
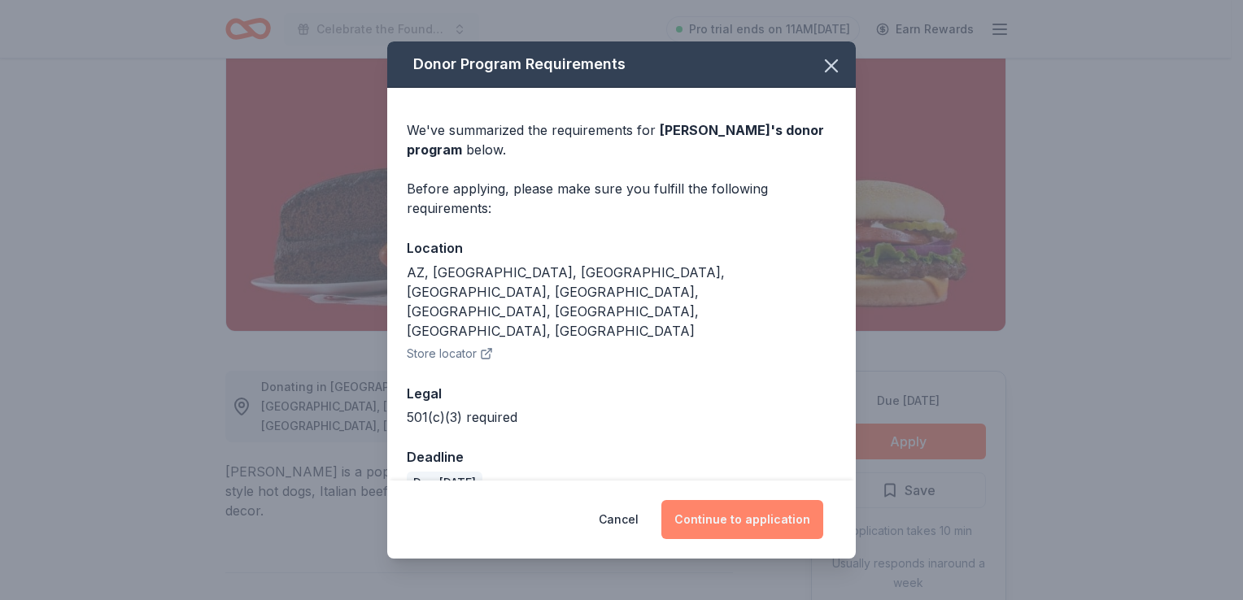
click at [716, 513] on button "Continue to application" at bounding box center [742, 519] width 162 height 39
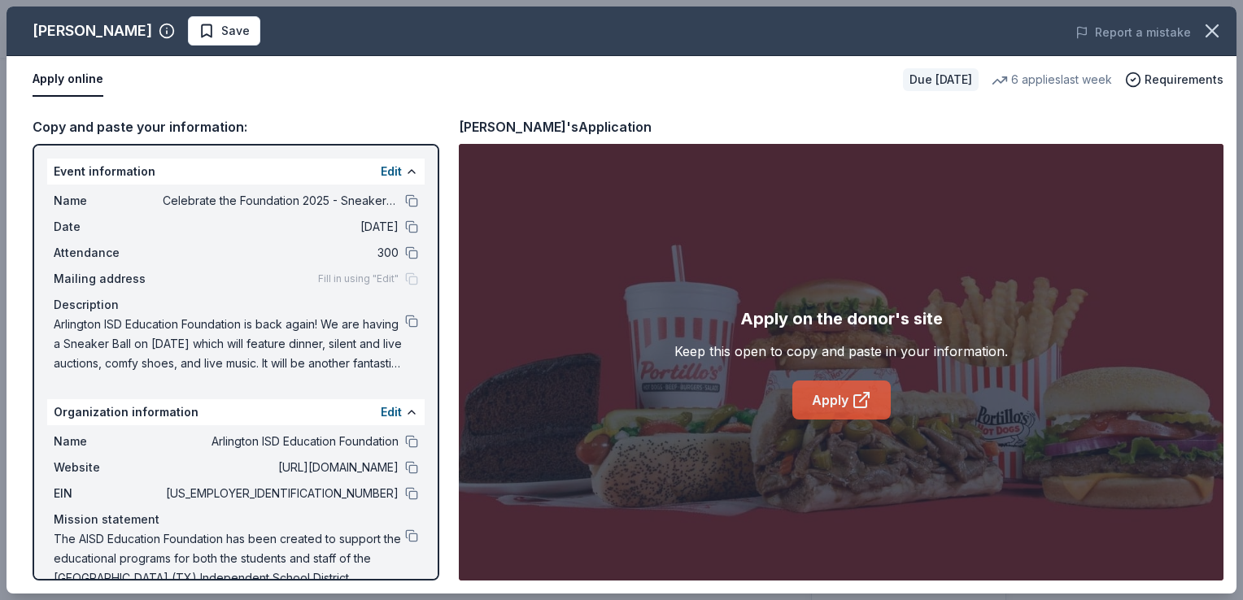
click at [812, 391] on link "Apply" at bounding box center [841, 400] width 98 height 39
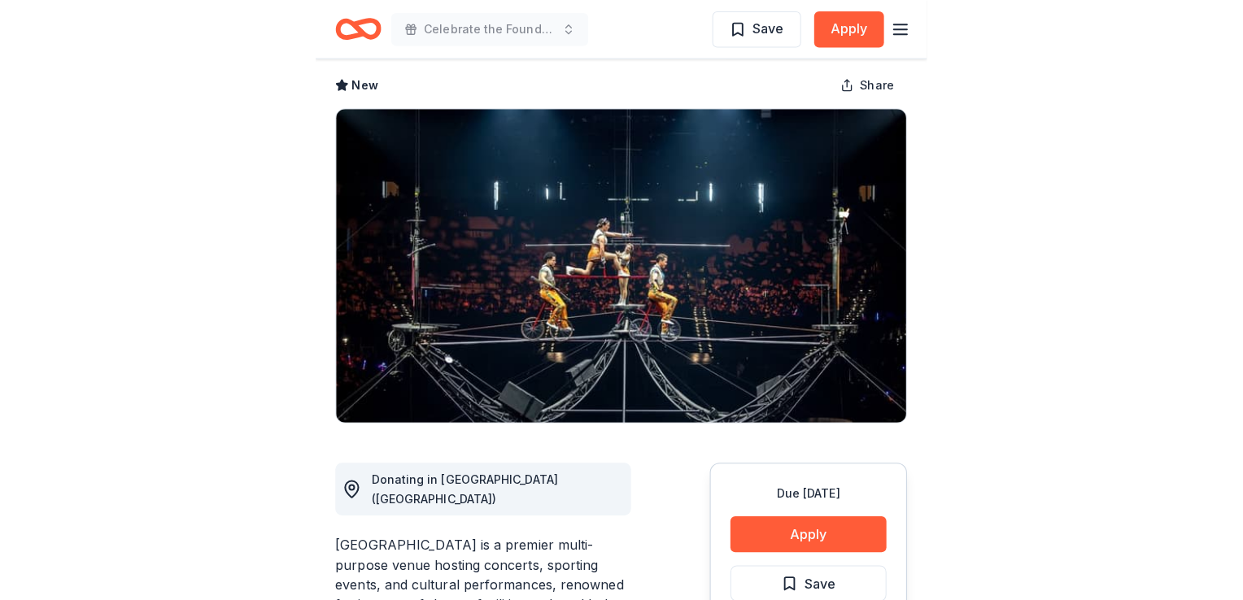
scroll to position [163, 0]
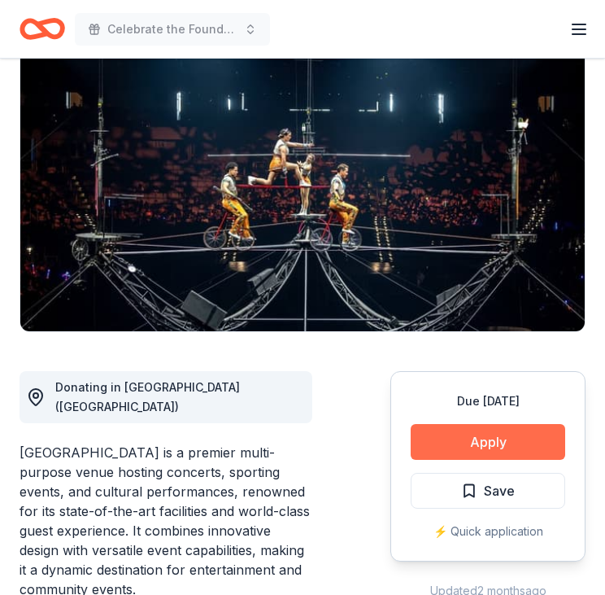
click at [456, 449] on button "Apply" at bounding box center [488, 442] width 155 height 36
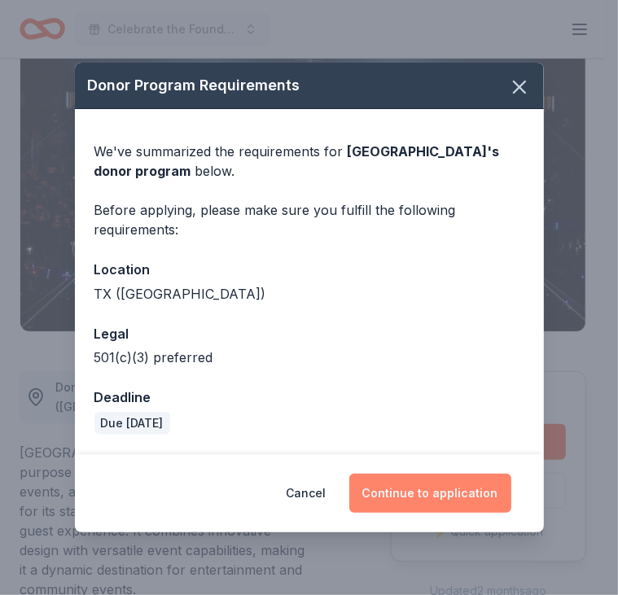
click at [456, 489] on button "Continue to application" at bounding box center [430, 493] width 162 height 39
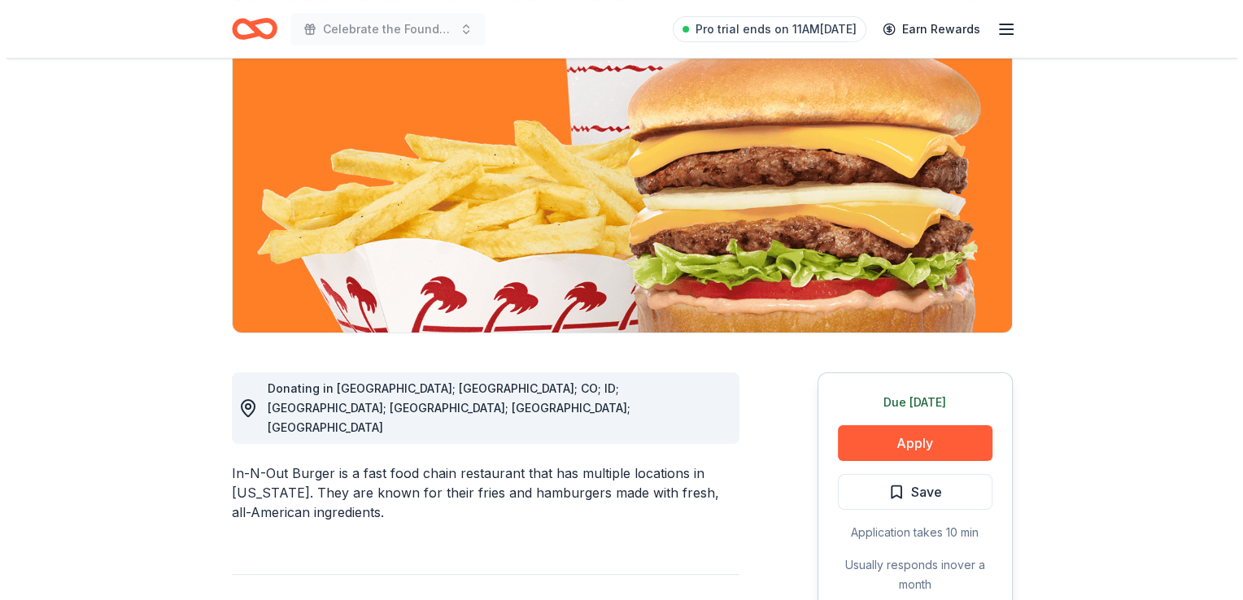
scroll to position [163, 0]
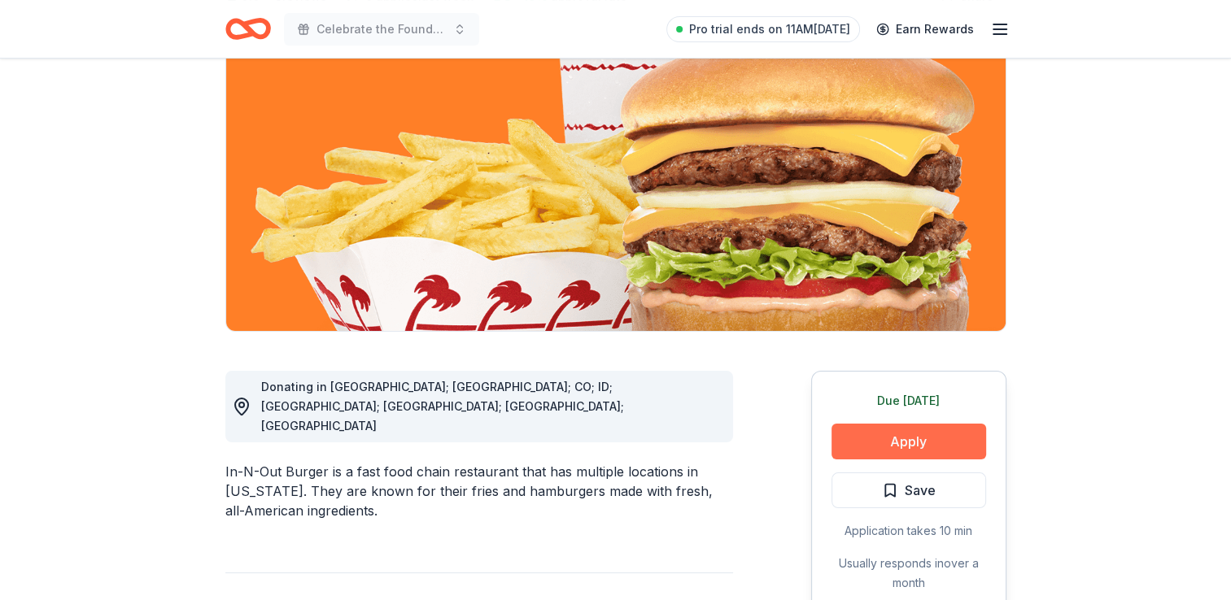
click at [893, 439] on button "Apply" at bounding box center [909, 442] width 155 height 36
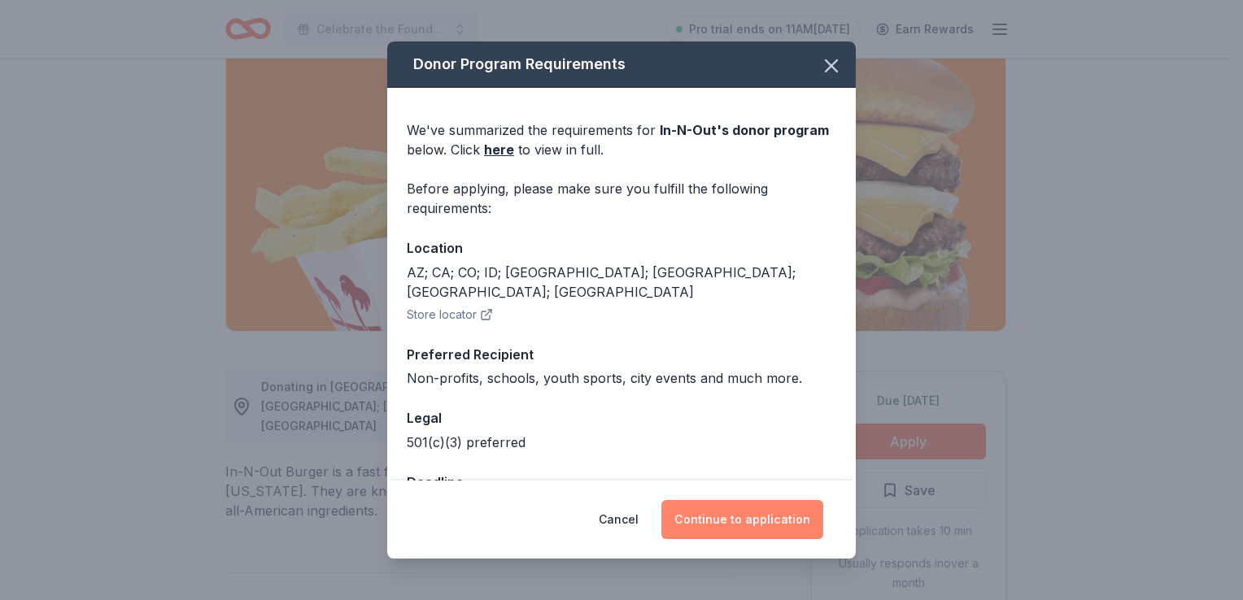
click at [781, 509] on button "Continue to application" at bounding box center [742, 519] width 162 height 39
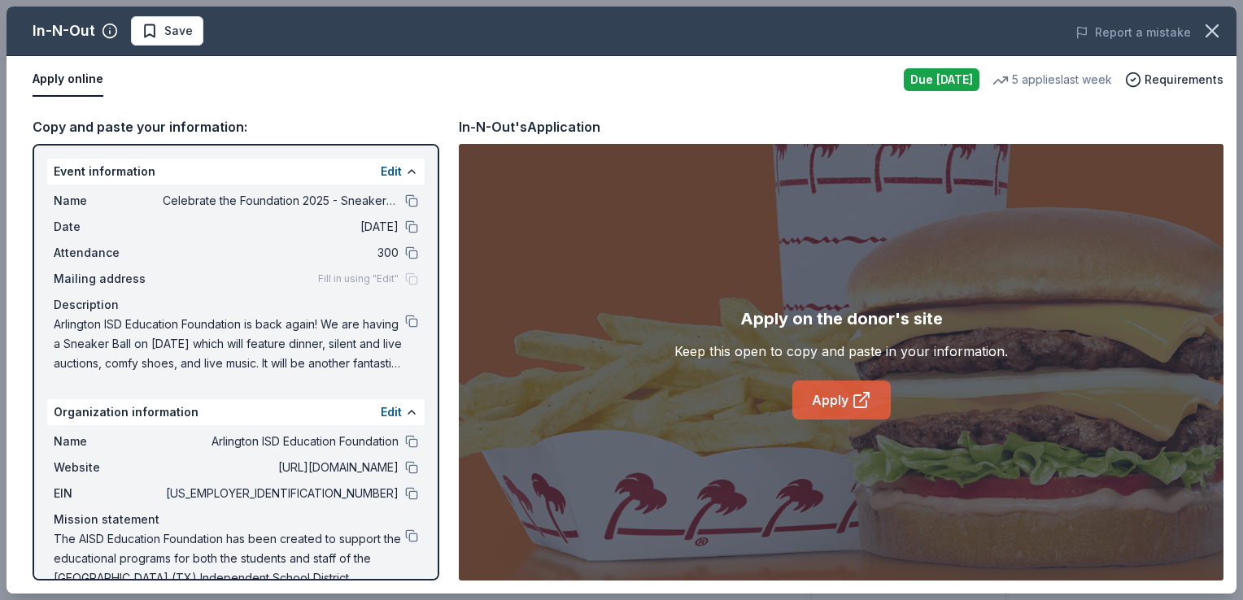
click at [827, 403] on link "Apply" at bounding box center [841, 400] width 98 height 39
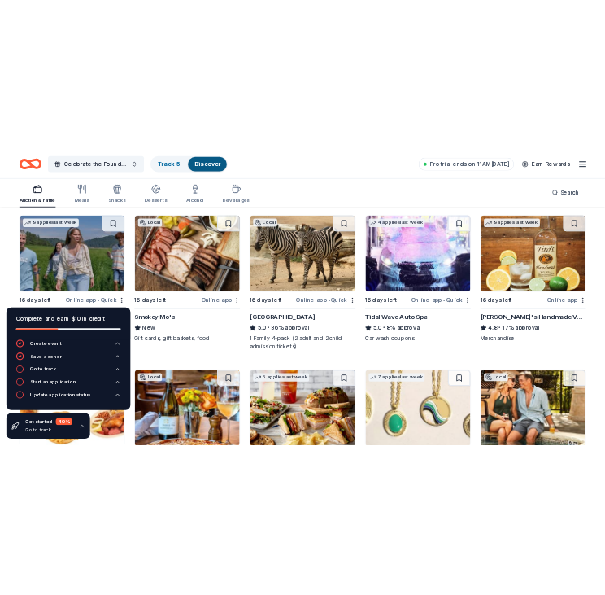
scroll to position [2063, 0]
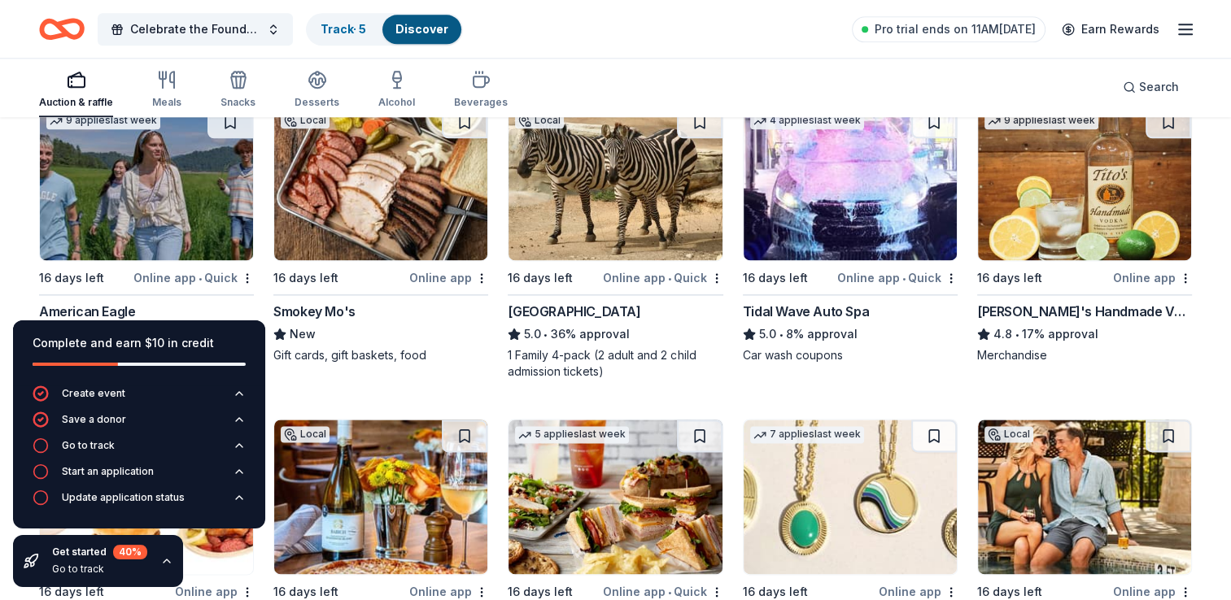
click at [1008, 200] on img at bounding box center [1084, 183] width 213 height 155
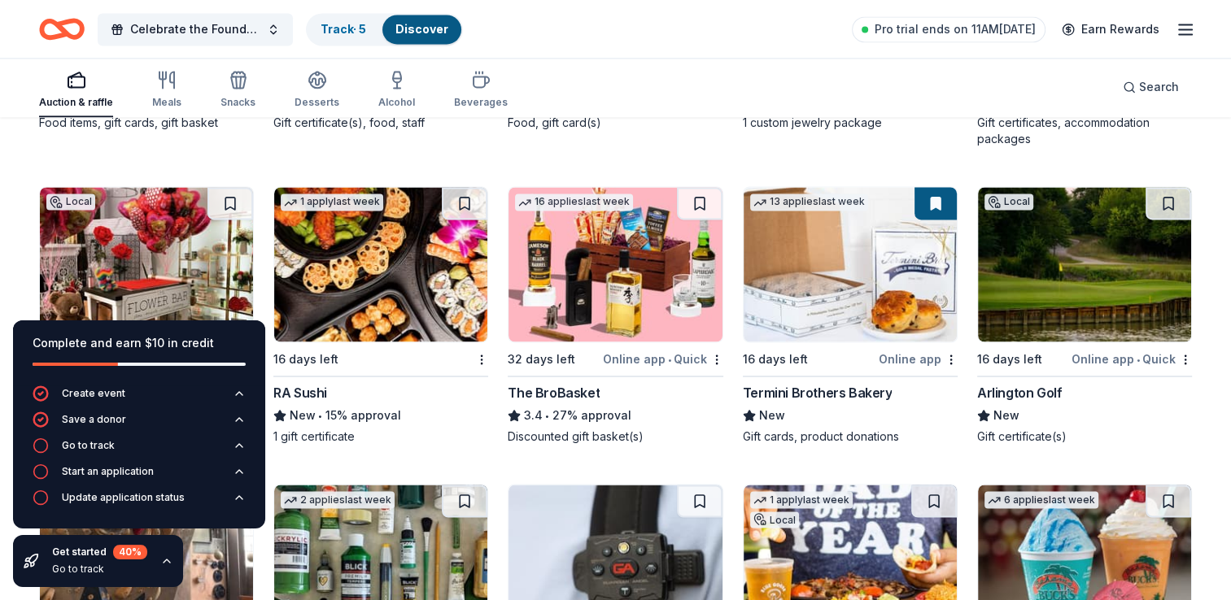
scroll to position [2691, 0]
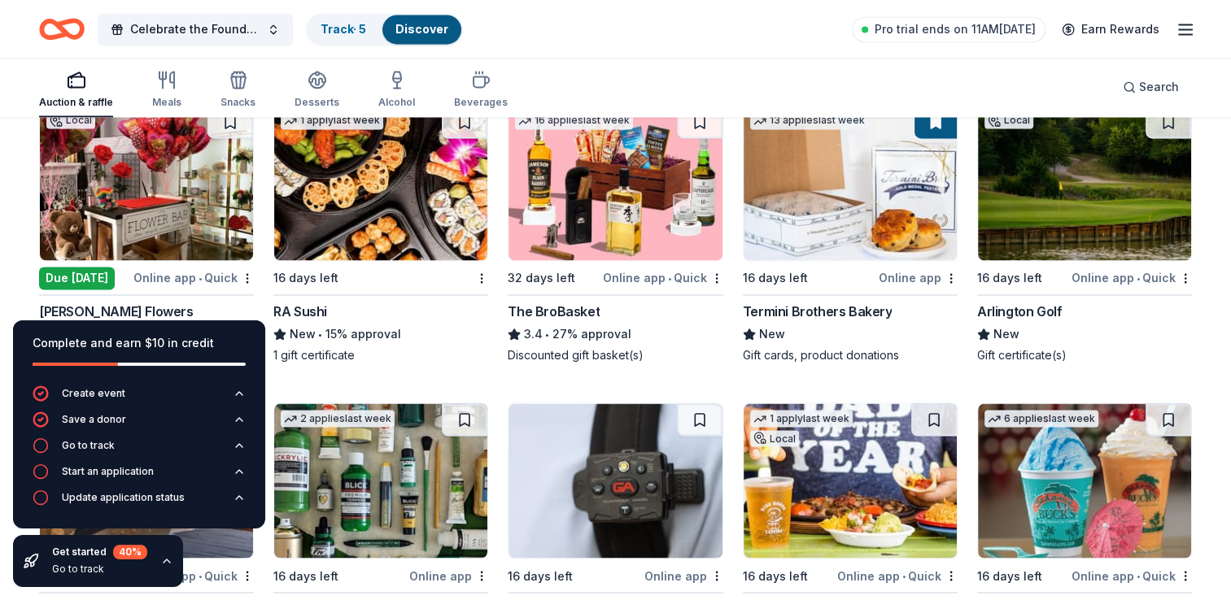
click at [1054, 181] on img at bounding box center [1084, 183] width 213 height 155
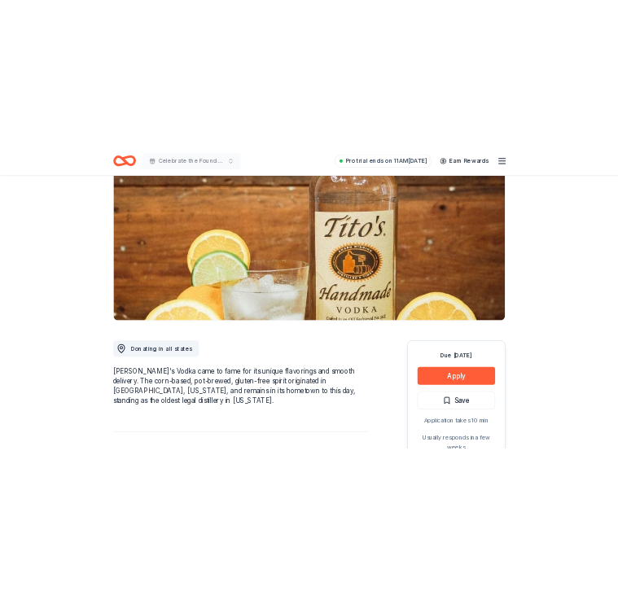
scroll to position [163, 0]
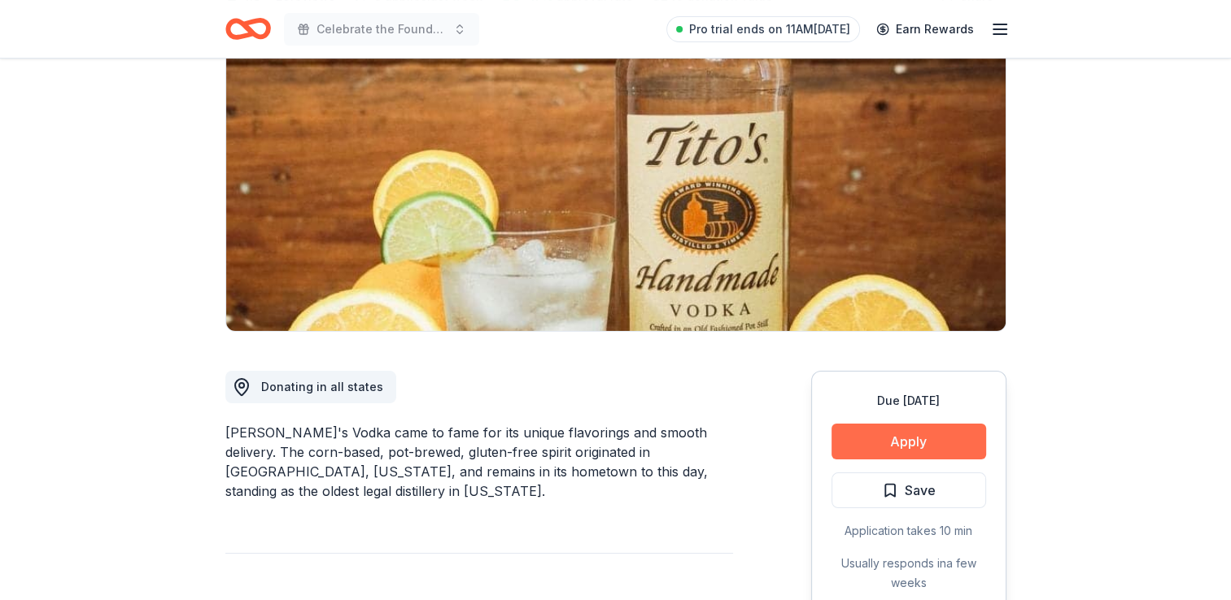
click at [921, 426] on button "Apply" at bounding box center [909, 442] width 155 height 36
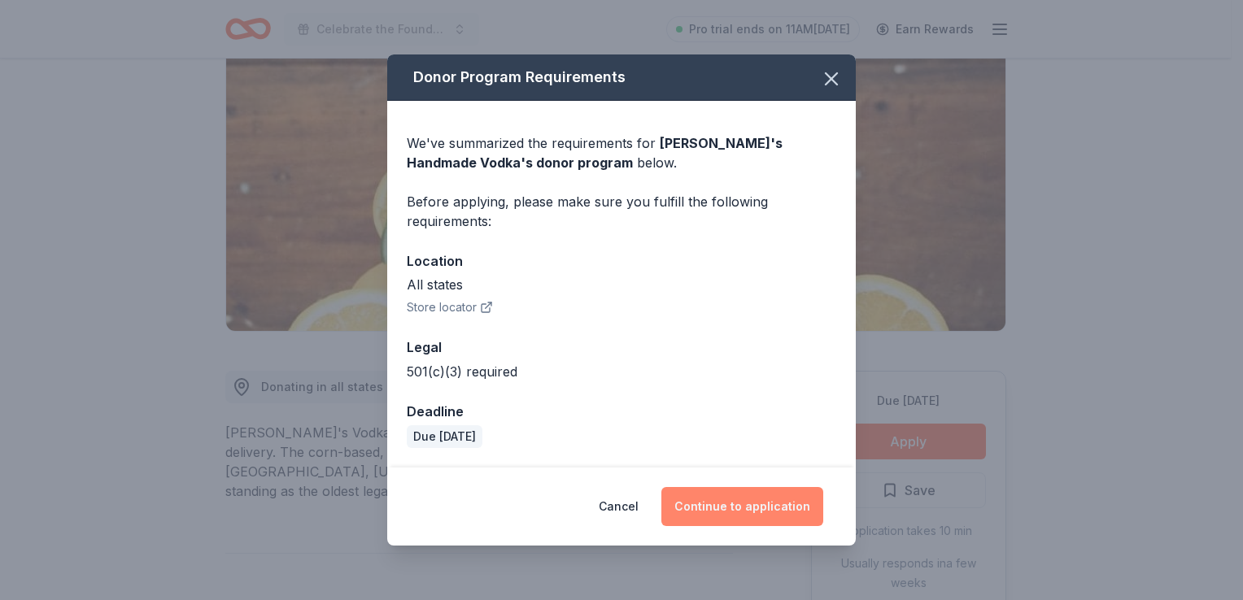
click at [783, 503] on button "Continue to application" at bounding box center [742, 506] width 162 height 39
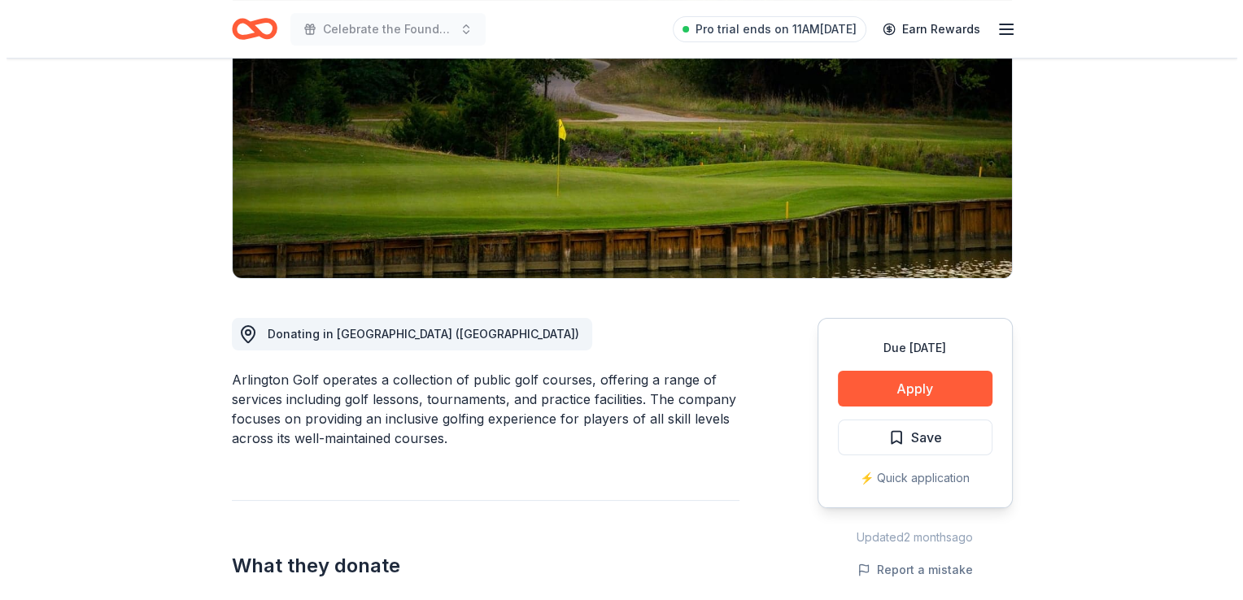
scroll to position [244, 0]
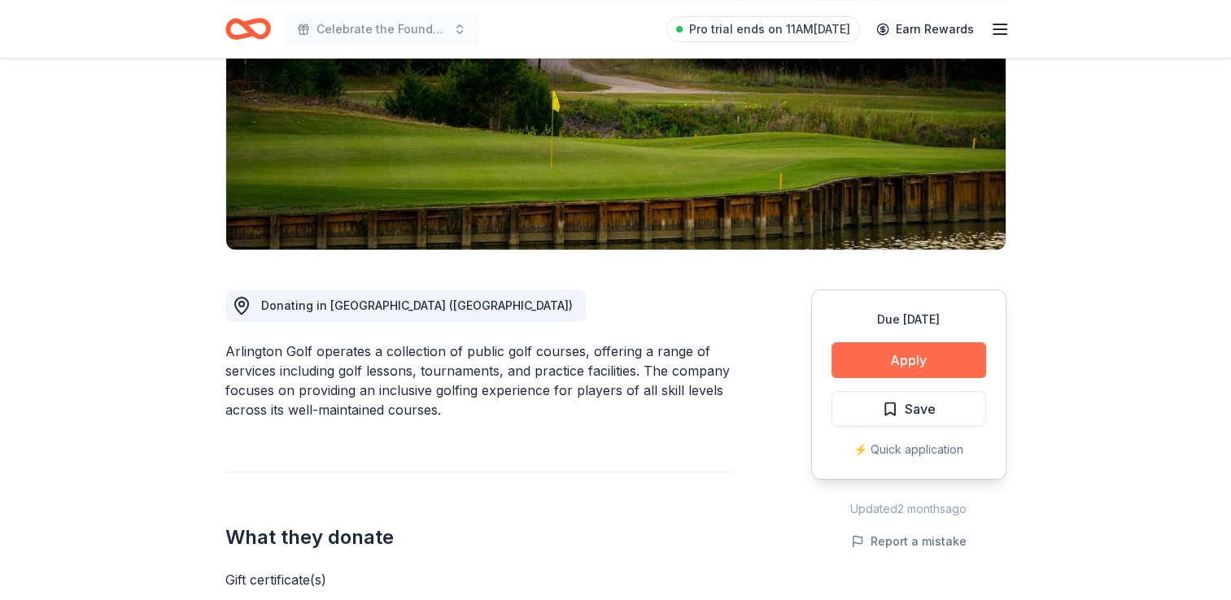
click at [892, 373] on button "Apply" at bounding box center [909, 361] width 155 height 36
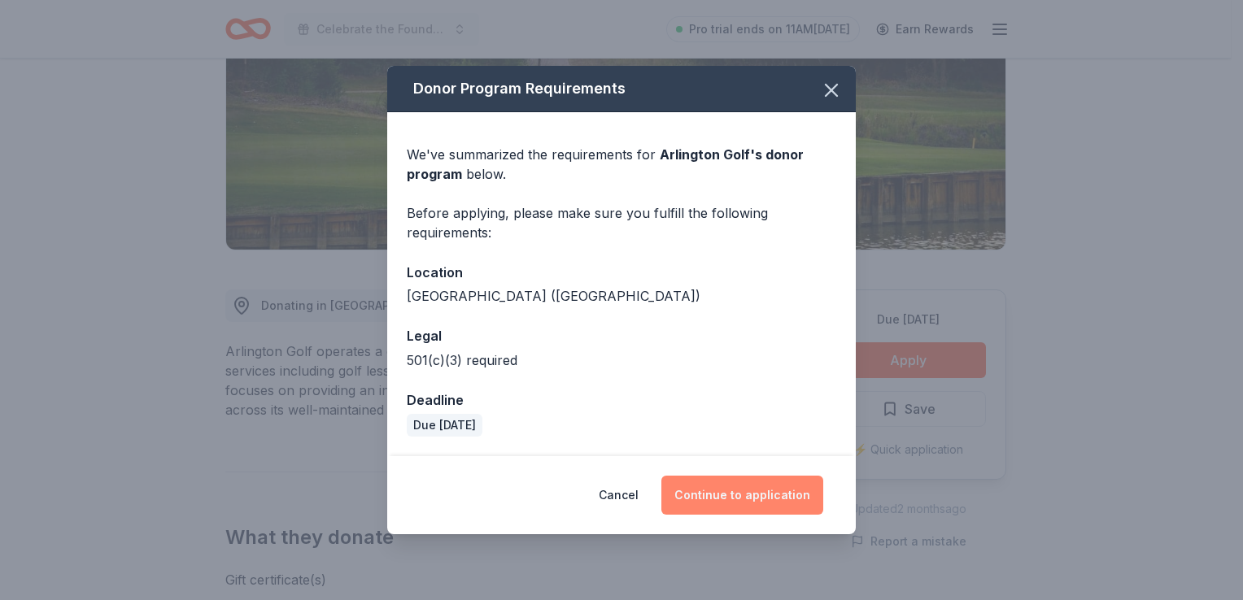
click at [724, 496] on button "Continue to application" at bounding box center [742, 495] width 162 height 39
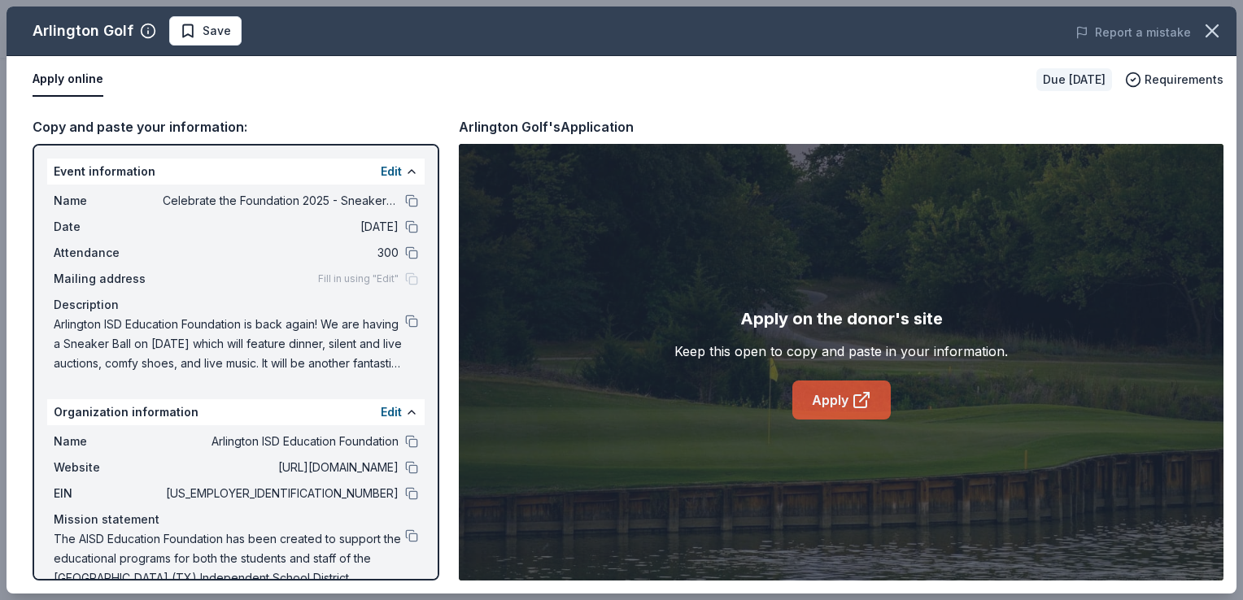
click at [874, 391] on link "Apply" at bounding box center [841, 400] width 98 height 39
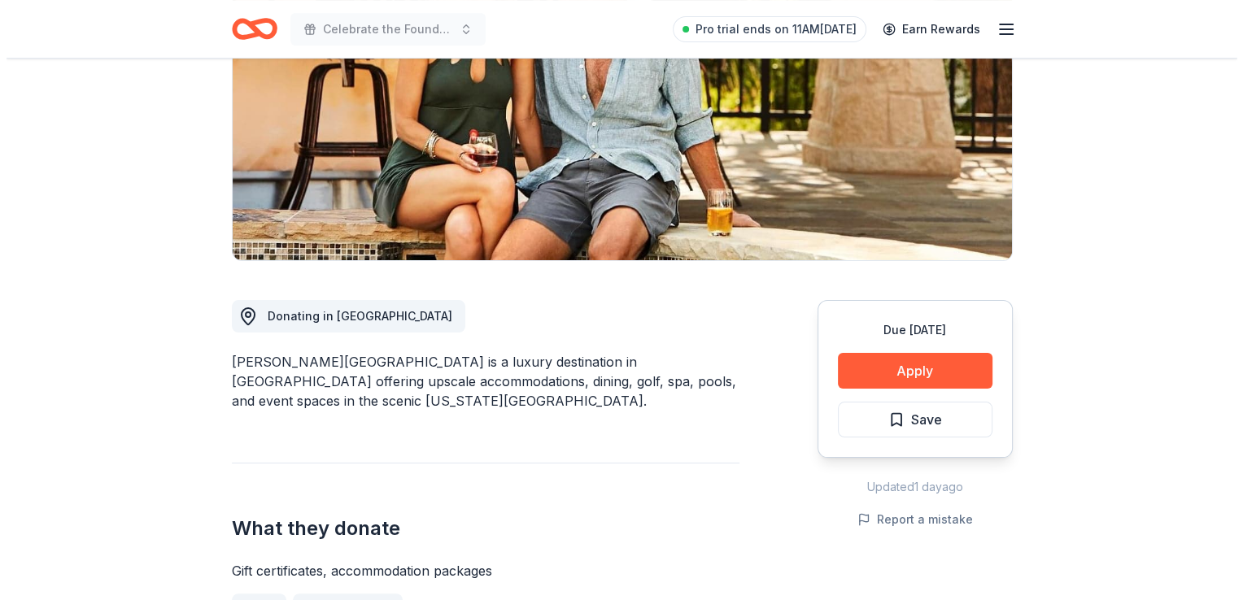
scroll to position [244, 0]
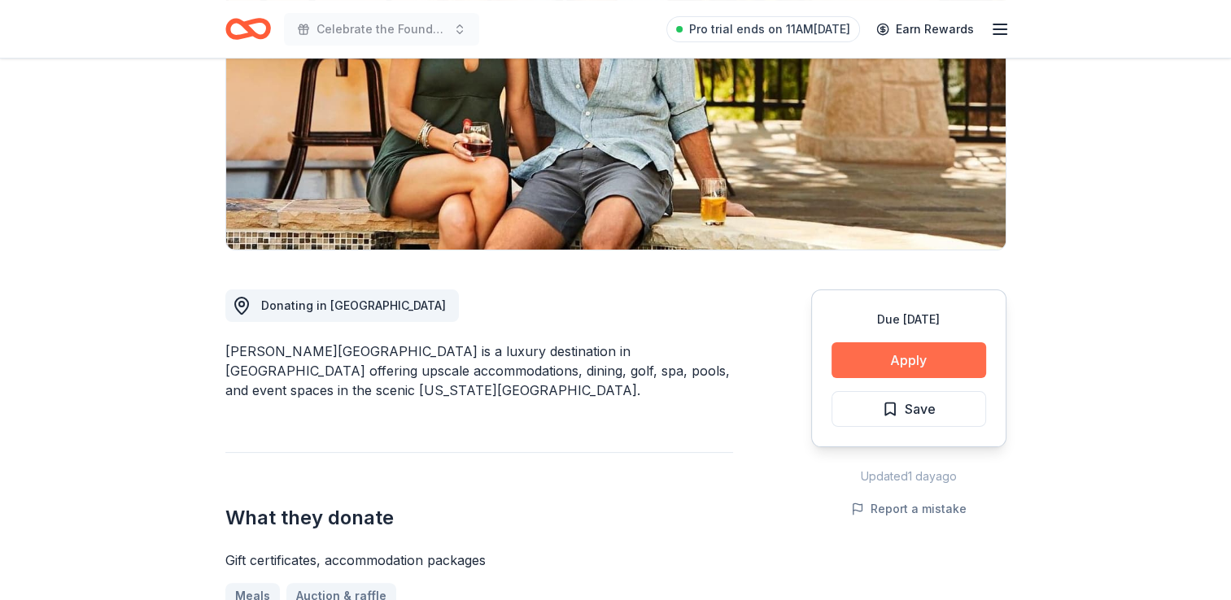
click at [880, 347] on button "Apply" at bounding box center [909, 361] width 155 height 36
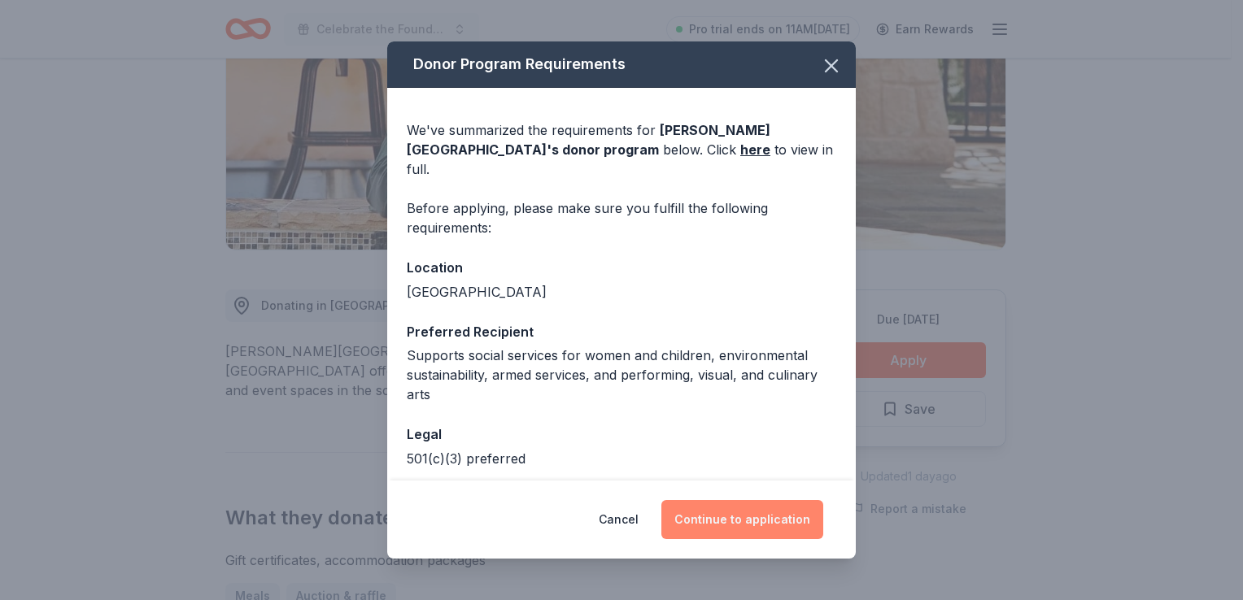
click at [735, 529] on button "Continue to application" at bounding box center [742, 519] width 162 height 39
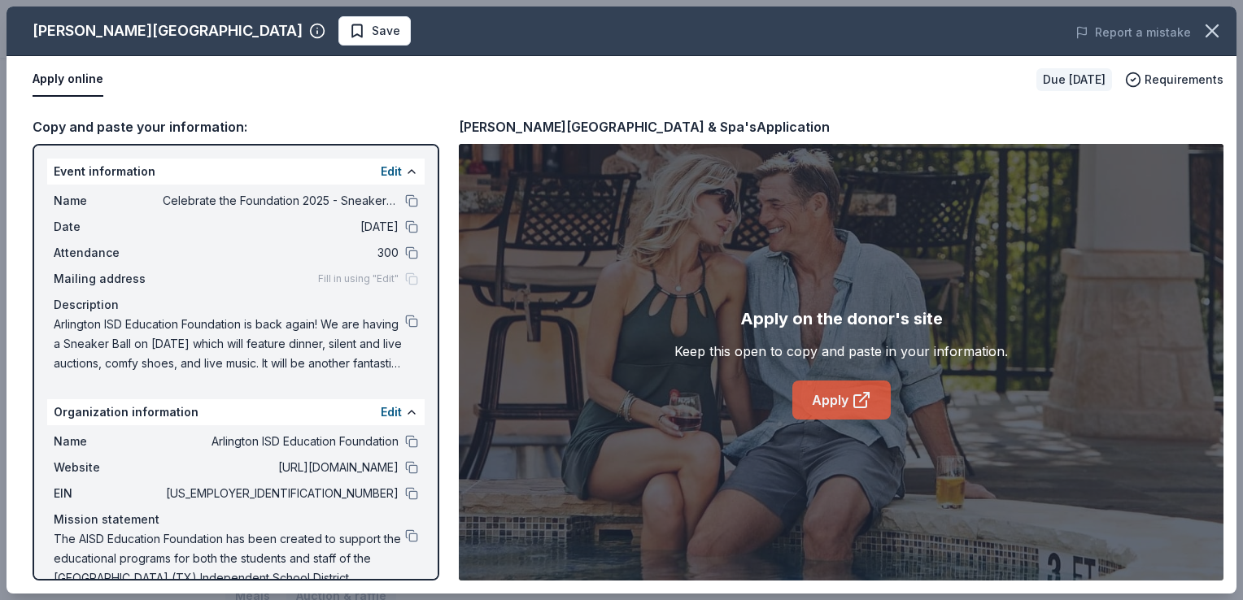
click at [864, 404] on icon at bounding box center [862, 401] width 20 height 20
